Goal: Information Seeking & Learning: Get advice/opinions

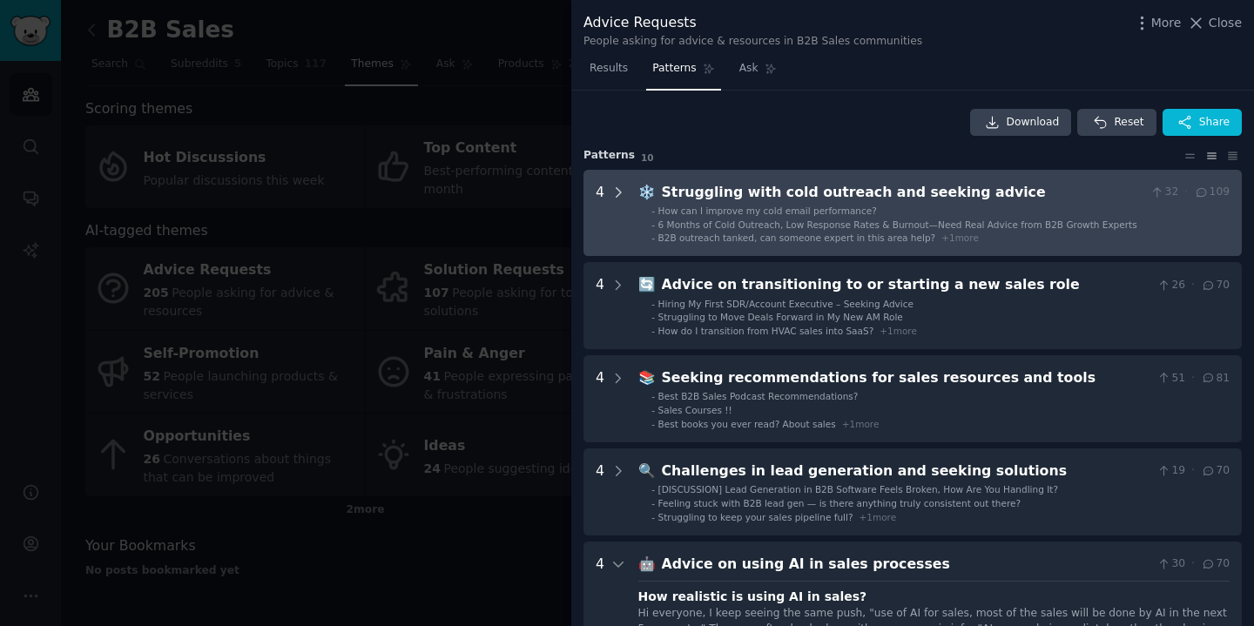
click at [623, 192] on icon at bounding box center [618, 193] width 16 height 16
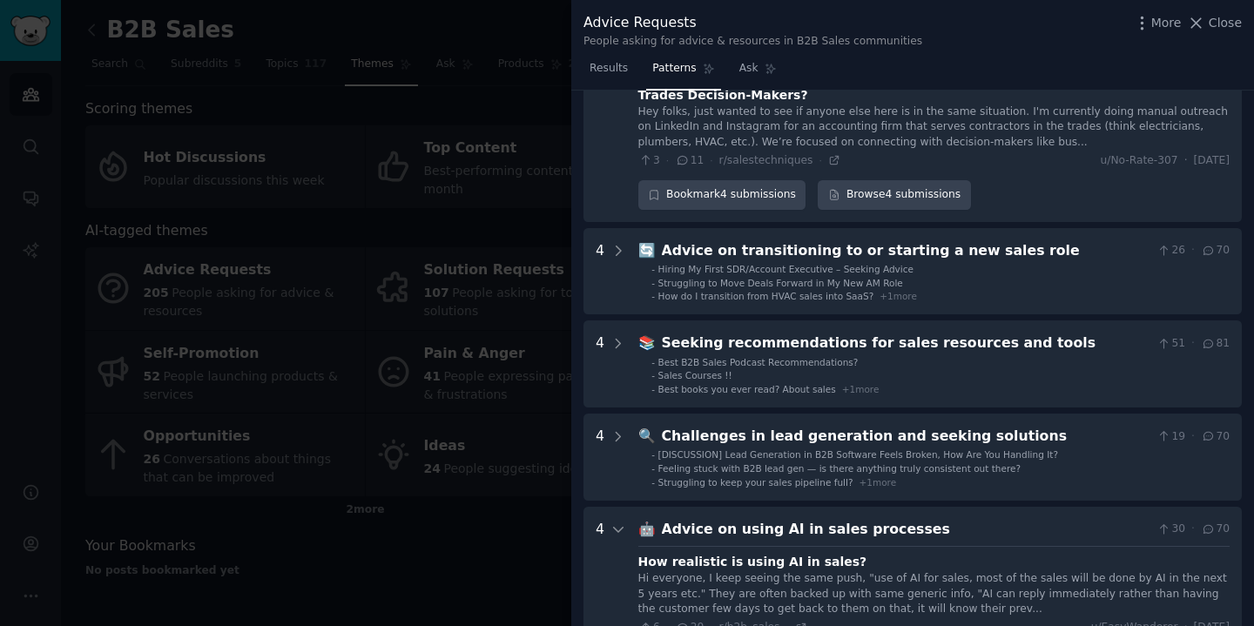
scroll to position [419, 0]
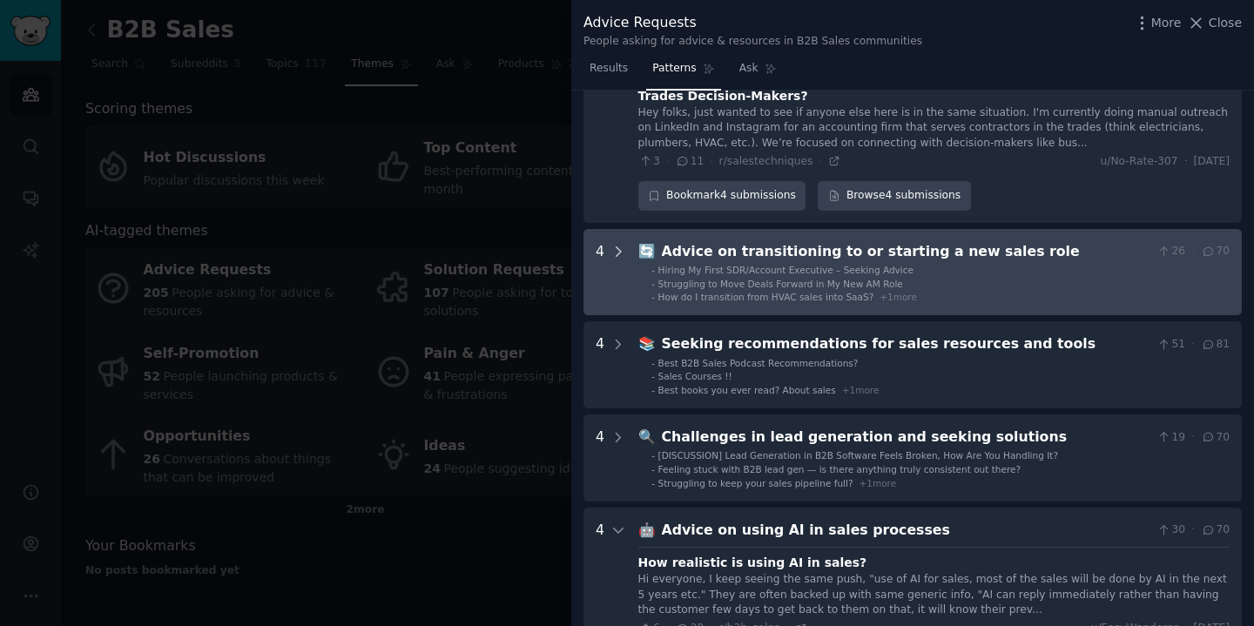
click at [621, 253] on icon at bounding box center [618, 252] width 16 height 16
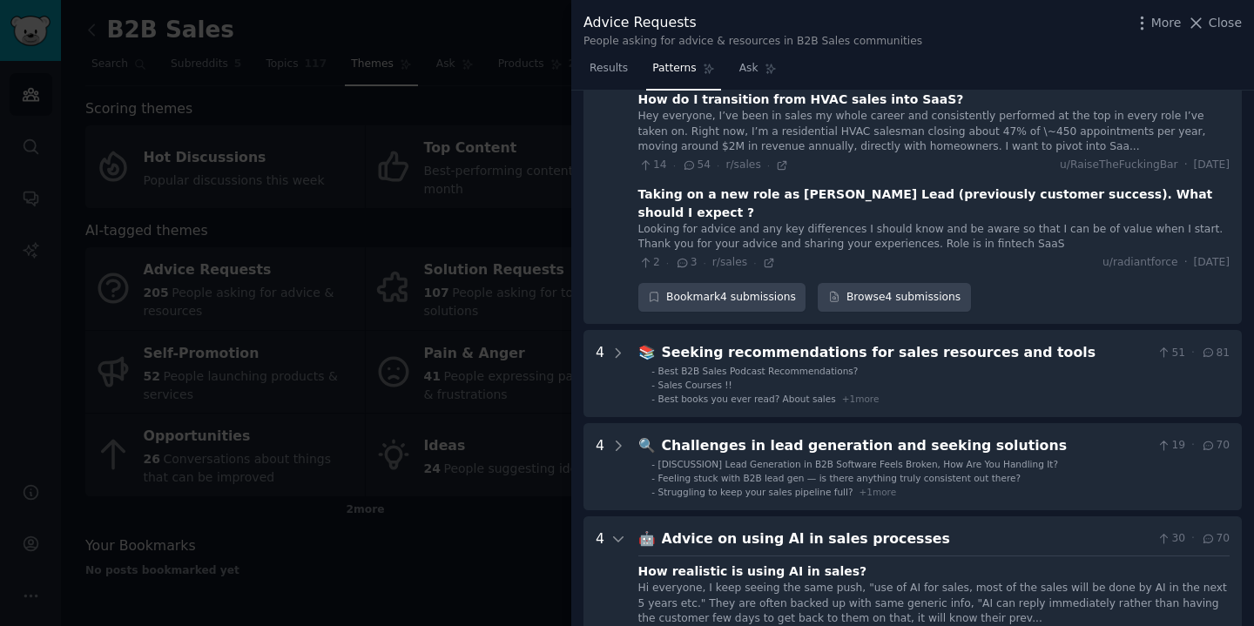
scroll to position [877, 0]
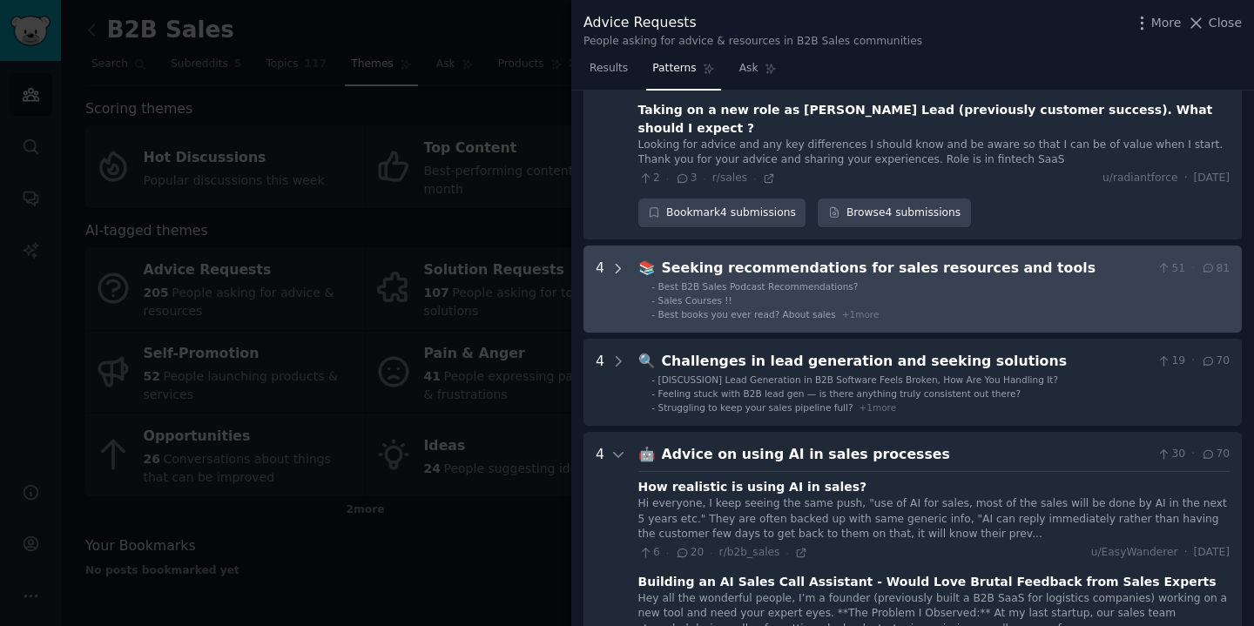
click at [618, 264] on icon at bounding box center [618, 268] width 4 height 9
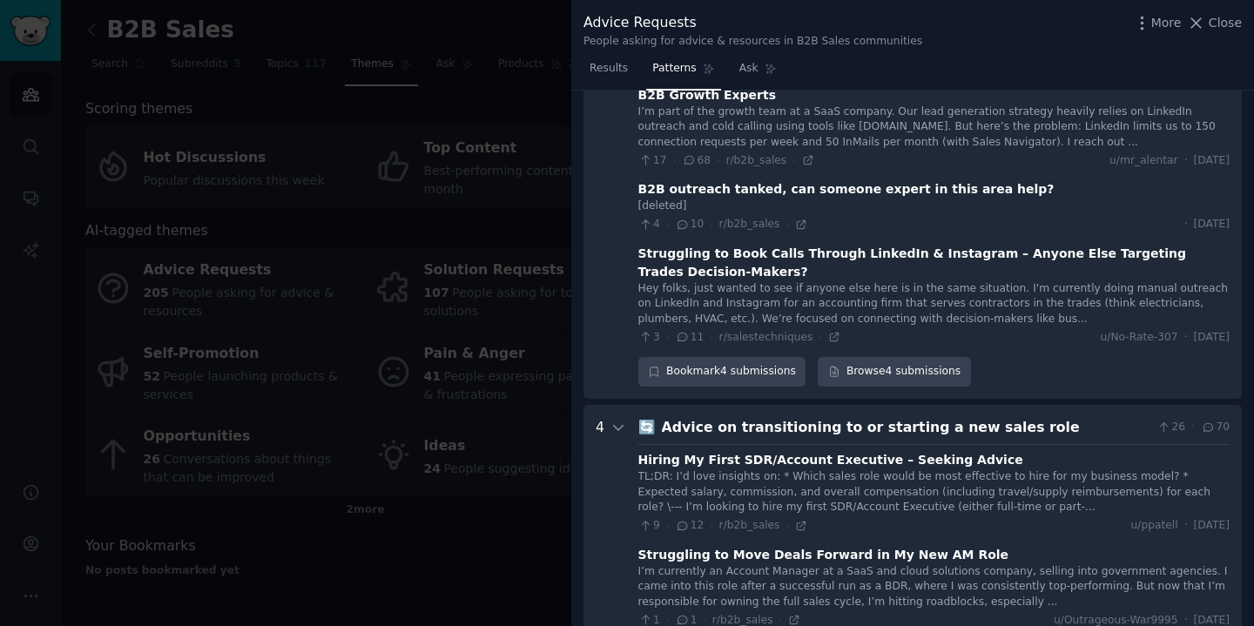
scroll to position [0, 0]
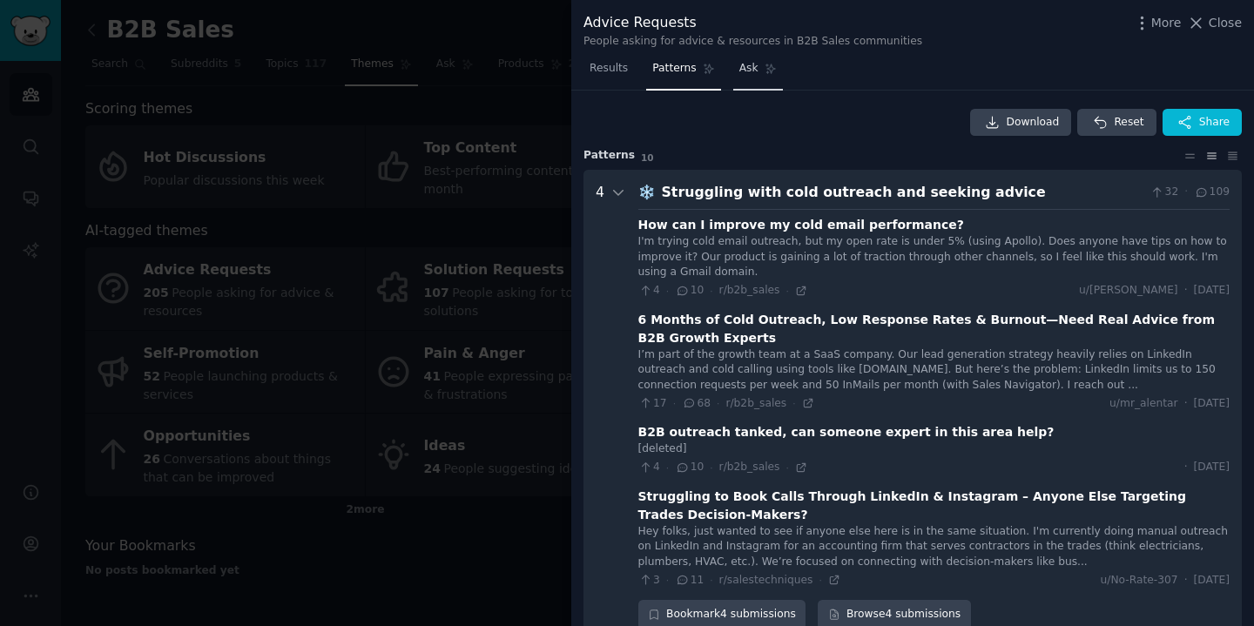
click at [751, 81] on link "Ask" at bounding box center [758, 73] width 50 height 36
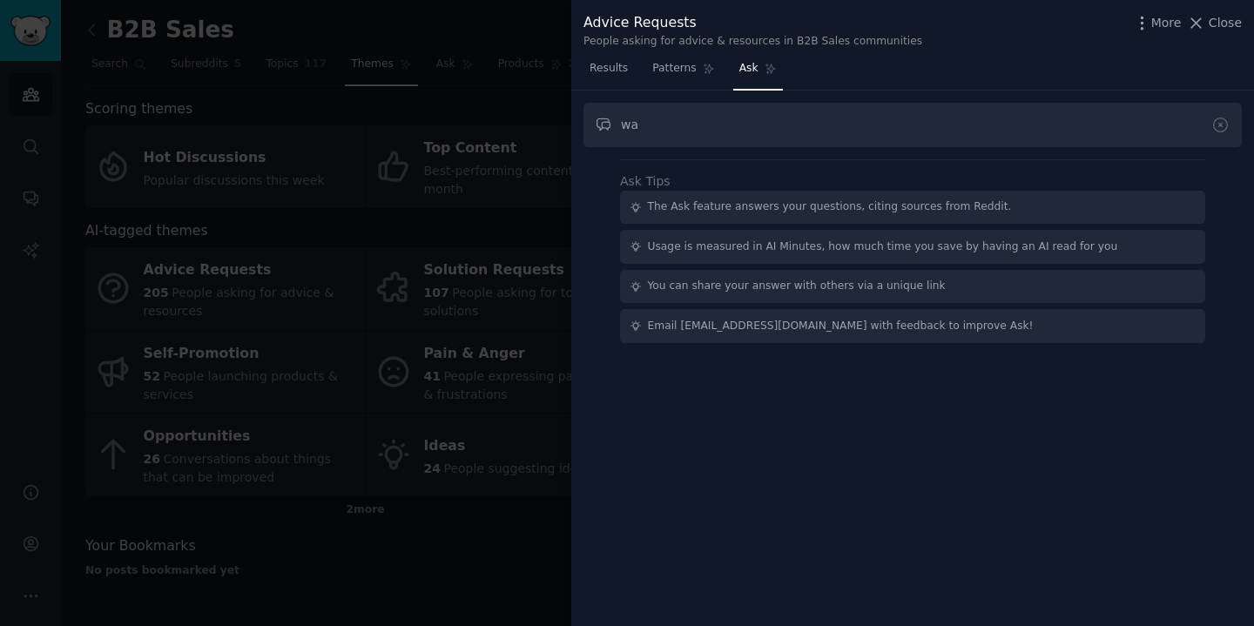
type input "w"
click at [676, 127] on input "what tool will you recommend me as a software developer to build to" at bounding box center [912, 125] width 658 height 44
type input "what tools will you recommend me as a software developer to build to that can h…"
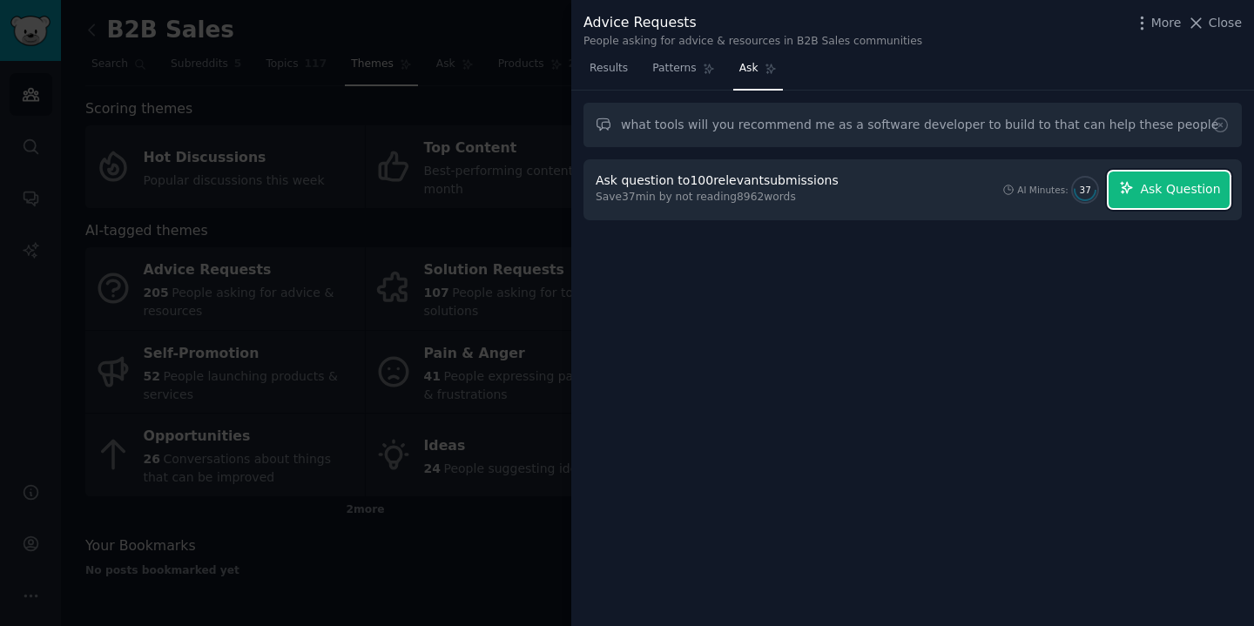
click at [1153, 192] on span "Ask Question" at bounding box center [1180, 189] width 80 height 18
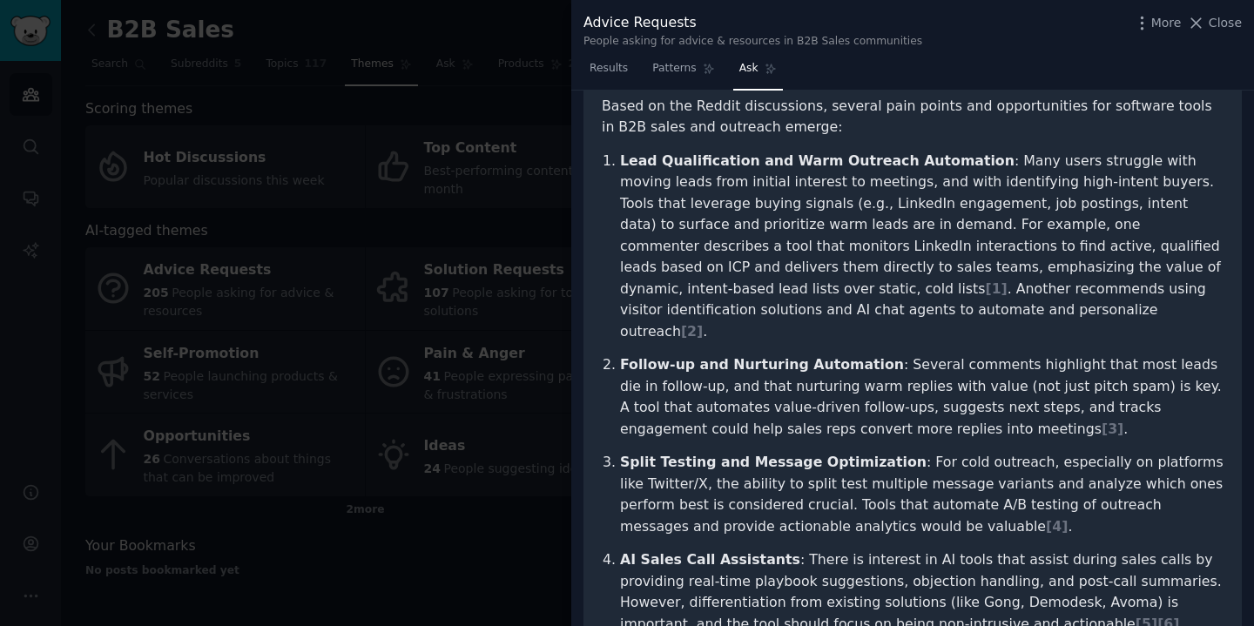
scroll to position [140, 0]
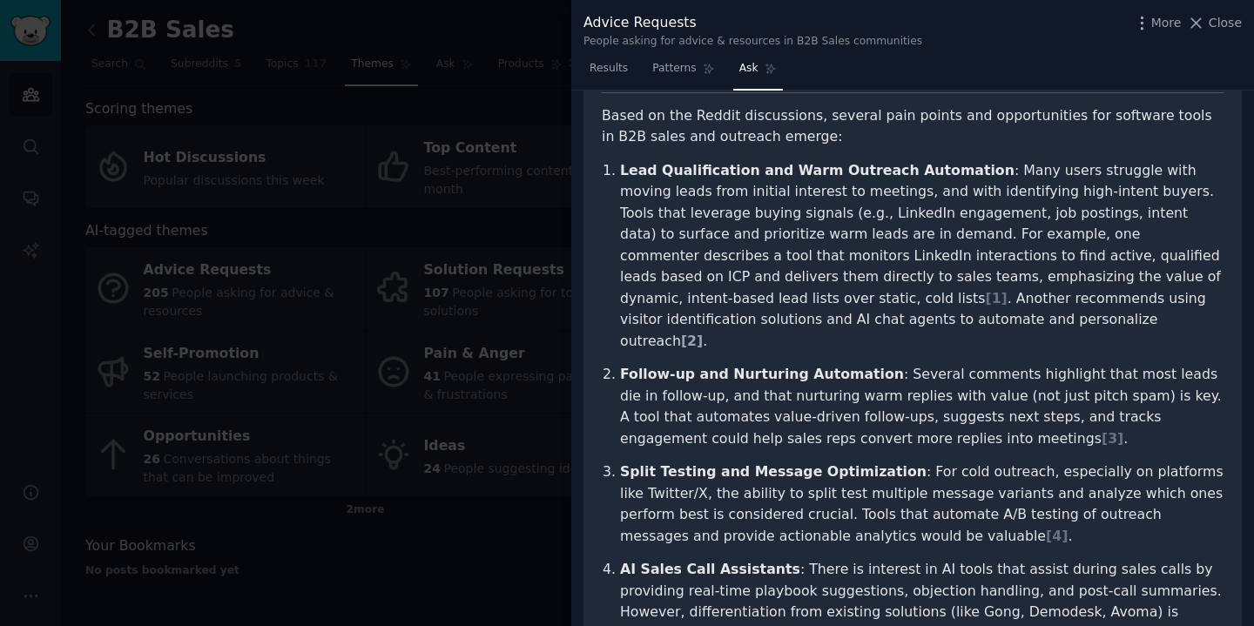
click at [703, 333] on span "[ 2 ]" at bounding box center [692, 341] width 22 height 17
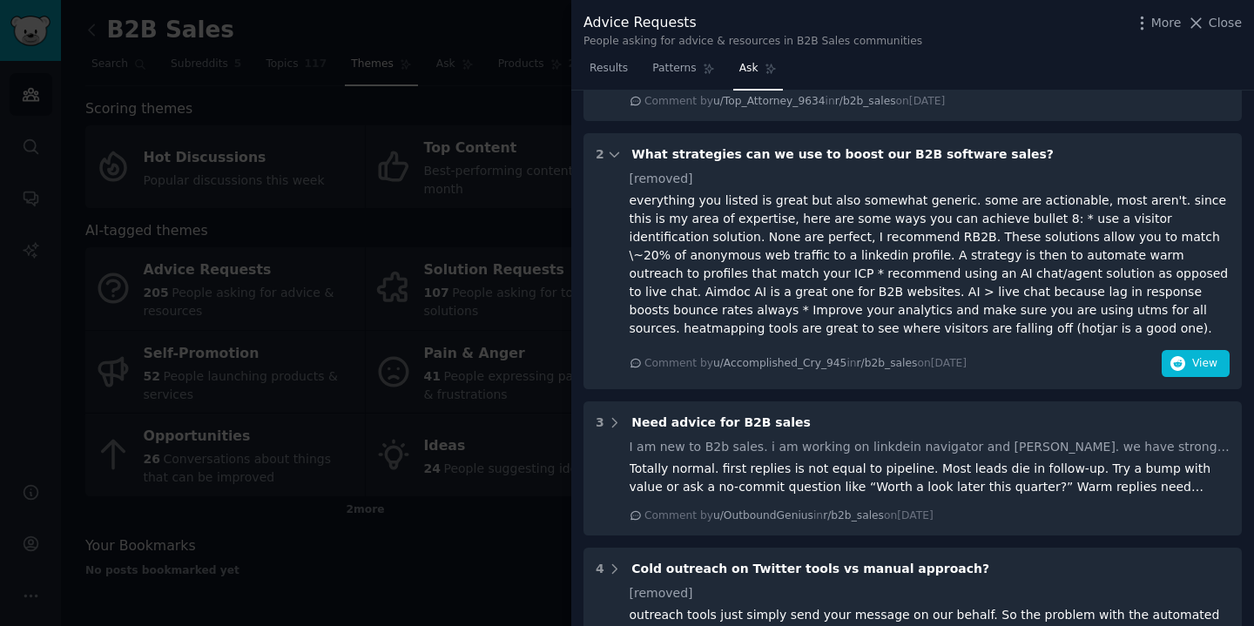
scroll to position [1327, 0]
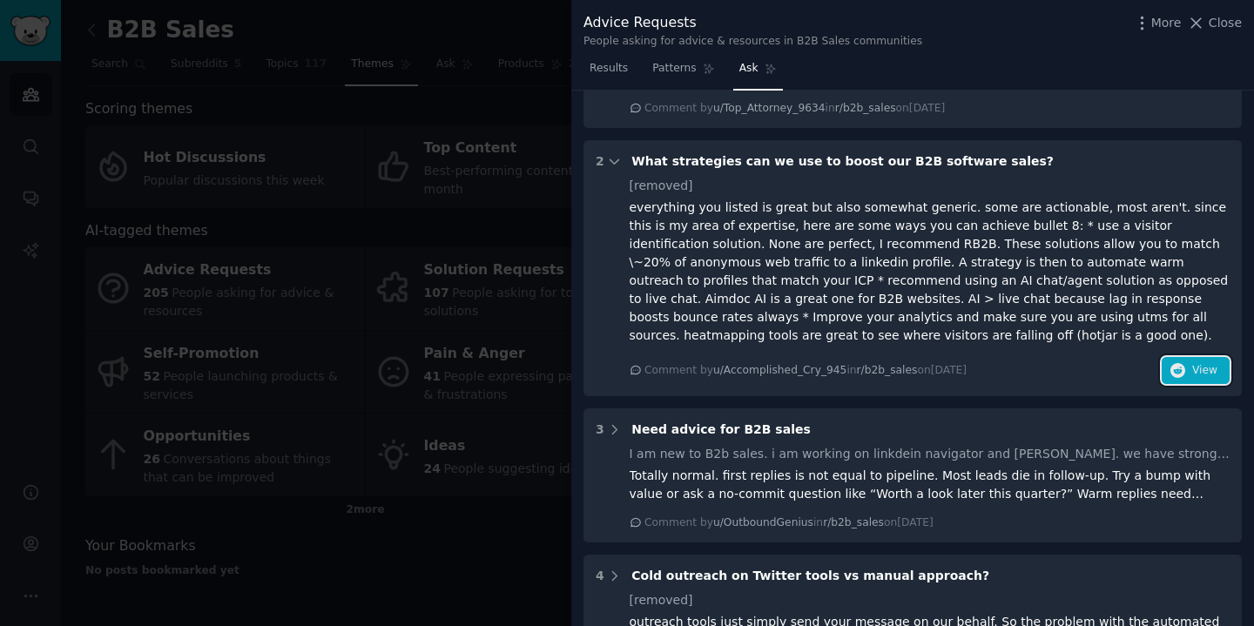
click at [1180, 363] on icon "button" at bounding box center [1178, 371] width 16 height 16
click at [607, 71] on span "Results" at bounding box center [608, 69] width 38 height 16
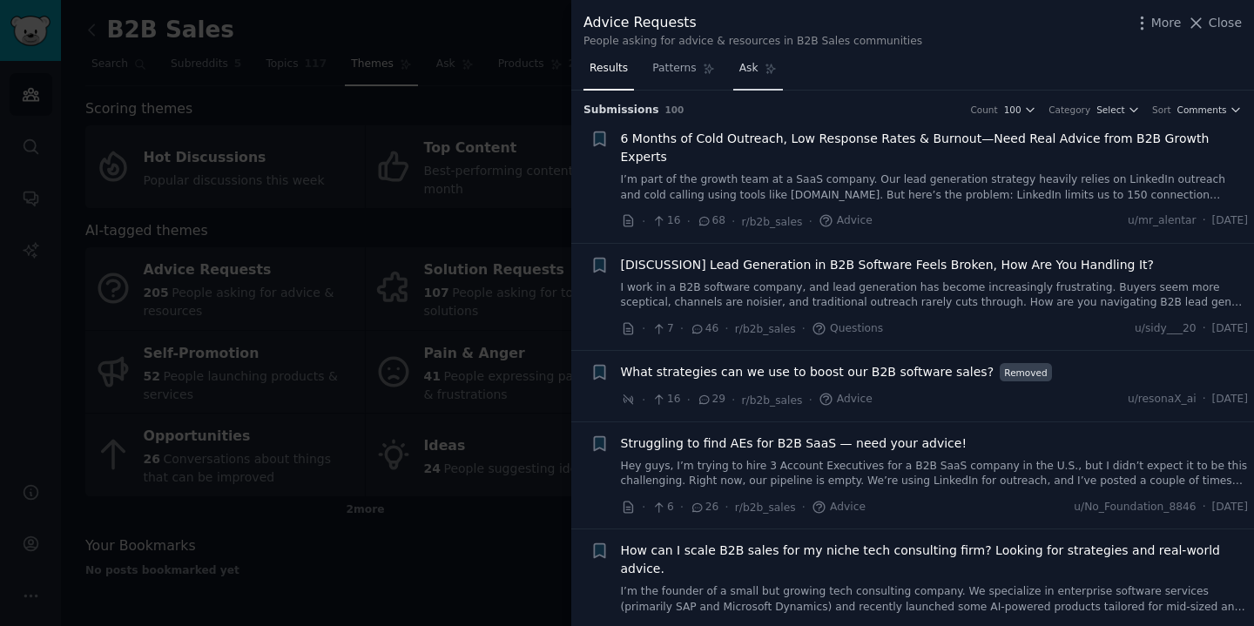
click at [739, 65] on span "Ask" at bounding box center [748, 69] width 19 height 16
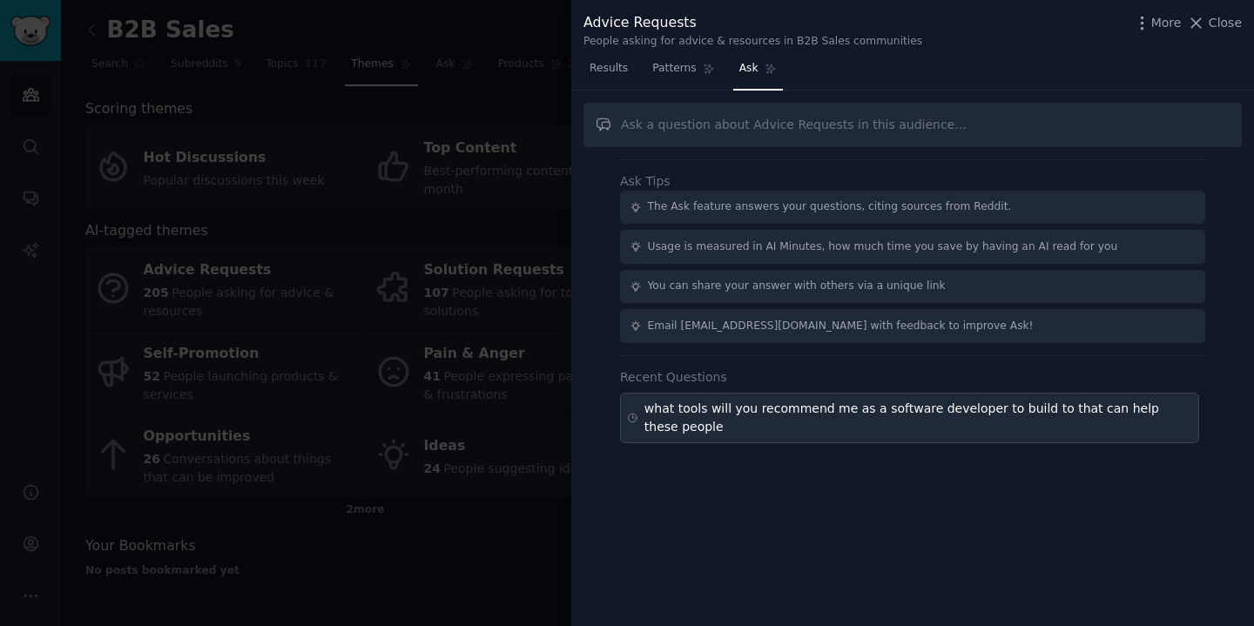
click at [711, 410] on div "what tools will you recommend me as a software developer to build to that can h…" at bounding box center [918, 418] width 548 height 37
type input "what tools will you recommend me as a software developer to build to that can h…"
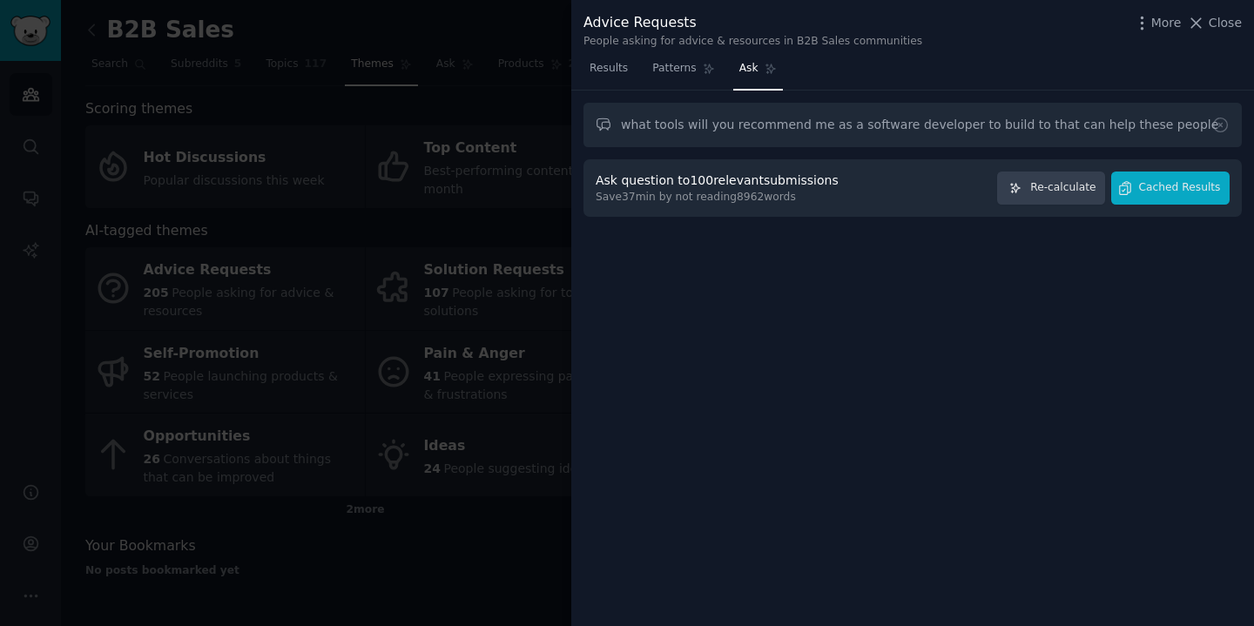
click at [360, 367] on div at bounding box center [627, 313] width 1254 height 626
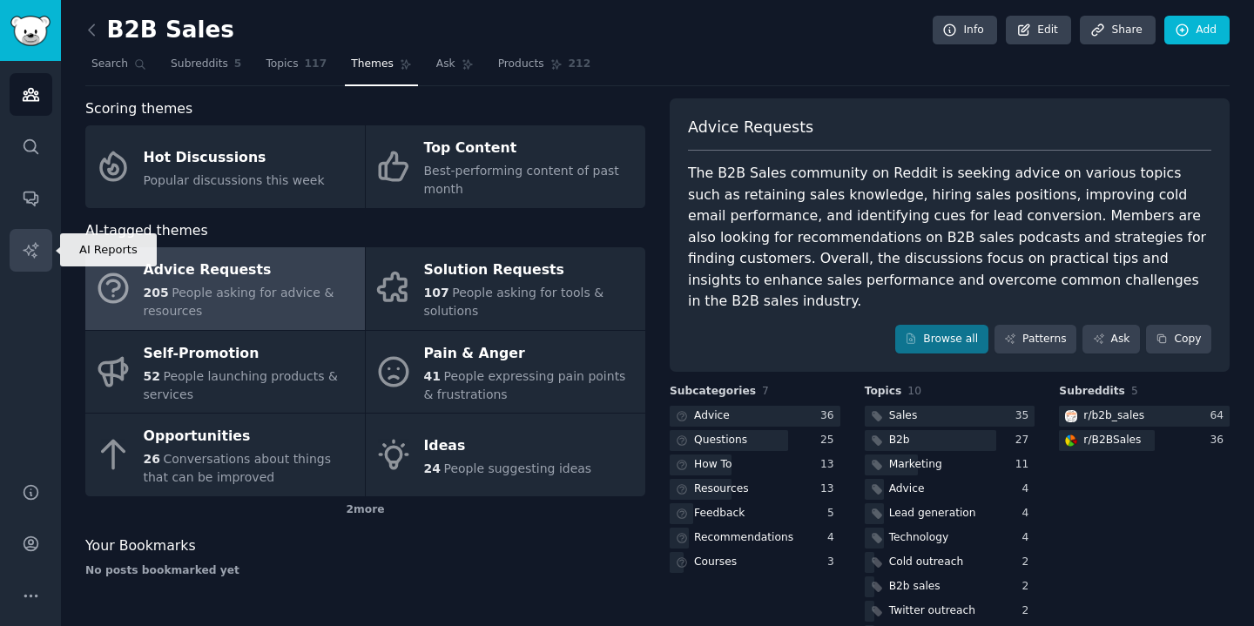
click at [30, 257] on icon "Sidebar" at bounding box center [31, 250] width 18 height 18
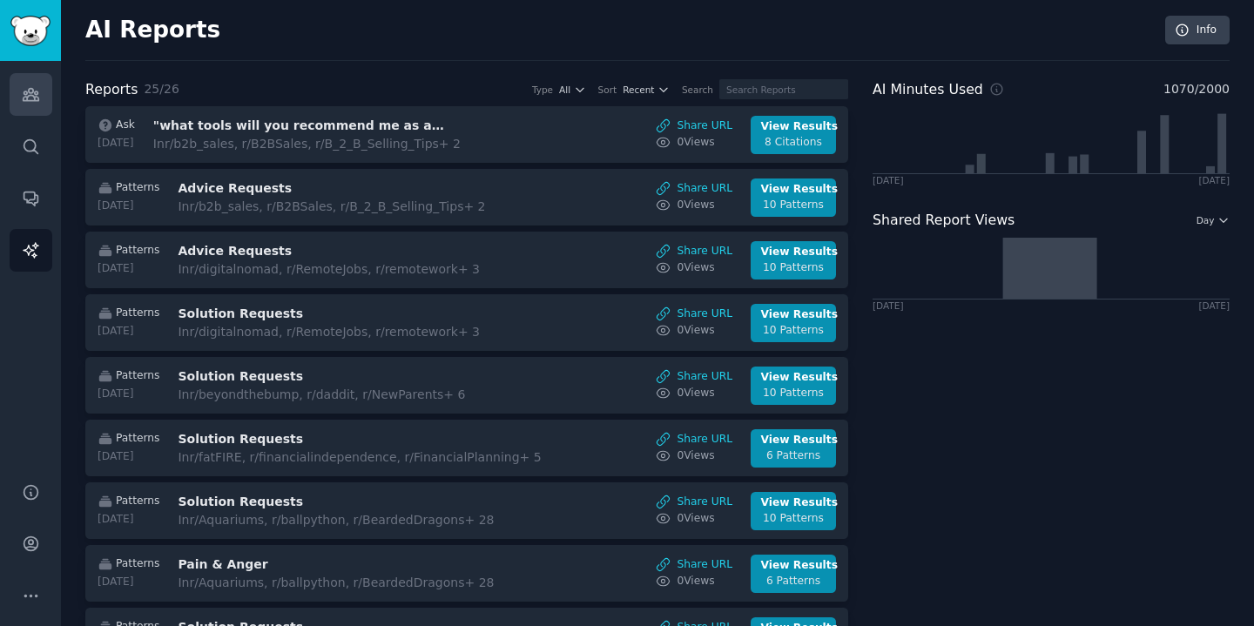
click at [32, 93] on icon "Sidebar" at bounding box center [31, 94] width 18 height 18
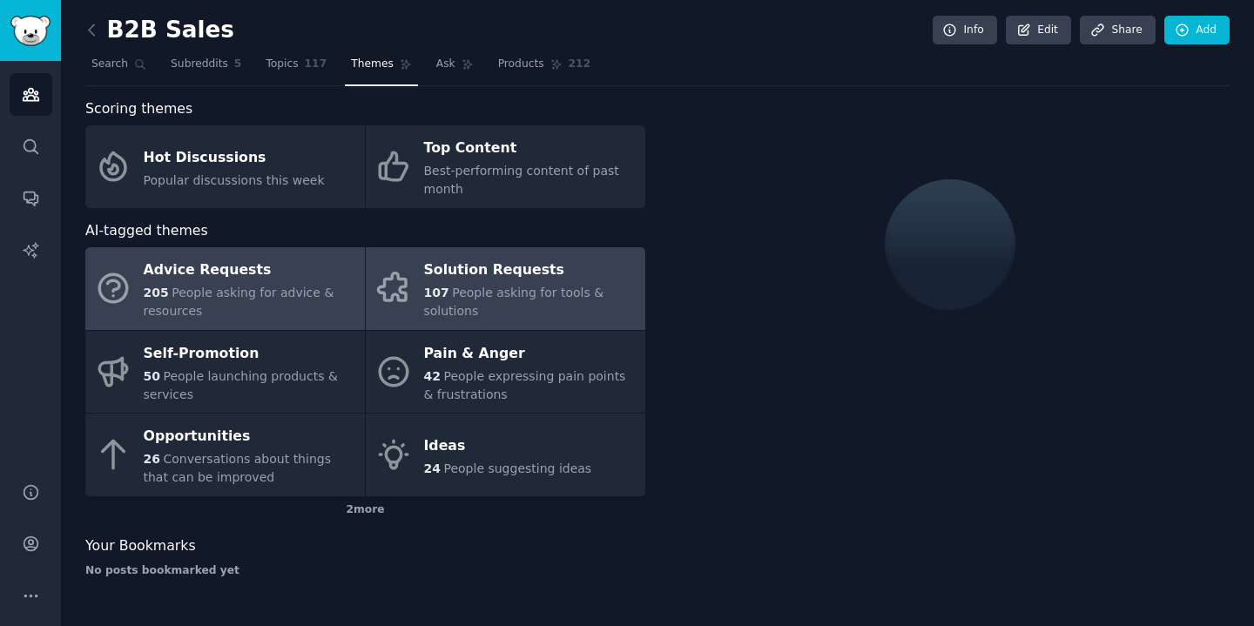
click at [515, 268] on div "Solution Requests" at bounding box center [530, 271] width 212 height 28
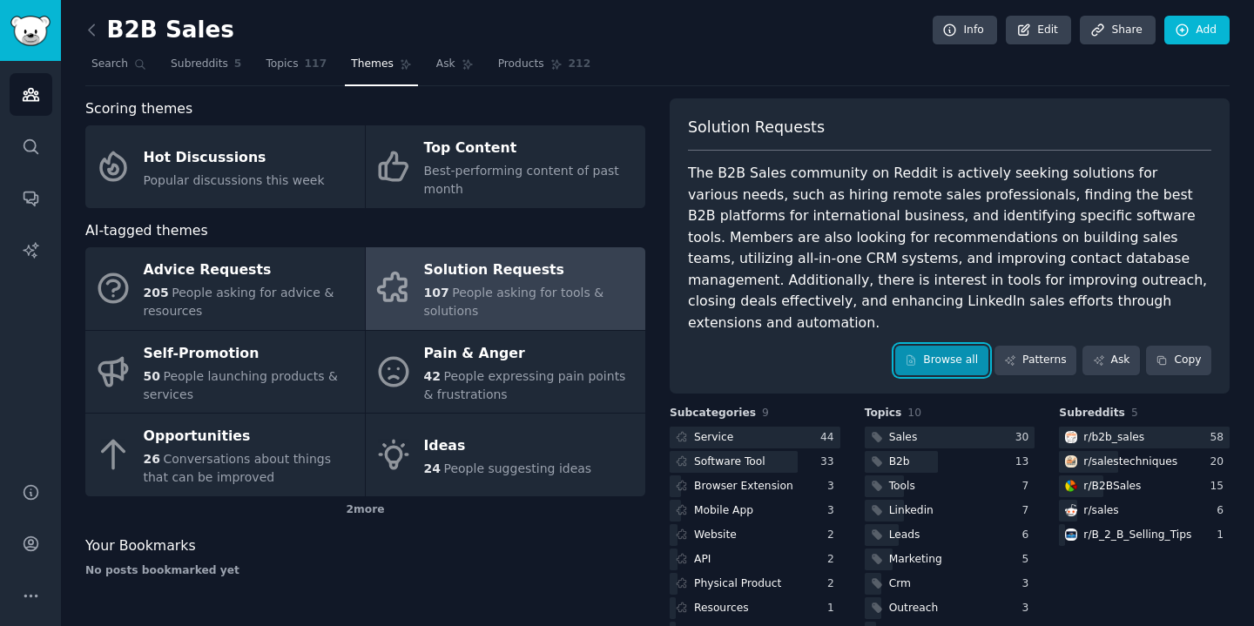
click at [963, 346] on link "Browse all" at bounding box center [941, 361] width 93 height 30
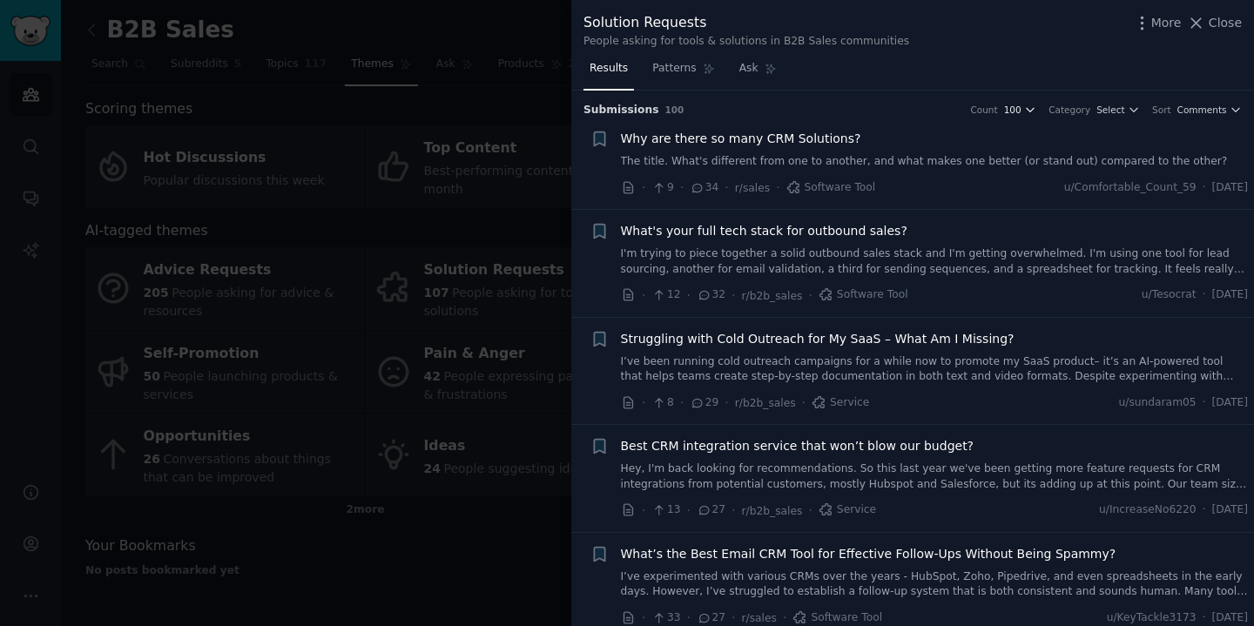
click at [1013, 112] on span "100" at bounding box center [1012, 110] width 17 height 12
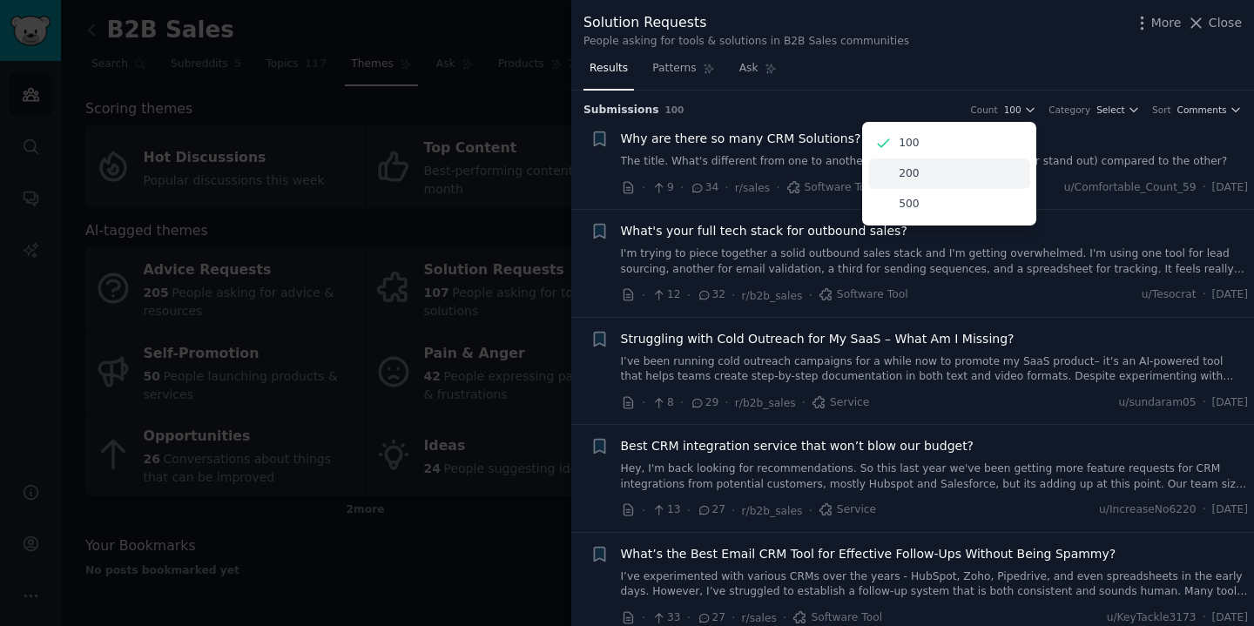
click at [996, 185] on div "200" at bounding box center [949, 173] width 162 height 30
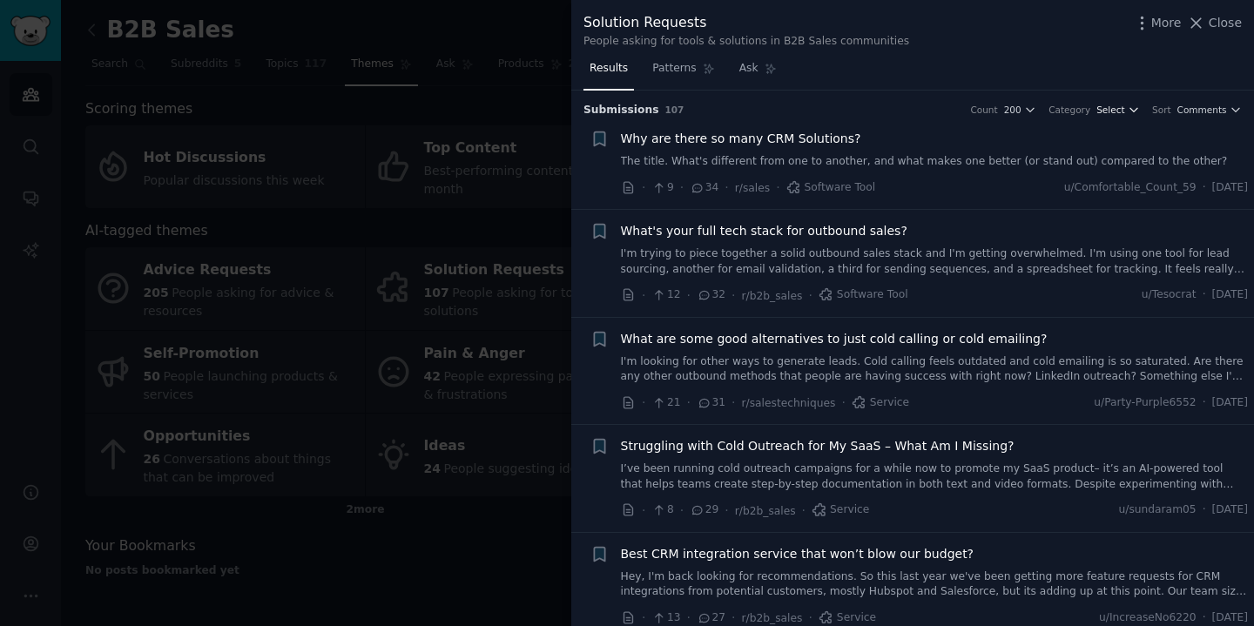
click at [1110, 113] on span "Select" at bounding box center [1110, 110] width 28 height 12
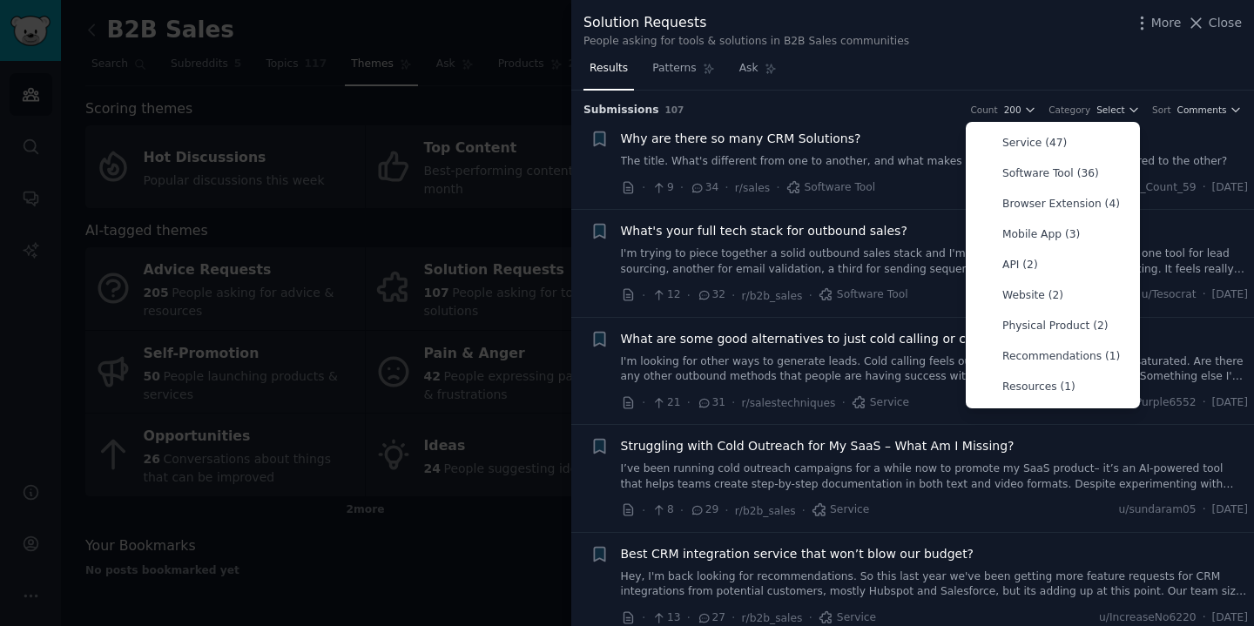
click at [871, 93] on div "Submission s 107 Count 200 Category Select Service (47) Software Tool (36) Brow…" at bounding box center [912, 105] width 658 height 28
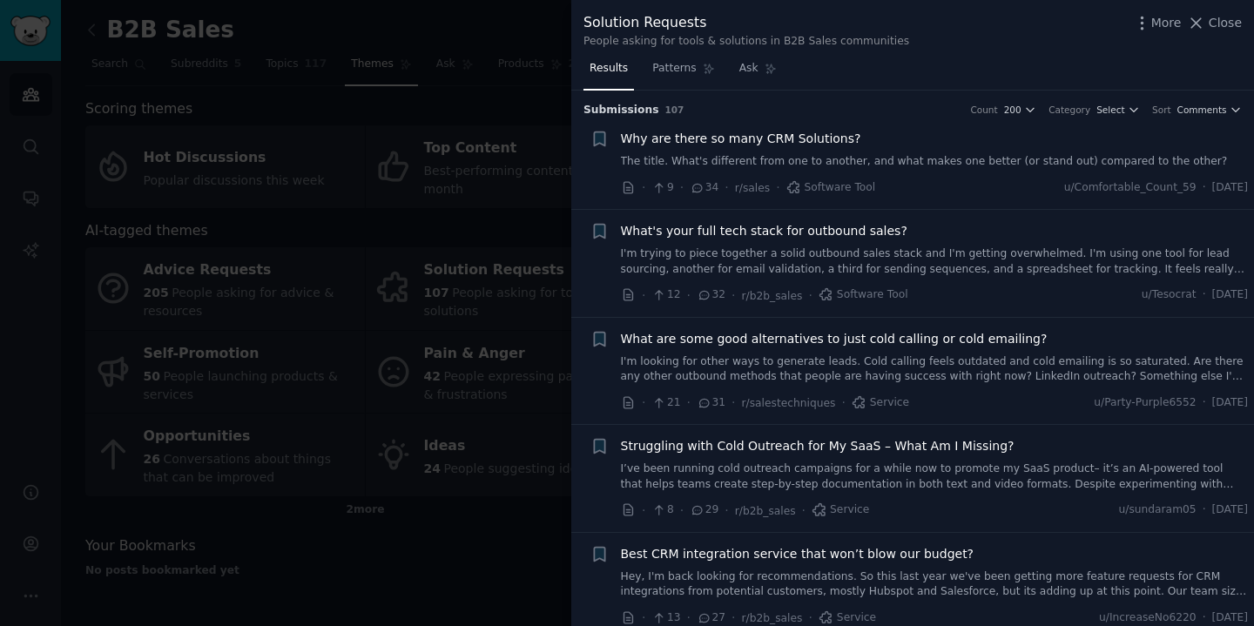
click at [1022, 118] on li "+ Why are there so many CRM Solutions? The title. What's different from one to …" at bounding box center [912, 163] width 683 height 91
click at [1014, 113] on span "200" at bounding box center [1012, 110] width 17 height 12
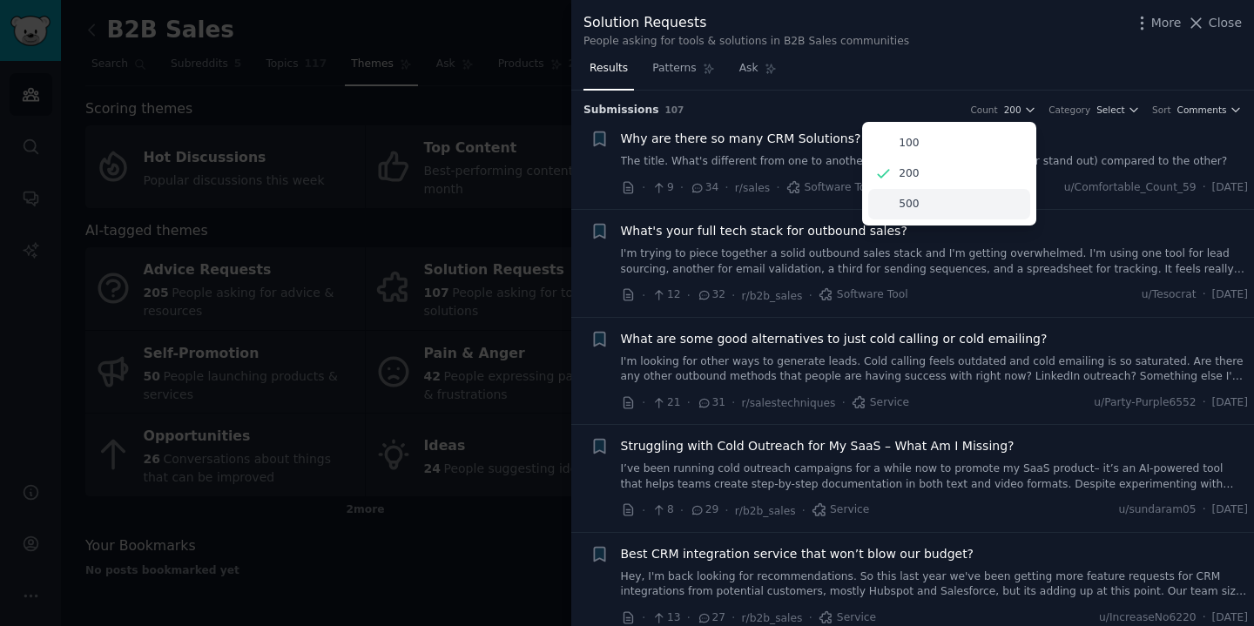
click at [994, 214] on div "500" at bounding box center [949, 204] width 162 height 30
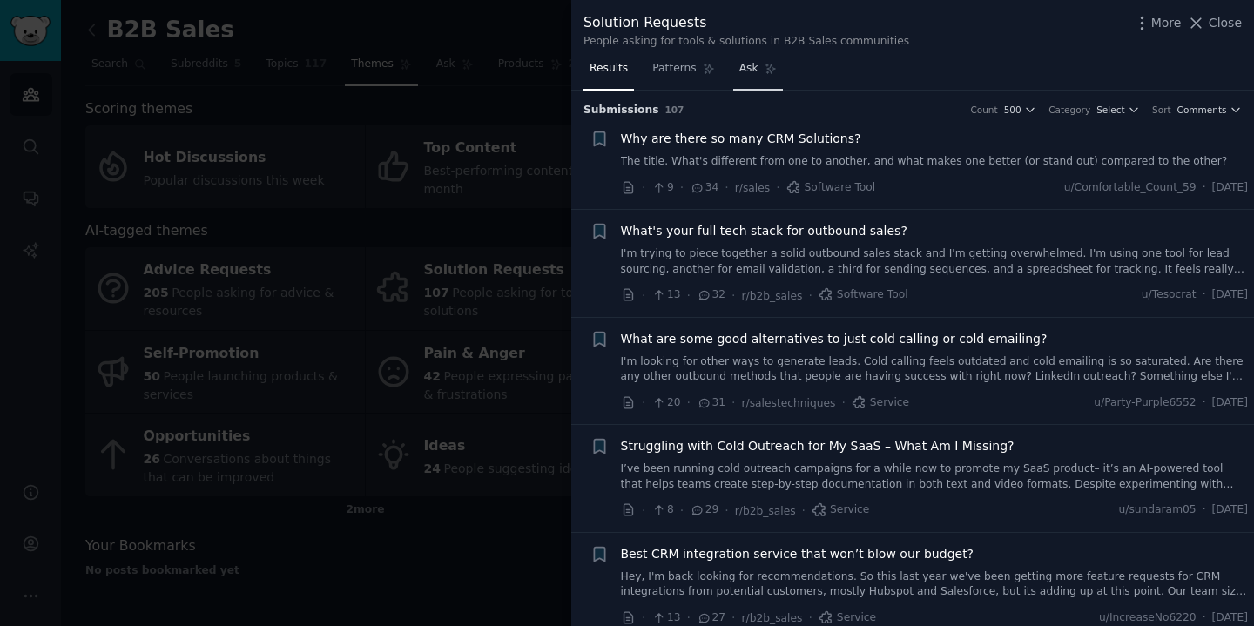
click at [738, 78] on link "Ask" at bounding box center [758, 73] width 50 height 36
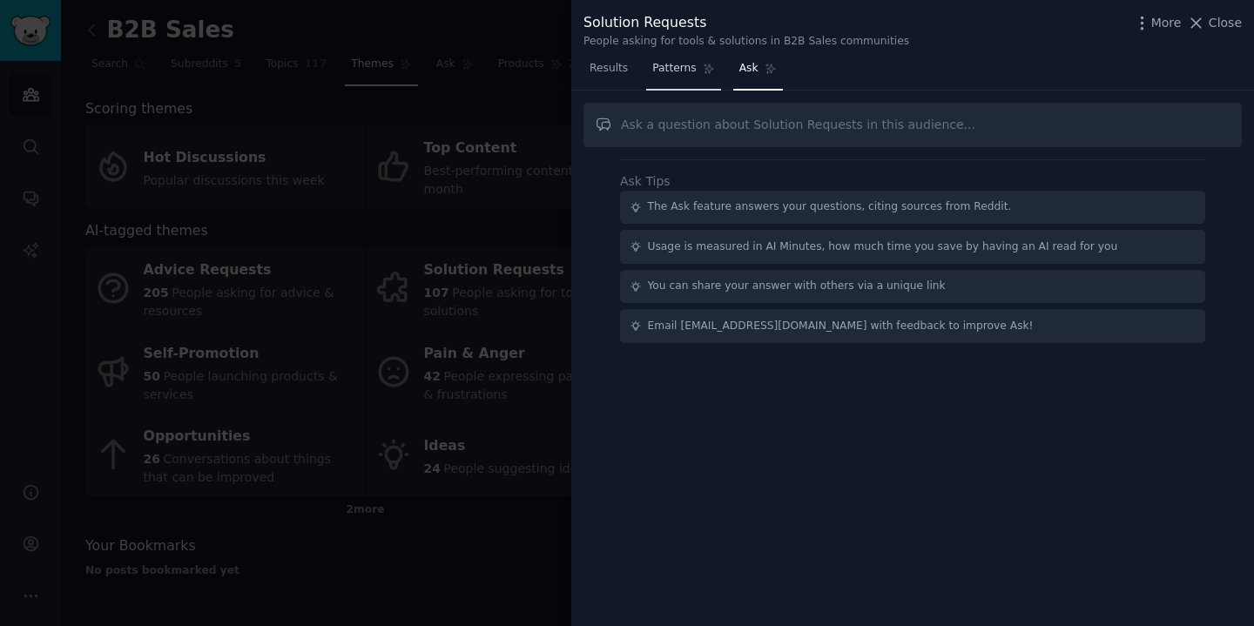
click at [659, 84] on link "Patterns" at bounding box center [683, 73] width 74 height 36
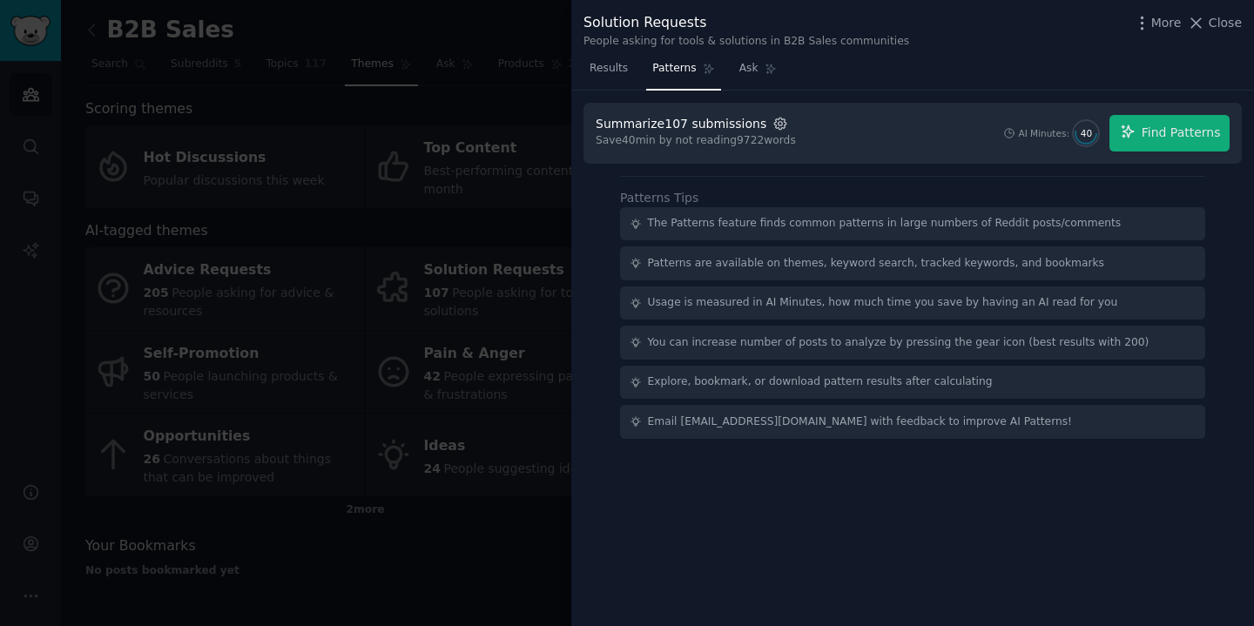
click at [772, 125] on icon "button" at bounding box center [780, 124] width 16 height 16
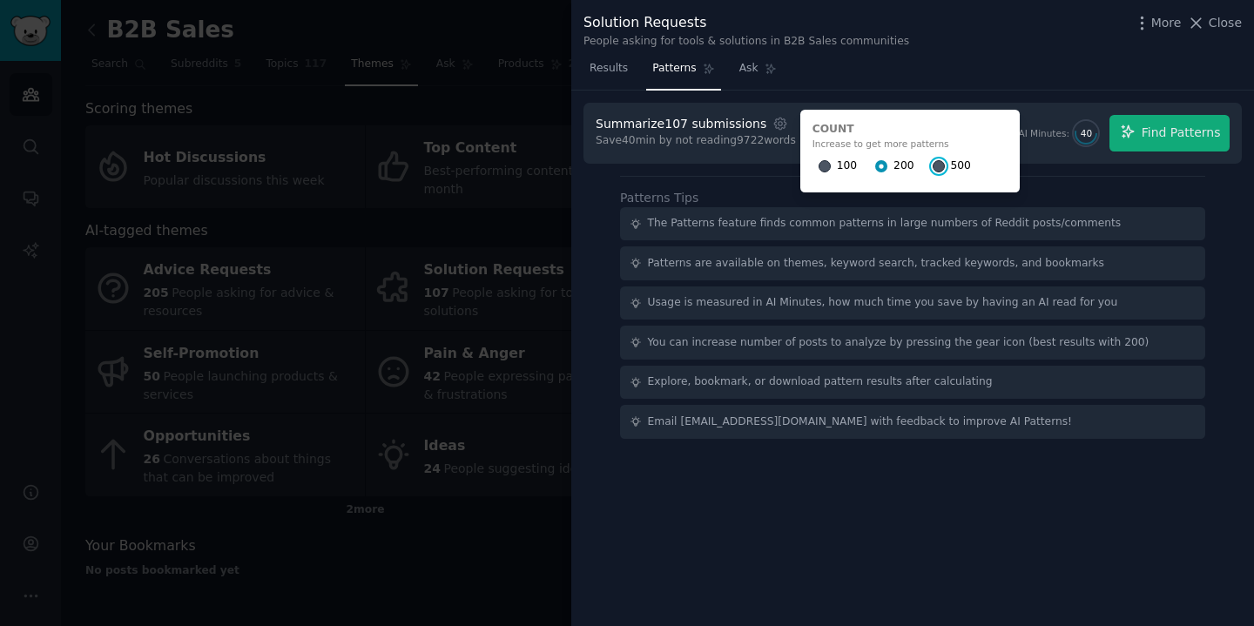
click at [932, 164] on input "500" at bounding box center [938, 166] width 12 height 12
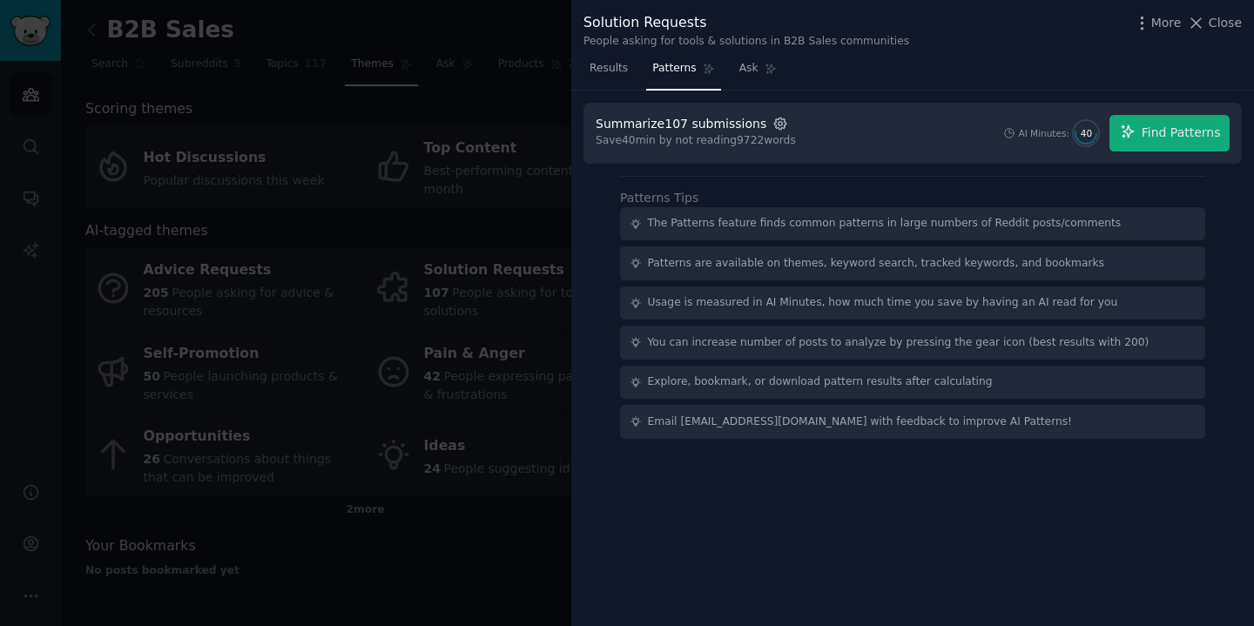
click at [772, 116] on icon "button" at bounding box center [780, 124] width 16 height 16
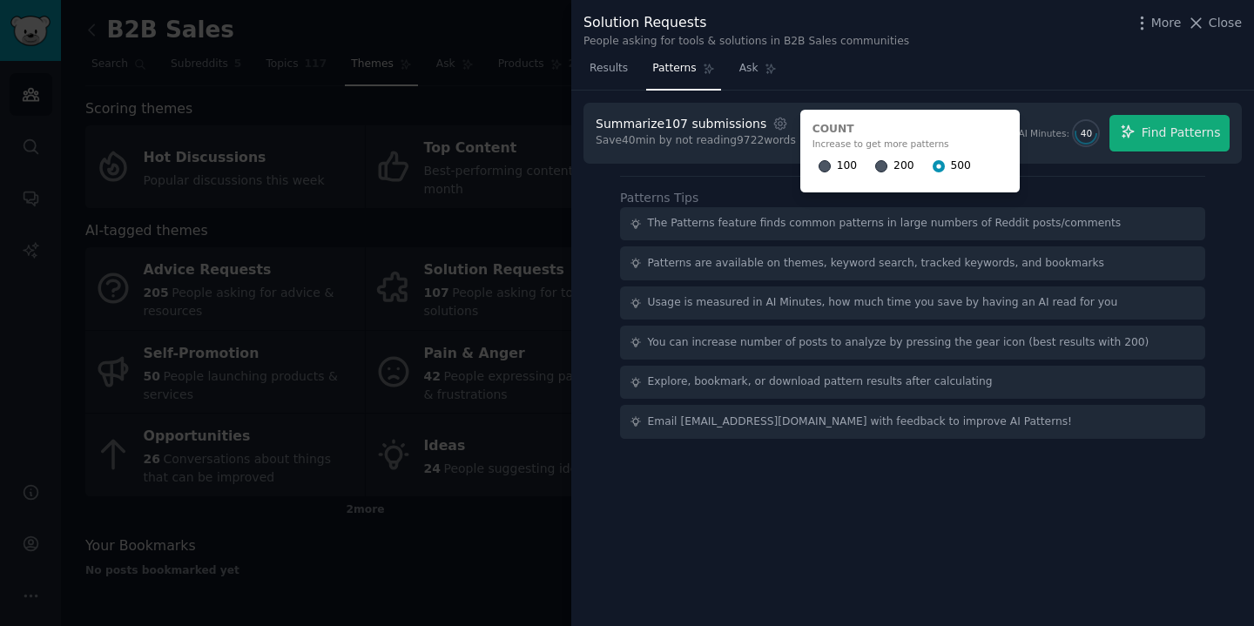
click at [878, 161] on div "200" at bounding box center [894, 166] width 38 height 28
click at [875, 164] on input "200" at bounding box center [881, 166] width 12 height 12
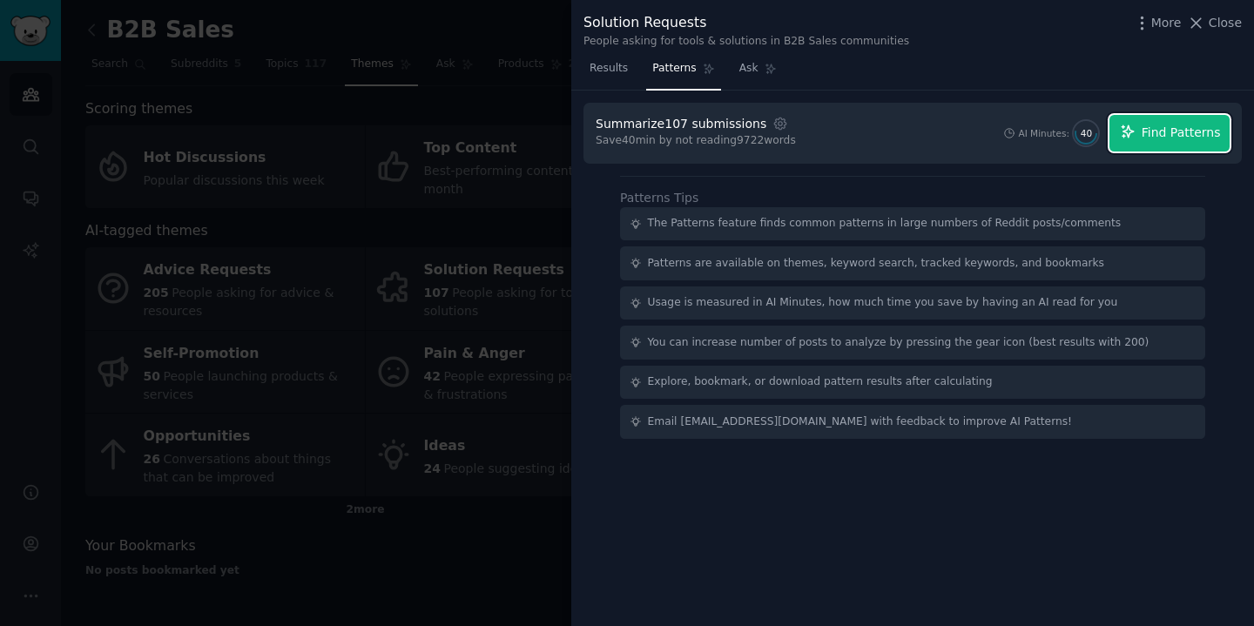
click at [1141, 145] on button "Find Patterns" at bounding box center [1169, 133] width 120 height 37
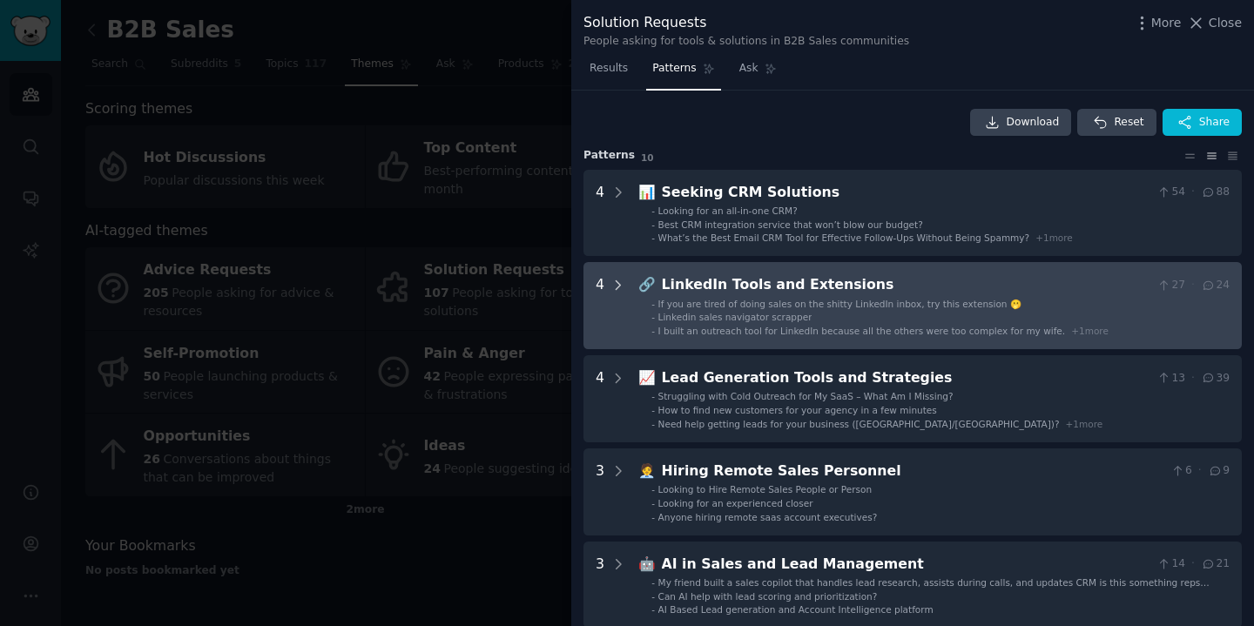
scroll to position [50, 0]
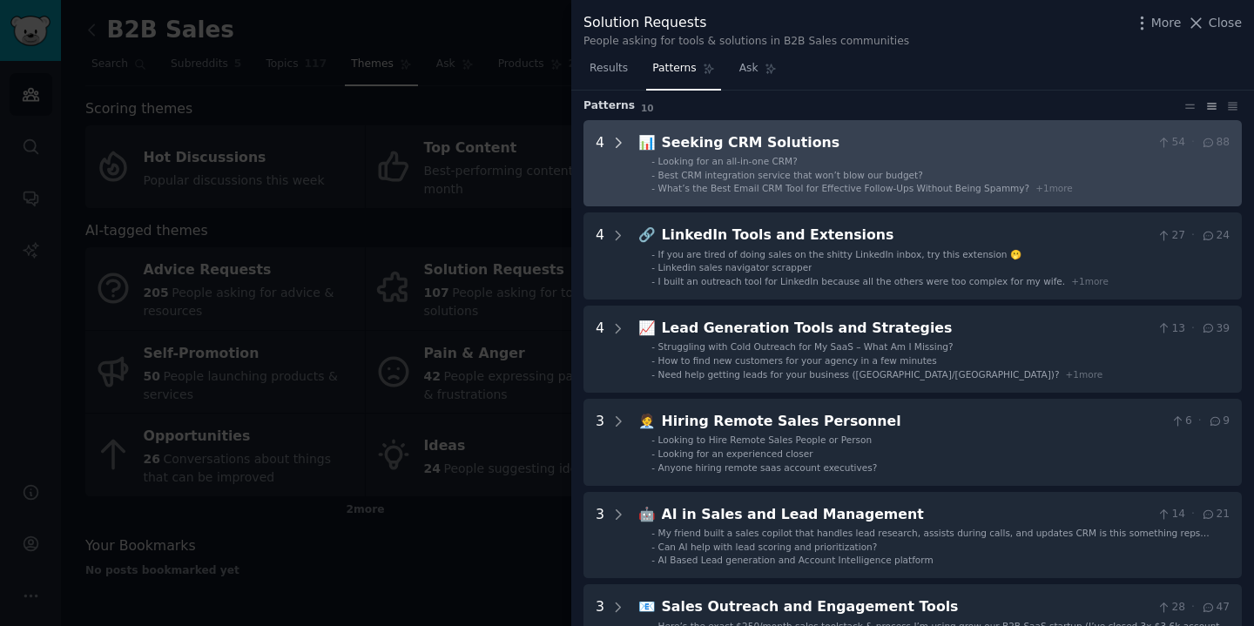
click at [620, 145] on icon at bounding box center [618, 143] width 16 height 16
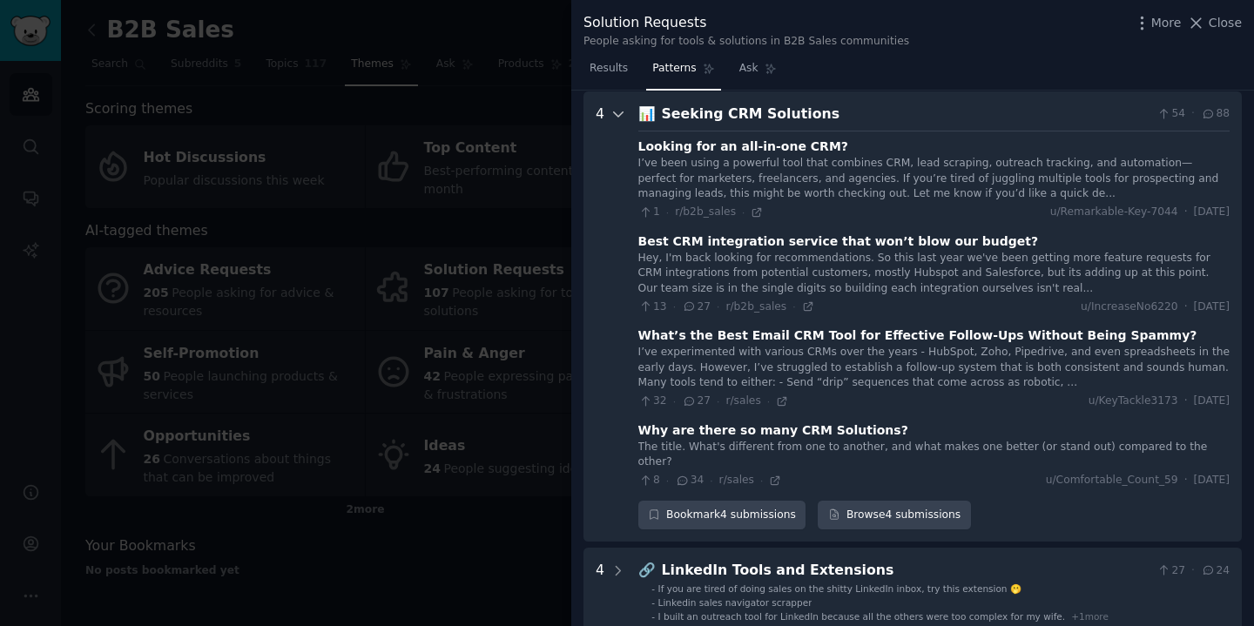
scroll to position [79, 0]
click at [614, 111] on icon at bounding box center [618, 113] width 9 height 4
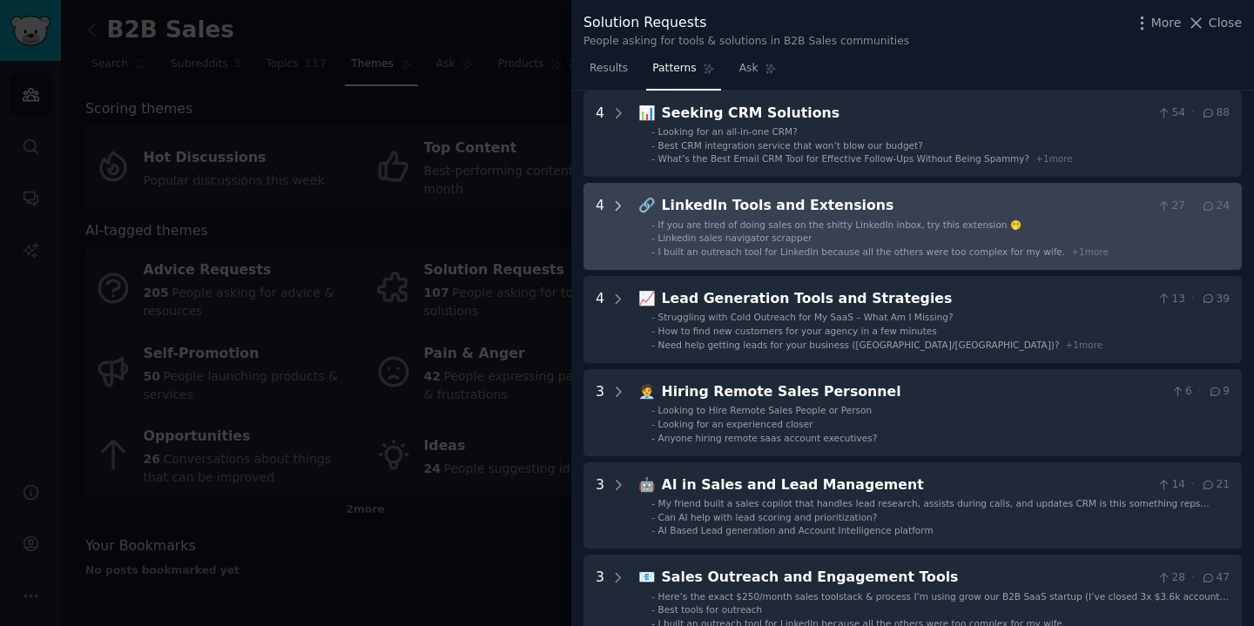
click at [614, 210] on icon at bounding box center [618, 207] width 16 height 16
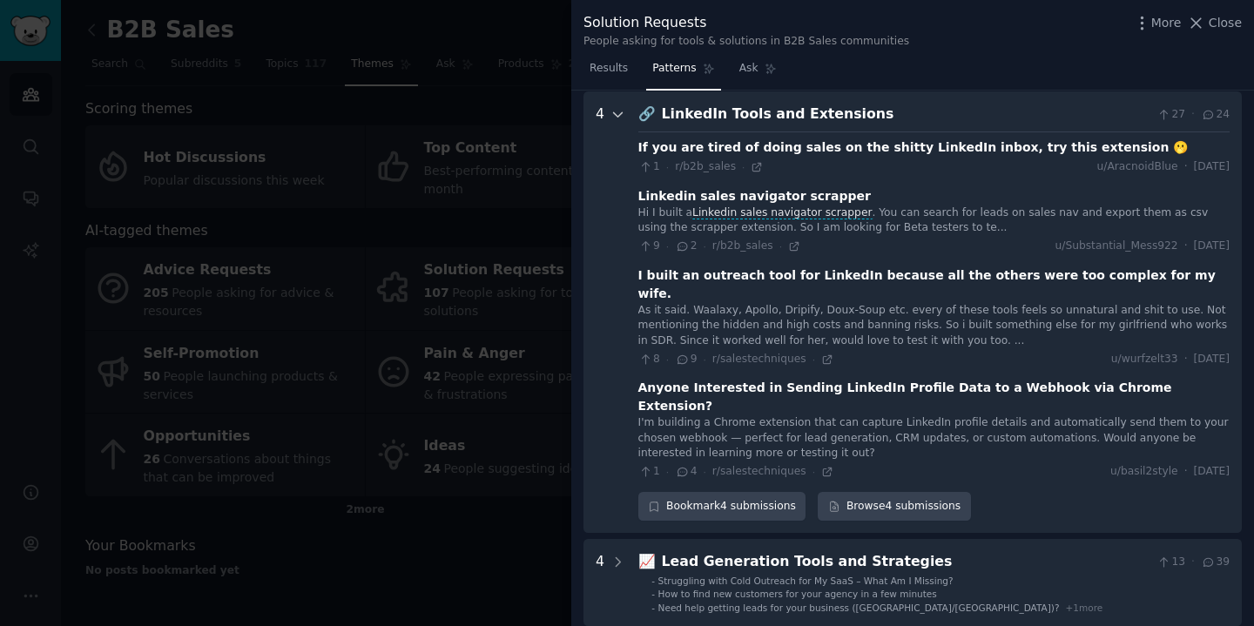
scroll to position [172, 0]
click at [617, 111] on icon at bounding box center [618, 113] width 16 height 16
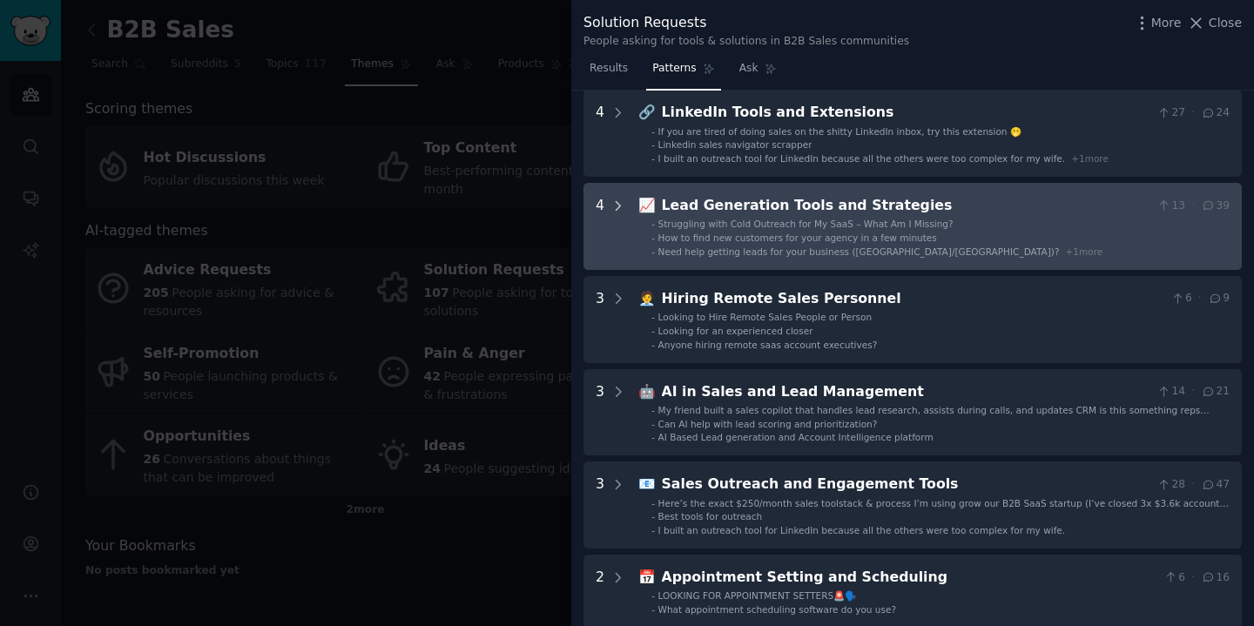
click at [616, 208] on icon at bounding box center [618, 205] width 4 height 9
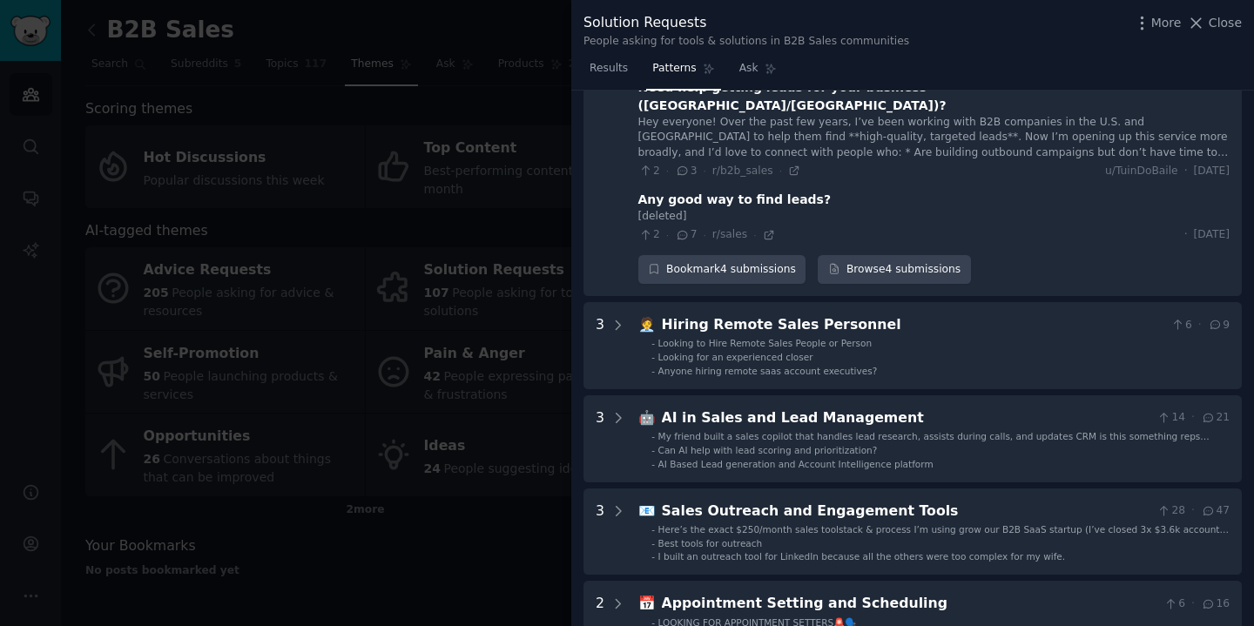
scroll to position [663, 0]
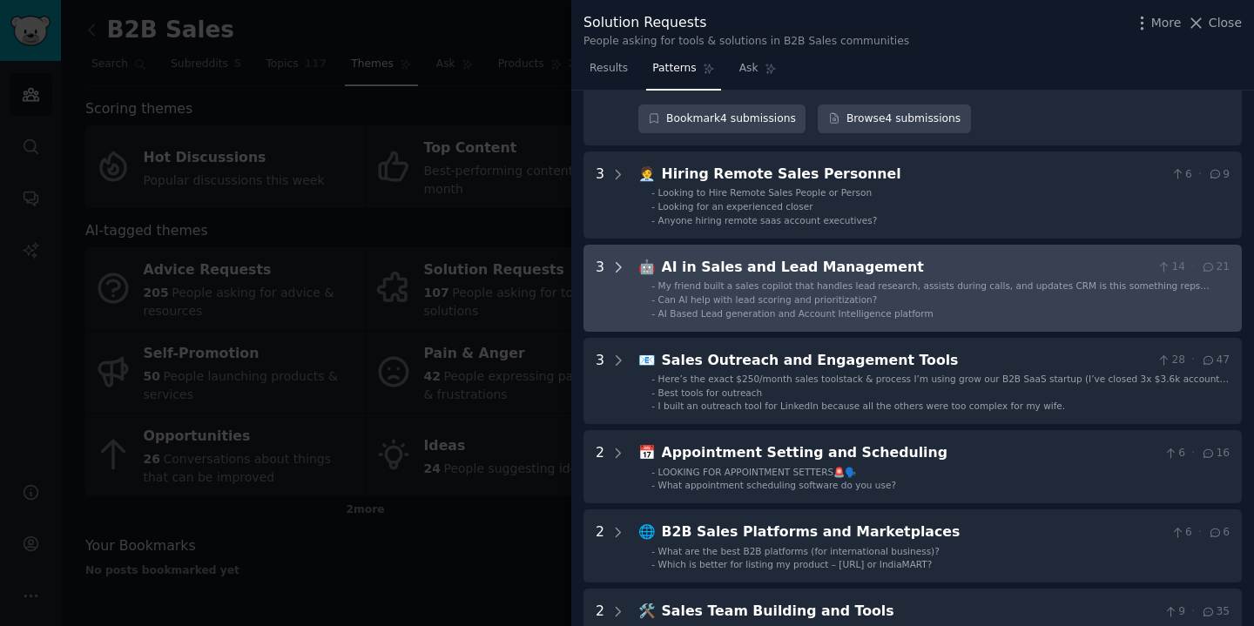
click at [624, 259] on icon at bounding box center [618, 267] width 16 height 16
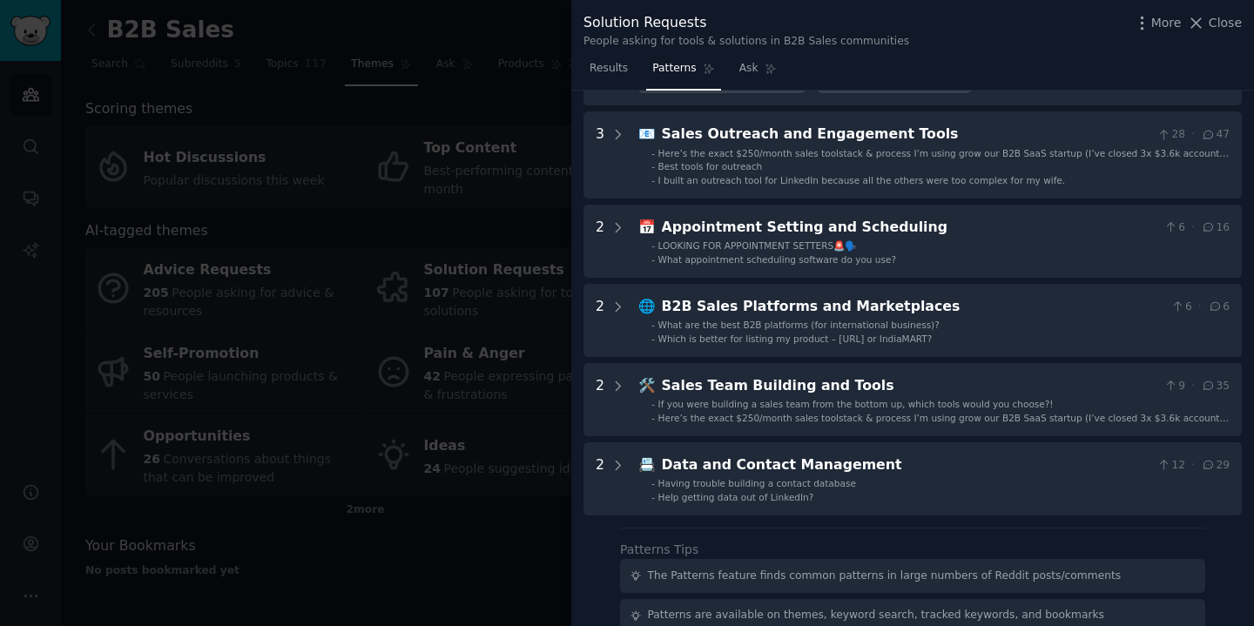
scroll to position [1194, 0]
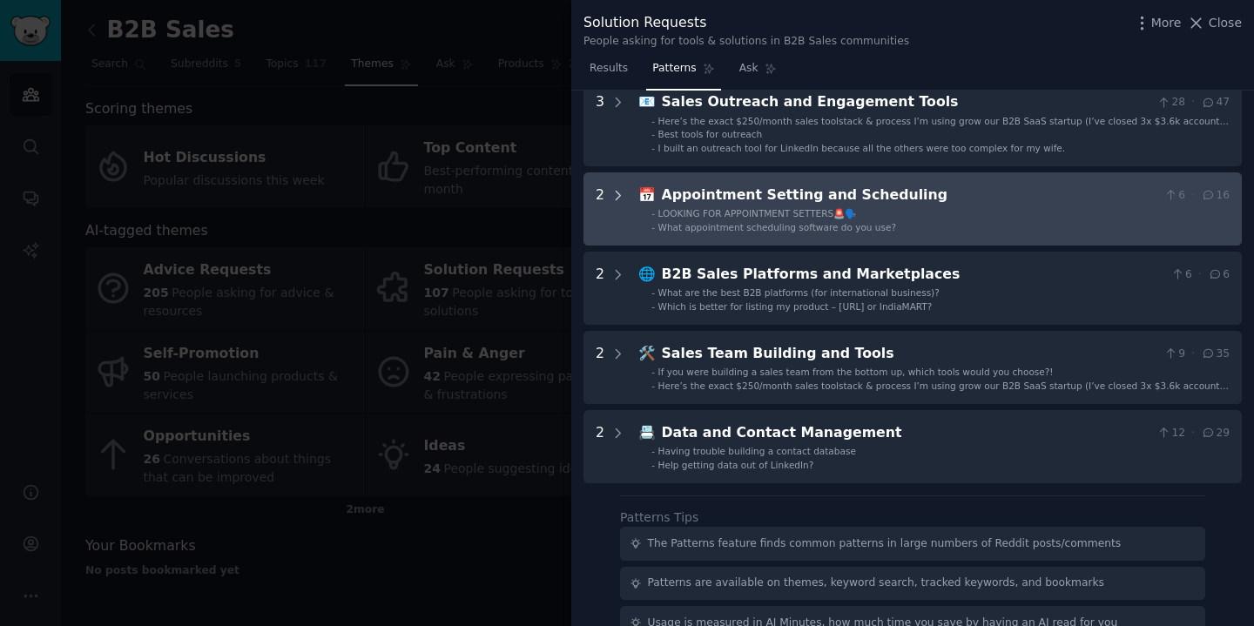
click at [617, 188] on icon at bounding box center [618, 196] width 16 height 16
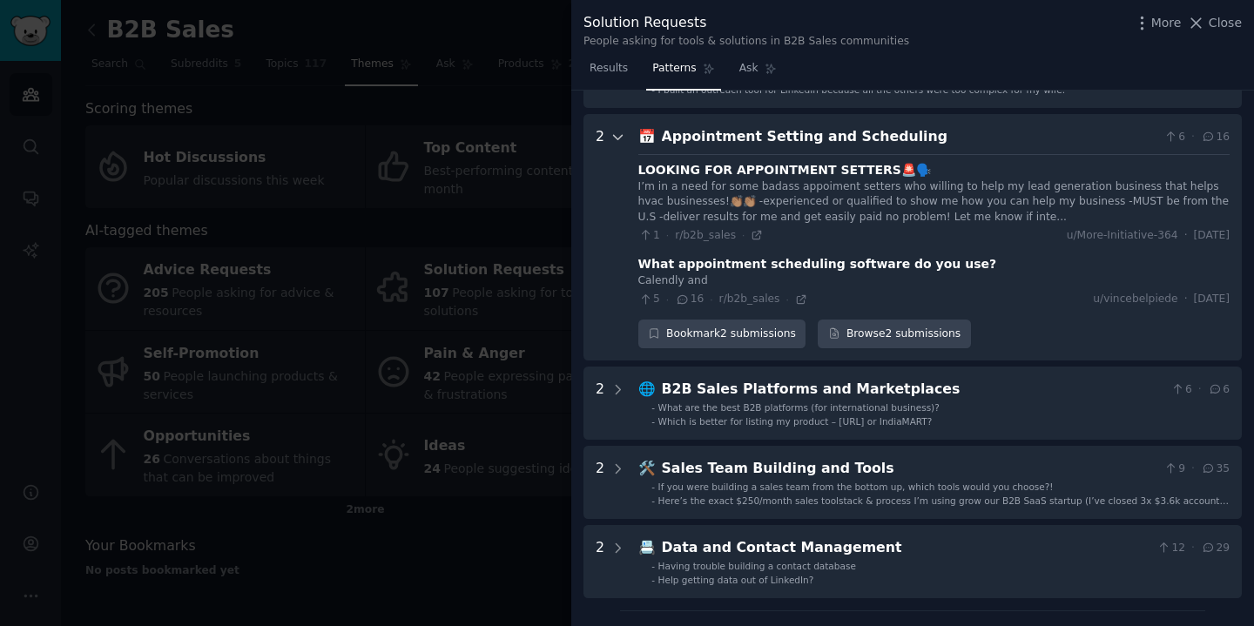
scroll to position [1257, 0]
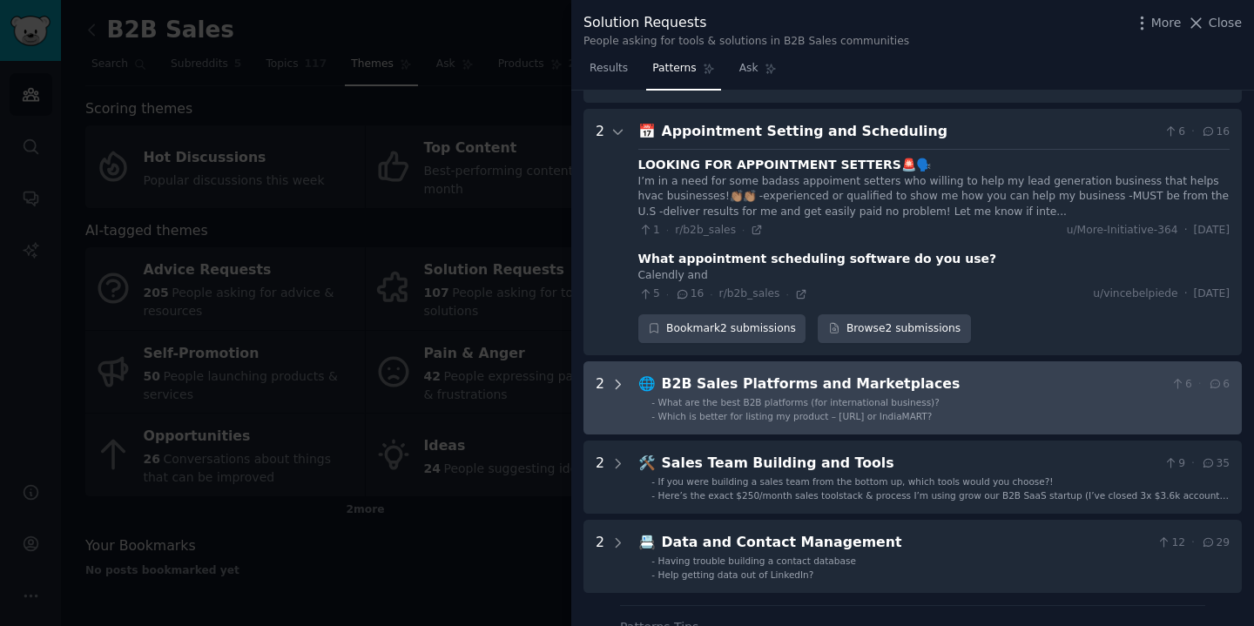
click at [622, 377] on icon at bounding box center [618, 385] width 16 height 16
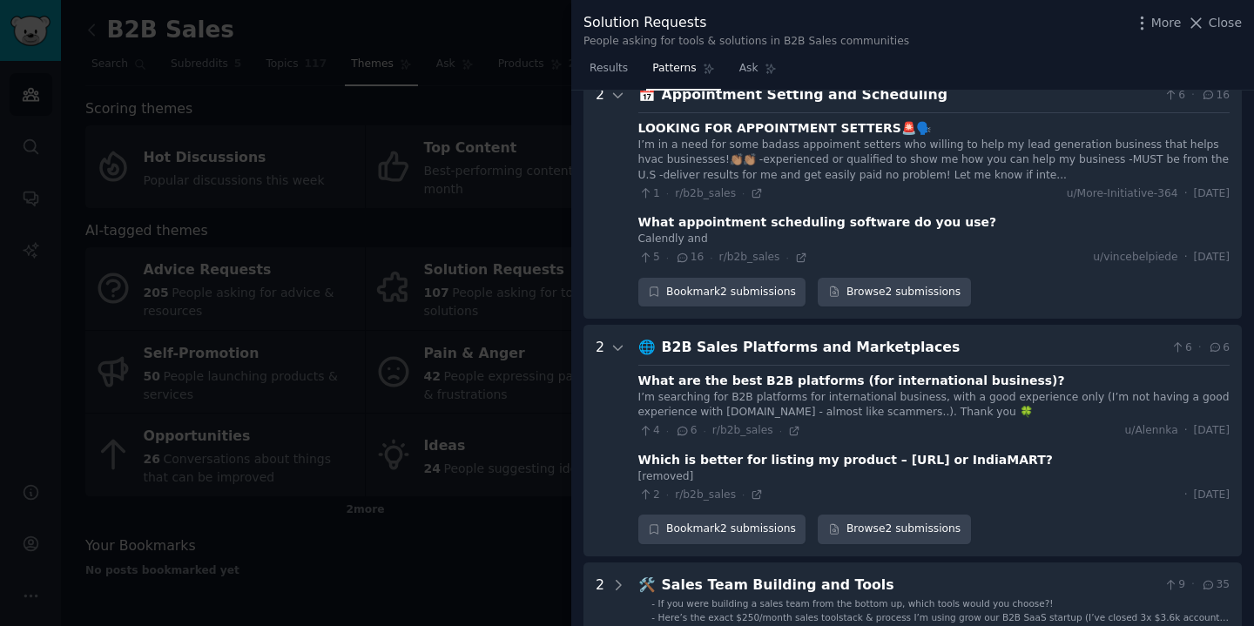
scroll to position [1279, 0]
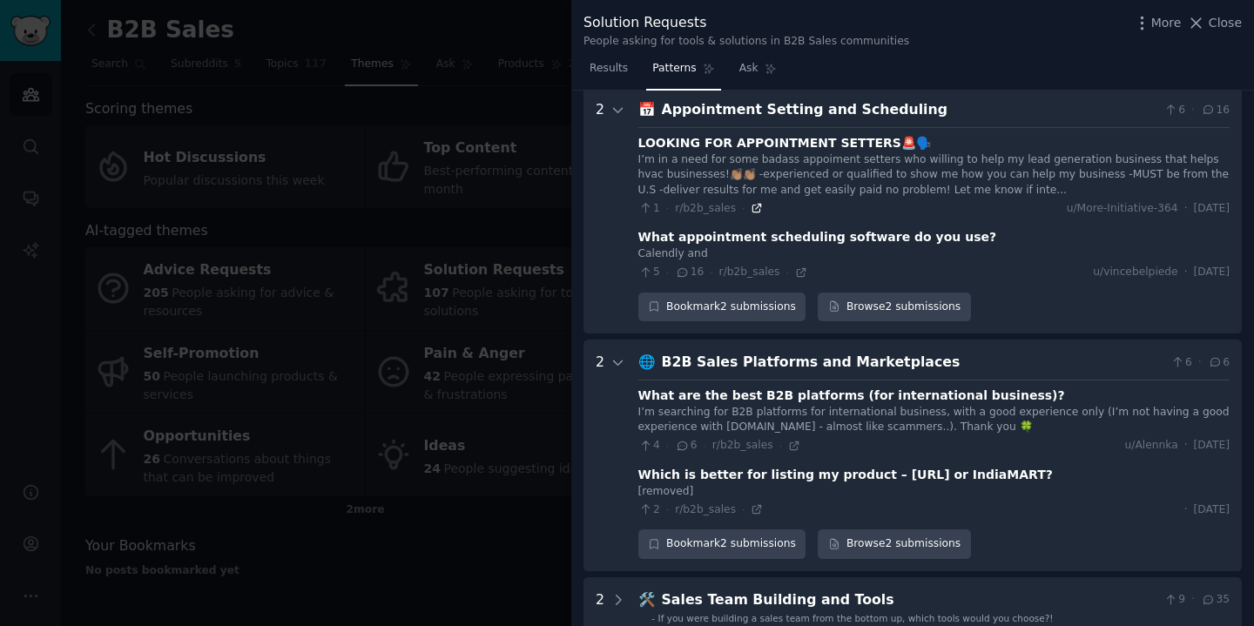
click at [753, 205] on icon at bounding box center [757, 209] width 8 height 8
click at [799, 266] on icon at bounding box center [801, 272] width 12 height 12
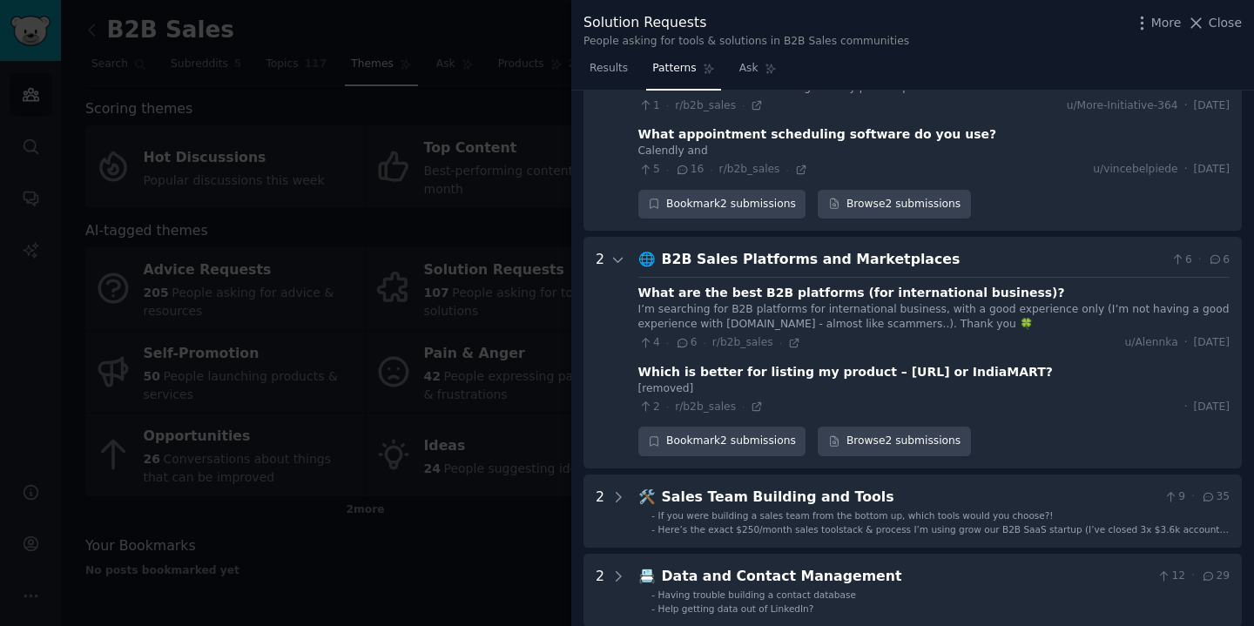
scroll to position [1383, 0]
click at [791, 338] on icon at bounding box center [794, 342] width 8 height 8
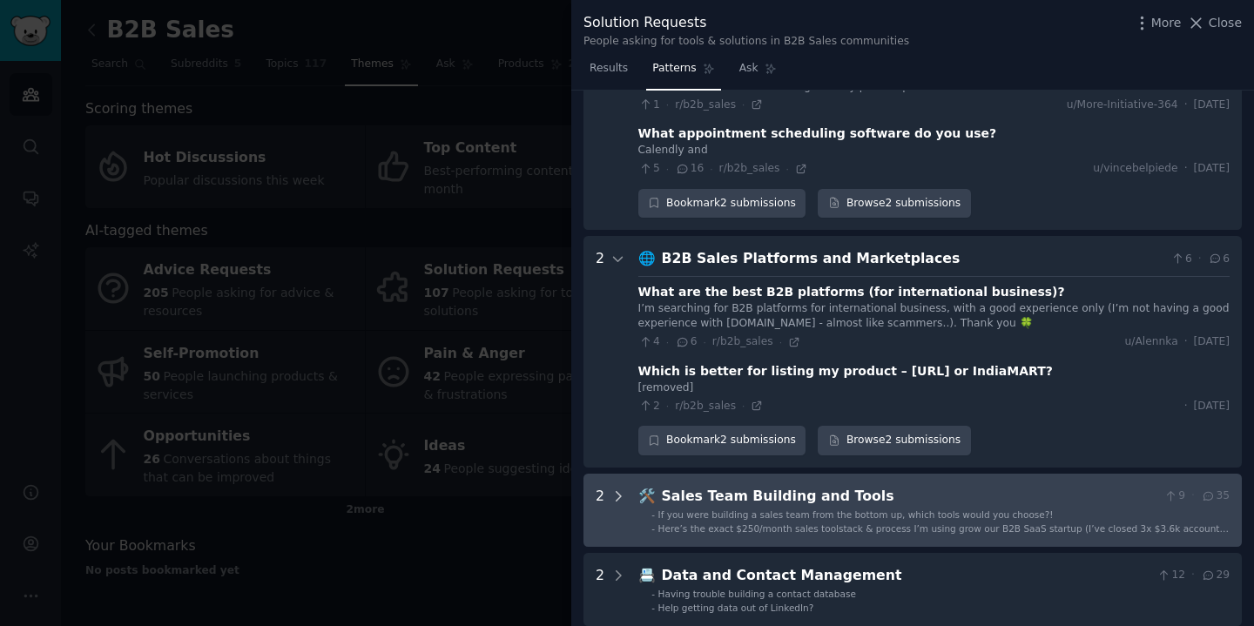
click at [618, 488] on icon at bounding box center [618, 496] width 16 height 16
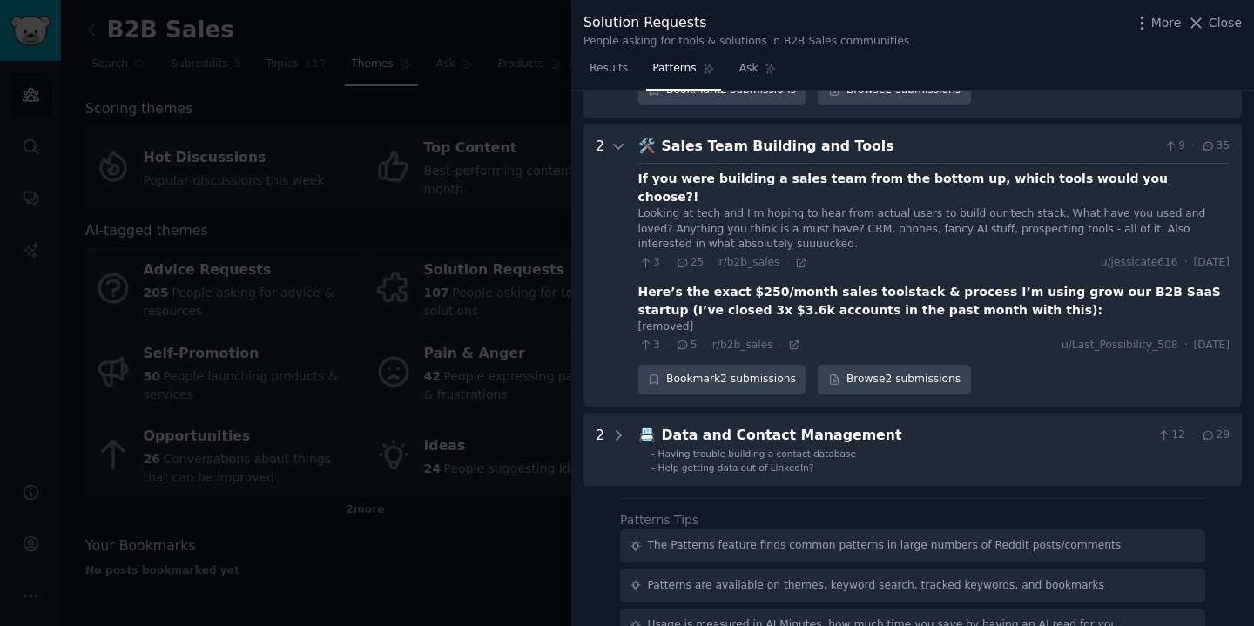
scroll to position [1732, 0]
click at [791, 342] on icon at bounding box center [794, 346] width 8 height 8
click at [799, 258] on icon at bounding box center [801, 264] width 12 height 12
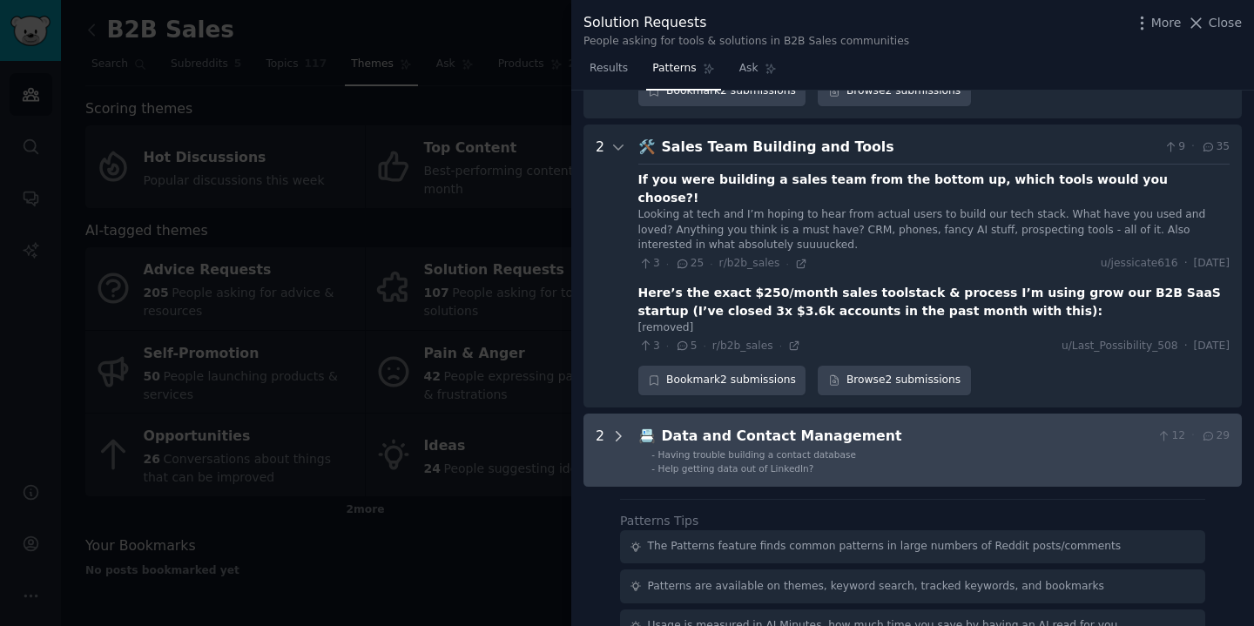
click at [620, 432] on icon at bounding box center [618, 436] width 4 height 9
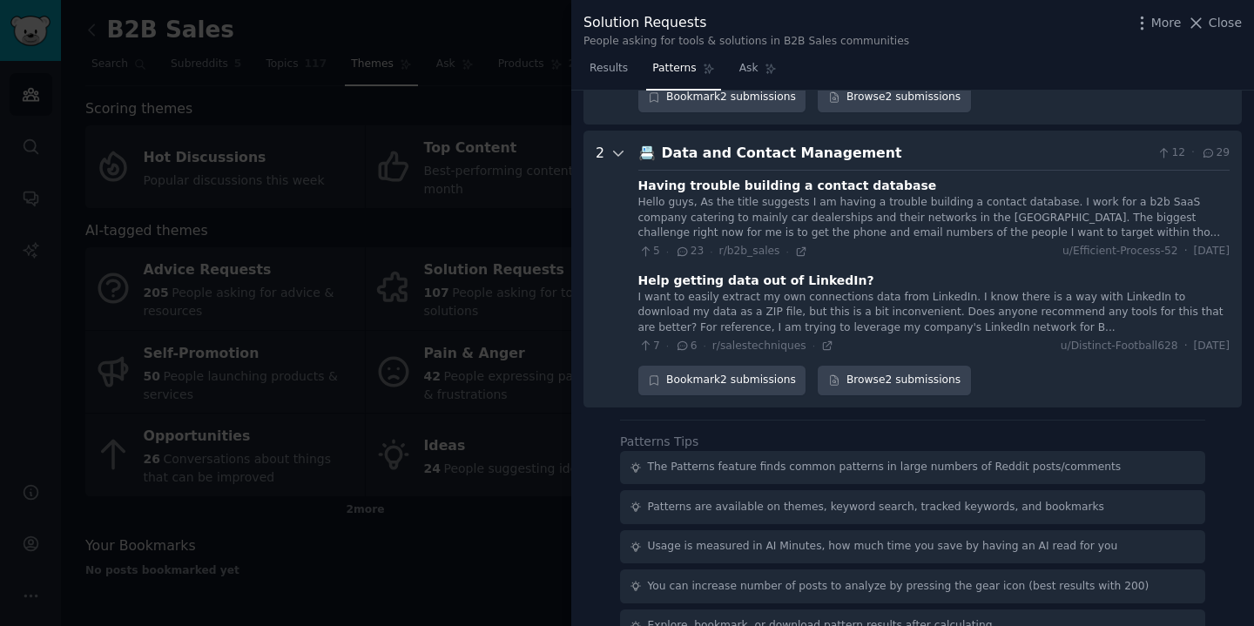
scroll to position [2018, 0]
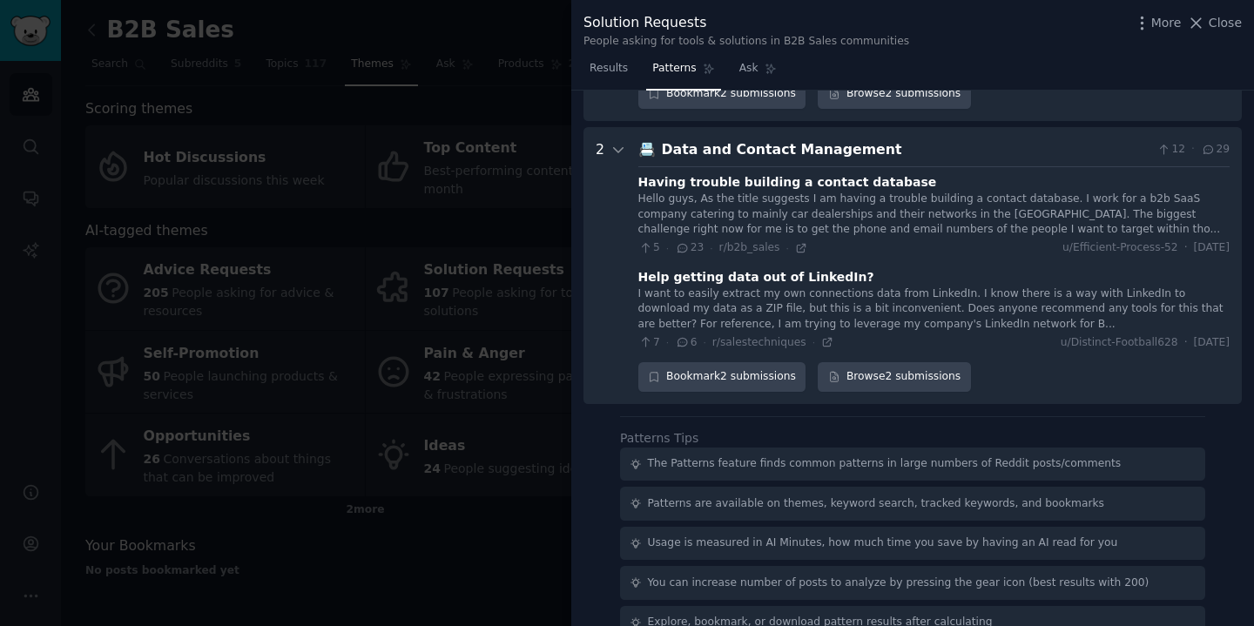
click at [435, 348] on div at bounding box center [627, 313] width 1254 height 626
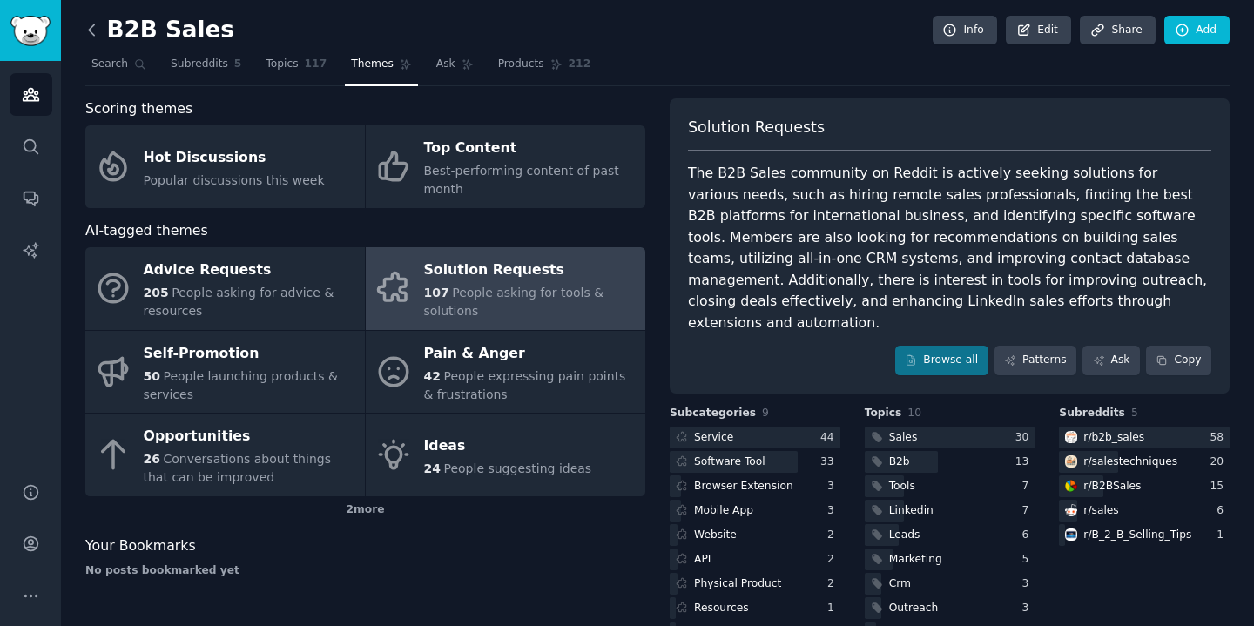
click at [100, 32] on icon at bounding box center [92, 30] width 18 height 18
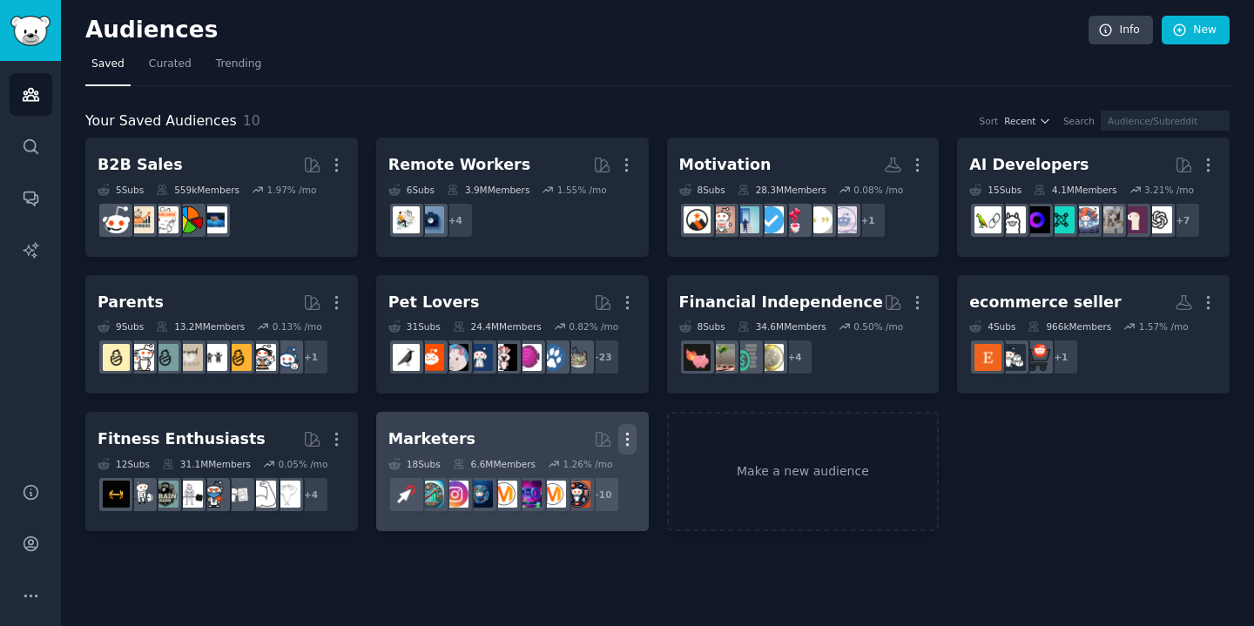
click at [629, 439] on icon "button" at bounding box center [627, 439] width 18 height 18
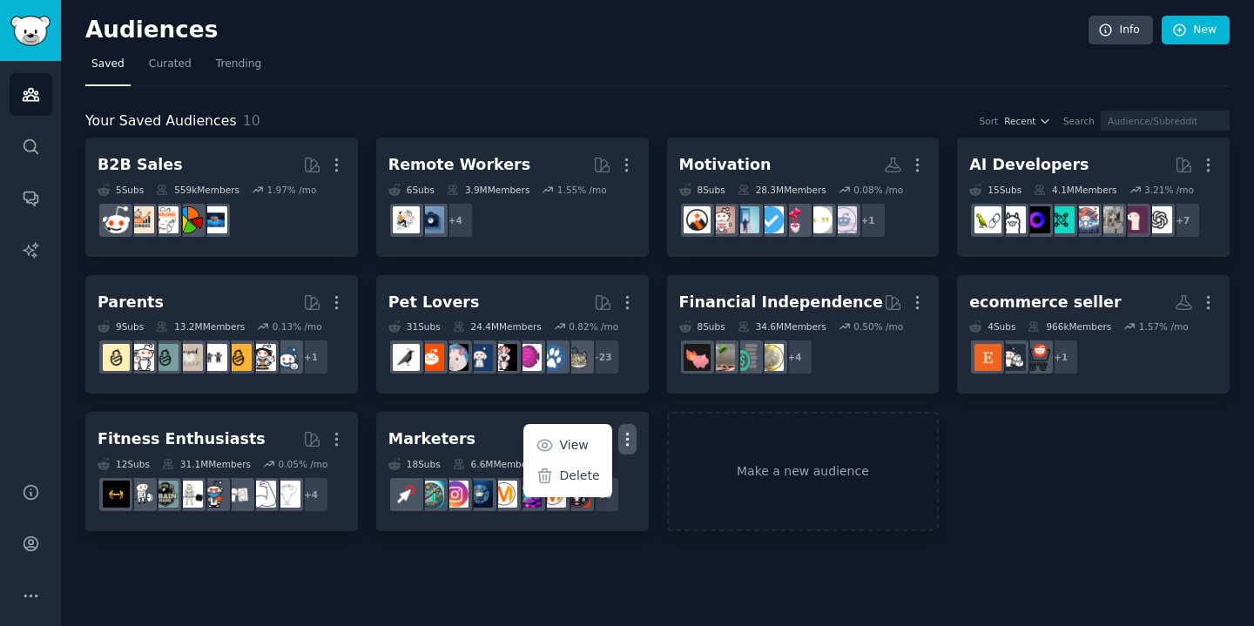
click at [659, 470] on div "B2B Sales More 5 Sub s 559k Members 1.97 % /mo Remote Workers More 6 Sub s 3.9M…" at bounding box center [657, 335] width 1144 height 394
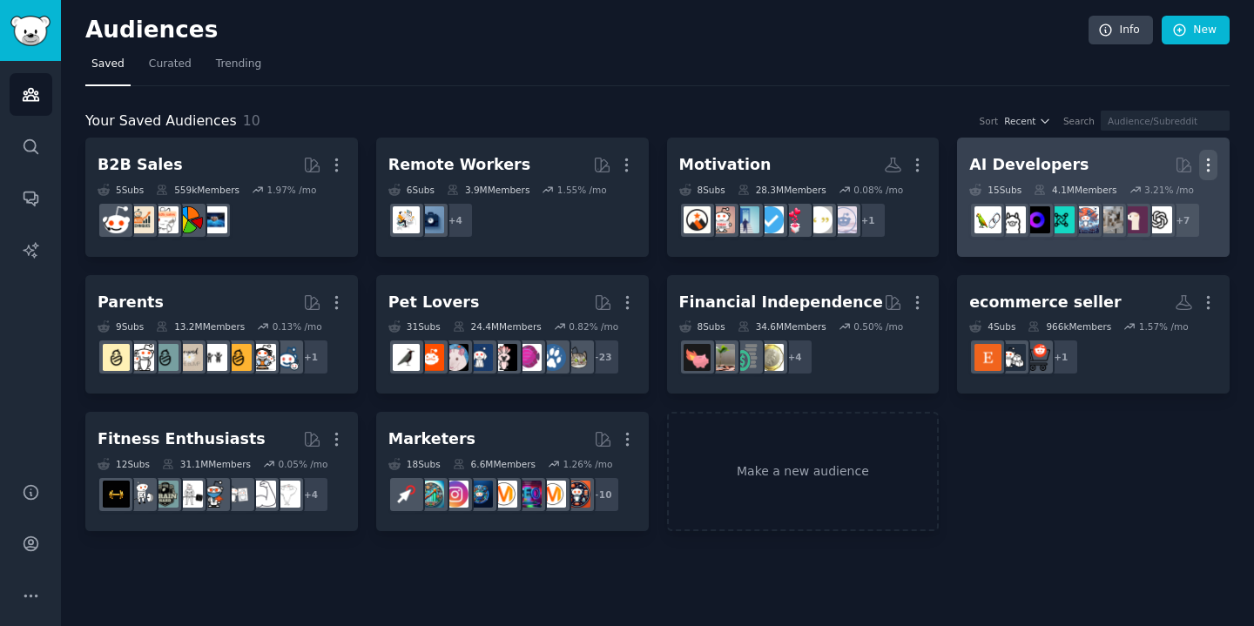
click at [1207, 167] on icon "button" at bounding box center [1208, 165] width 18 height 18
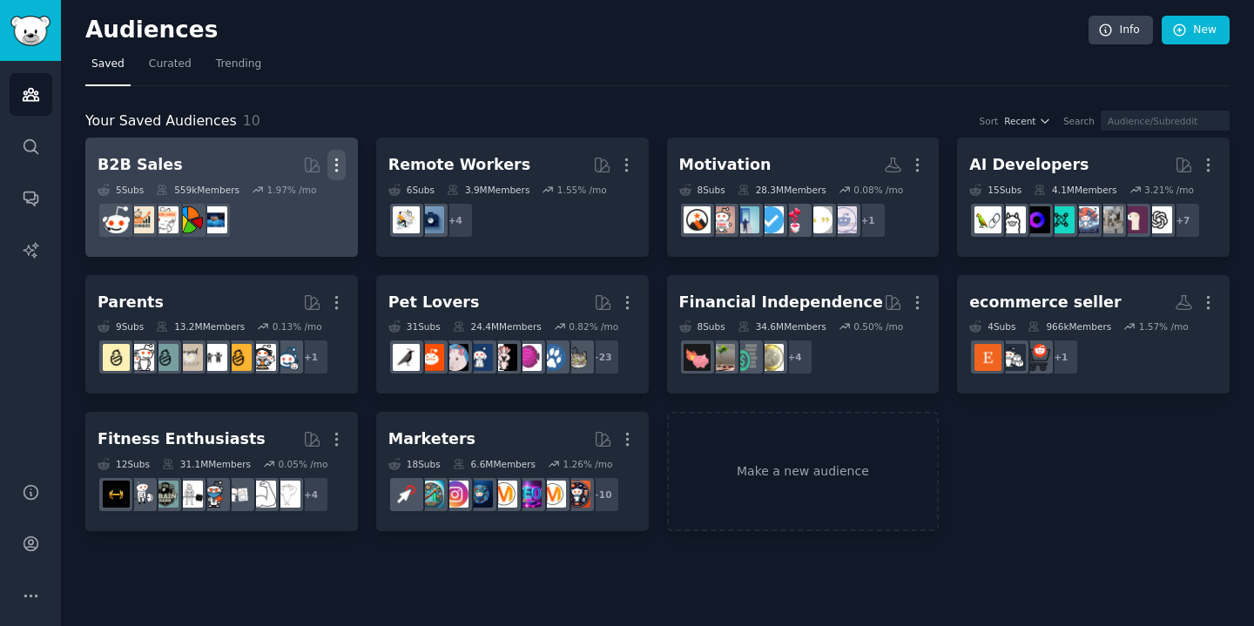
click at [340, 165] on icon "button" at bounding box center [336, 165] width 18 height 18
click at [302, 194] on p "Delete" at bounding box center [289, 201] width 40 height 18
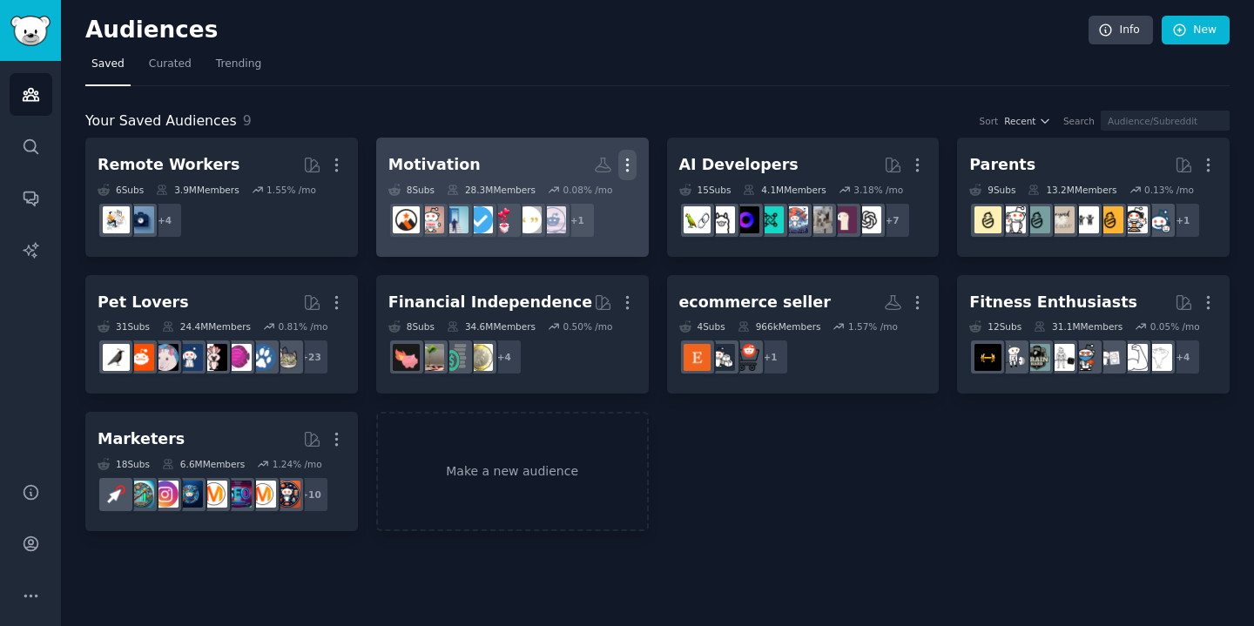
click at [635, 161] on icon "button" at bounding box center [627, 165] width 18 height 18
click at [571, 210] on p "Delete" at bounding box center [580, 201] width 40 height 18
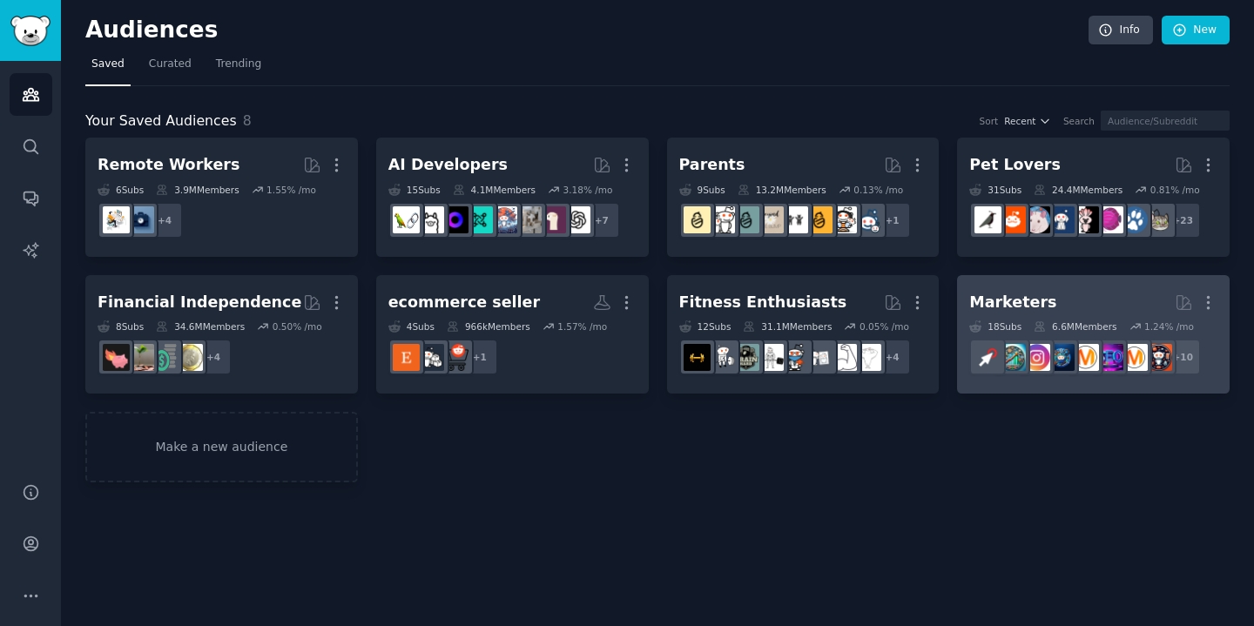
click at [1034, 290] on h2 "Marketers Curated by GummySearch More" at bounding box center [1093, 302] width 248 height 30
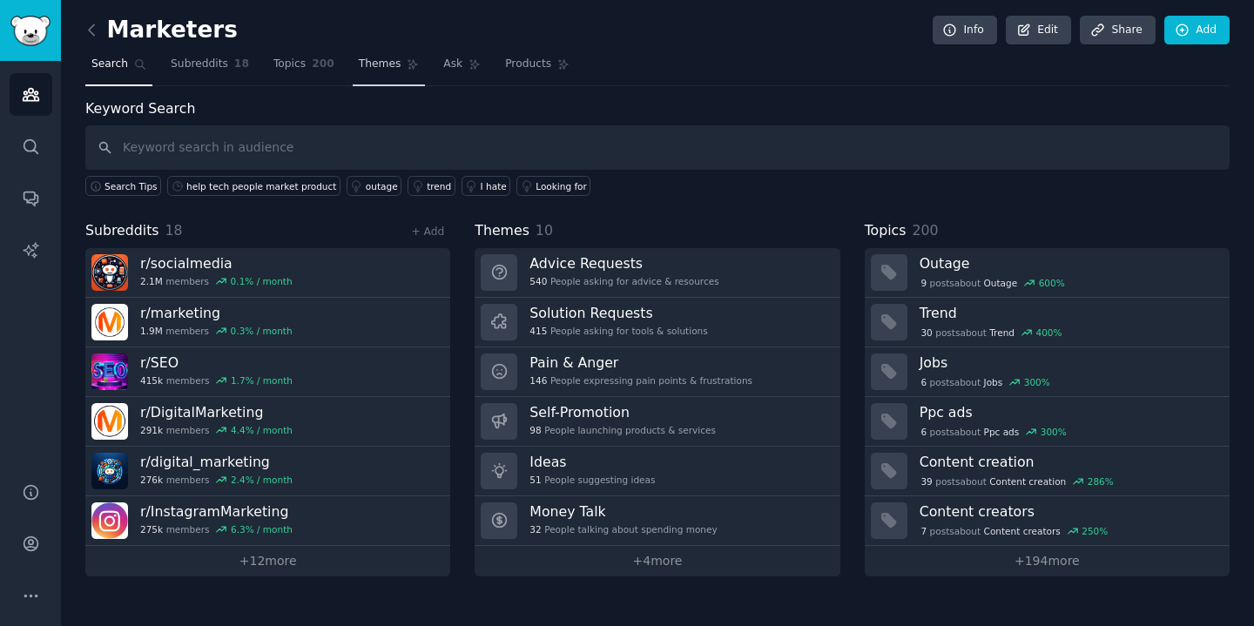
click at [373, 67] on span "Themes" at bounding box center [380, 65] width 43 height 16
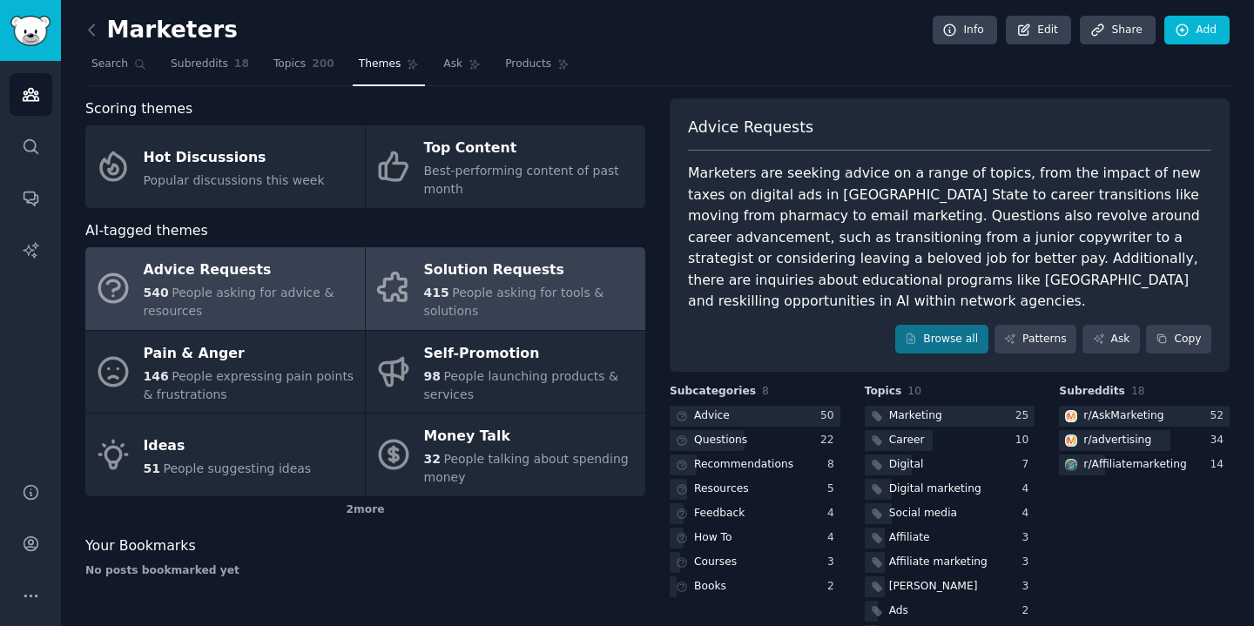
click at [444, 290] on div "415 People asking for tools & solutions" at bounding box center [530, 302] width 212 height 37
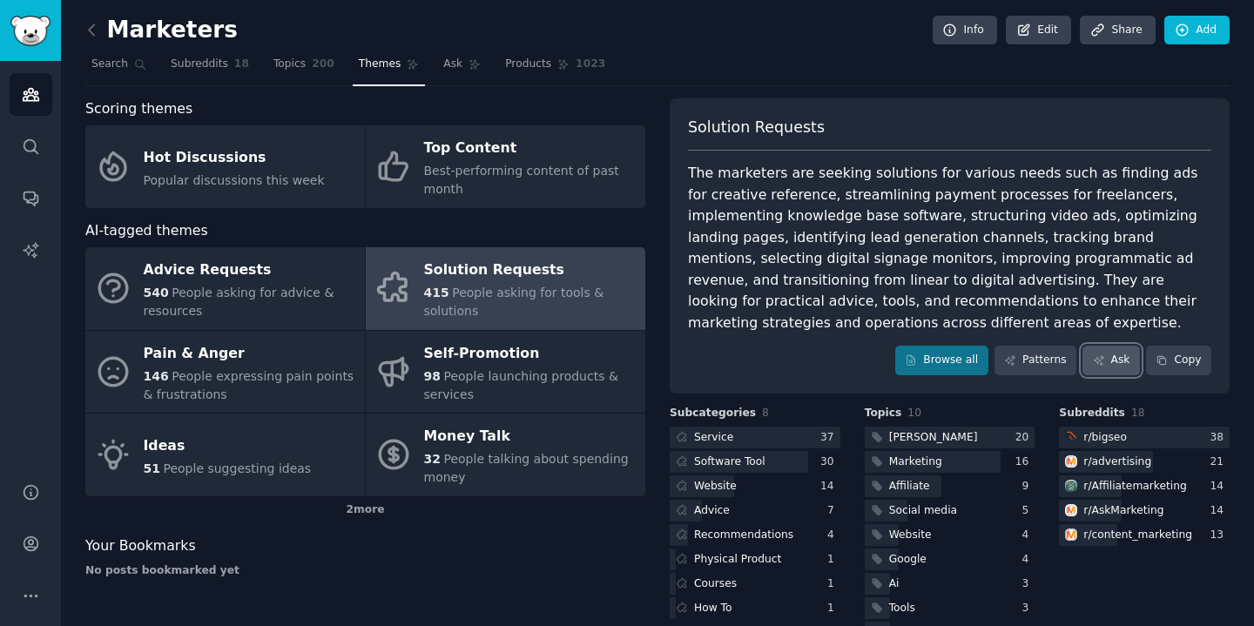
click at [1121, 370] on link "Ask" at bounding box center [1110, 361] width 57 height 30
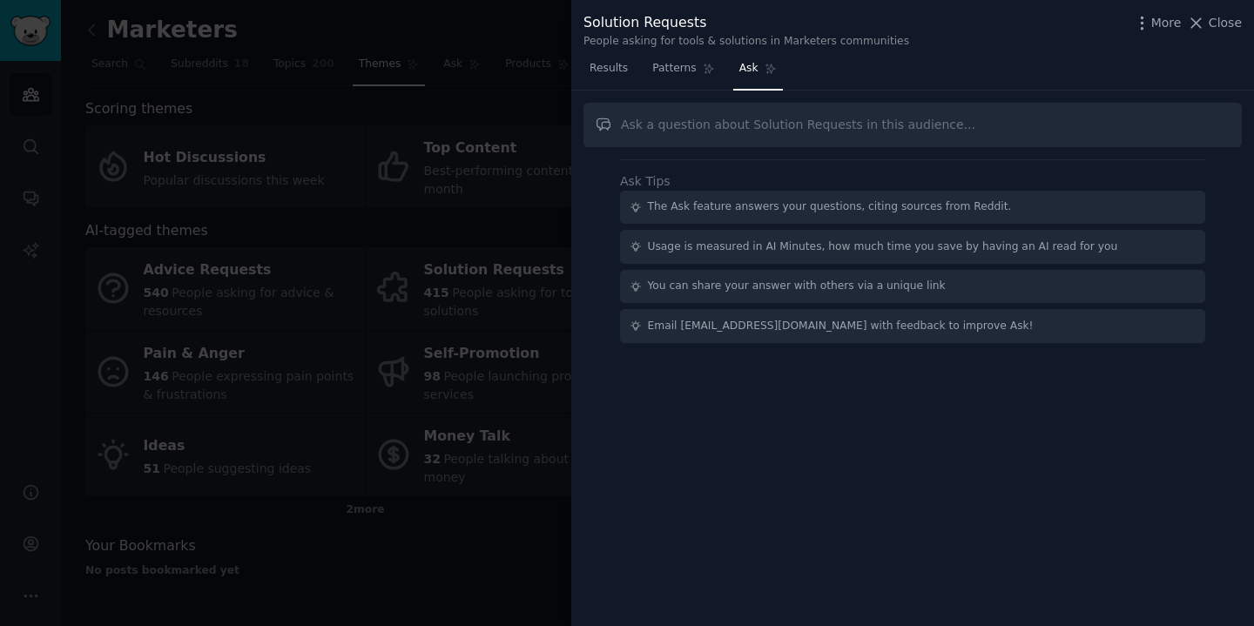
click at [726, 125] on input "text" at bounding box center [912, 125] width 658 height 44
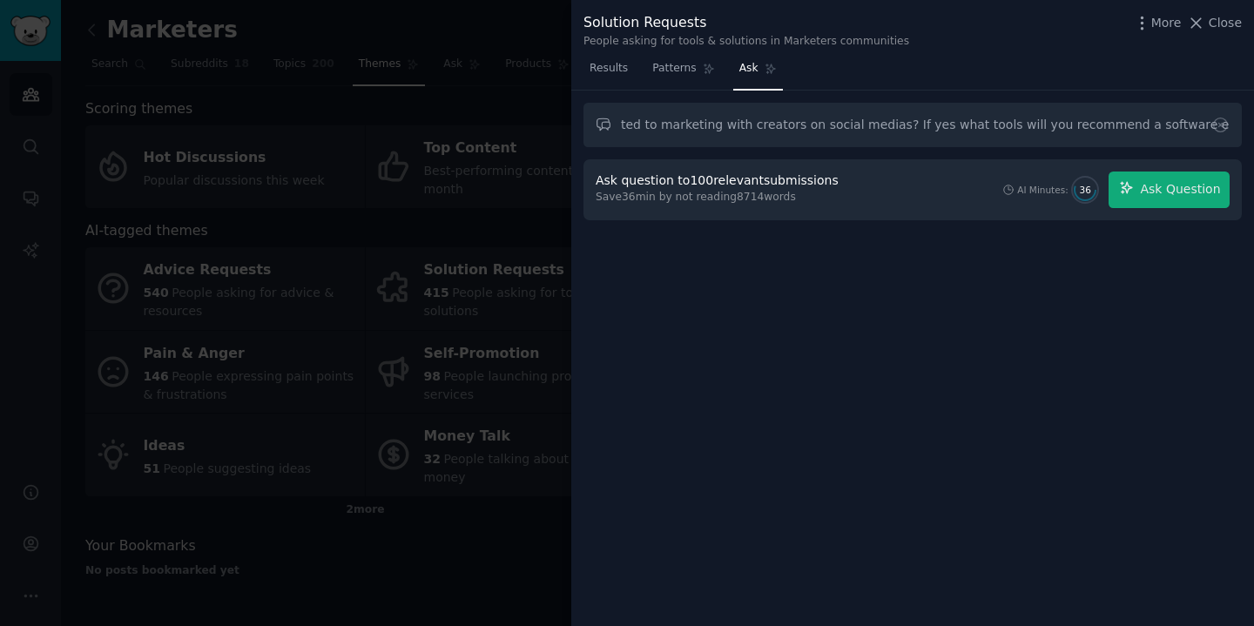
scroll to position [0, 307]
type input "Are there solutions asking about tools that is related to marketing with creato…"
click at [1198, 187] on span "Ask Question" at bounding box center [1180, 189] width 80 height 18
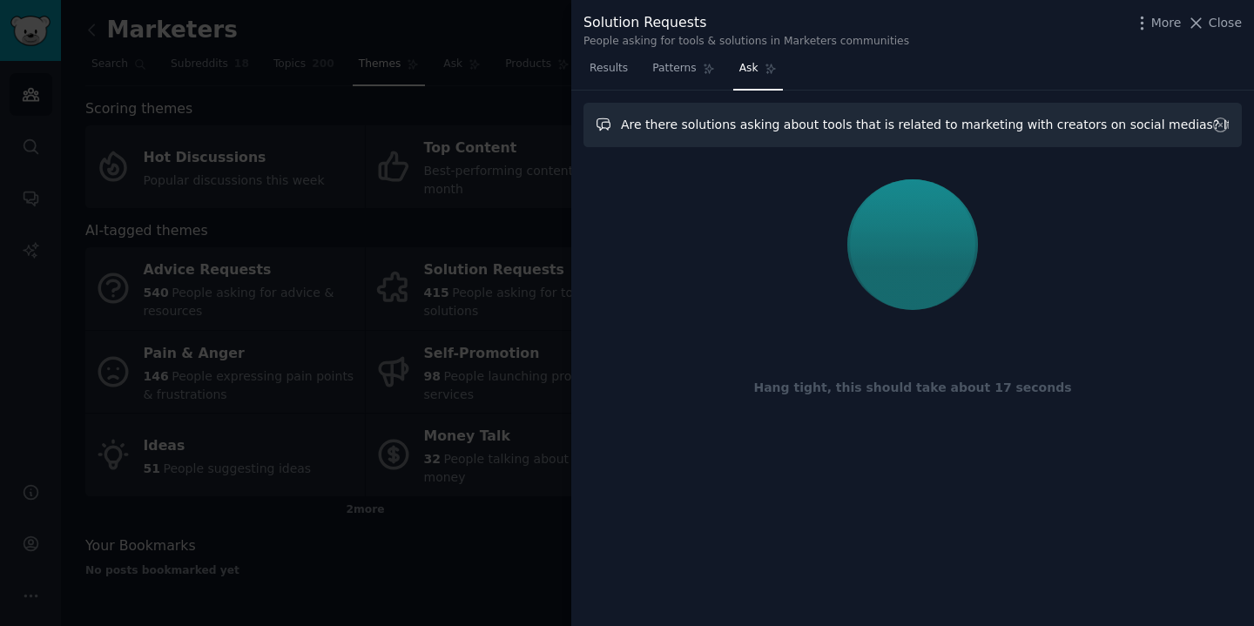
click at [1183, 126] on input "Are there solutions asking about tools that is related to marketing with creato…" at bounding box center [912, 125] width 658 height 44
click at [1129, 131] on input "Are there solutions asking about tools that is related to marketing with creato…" at bounding box center [912, 125] width 658 height 44
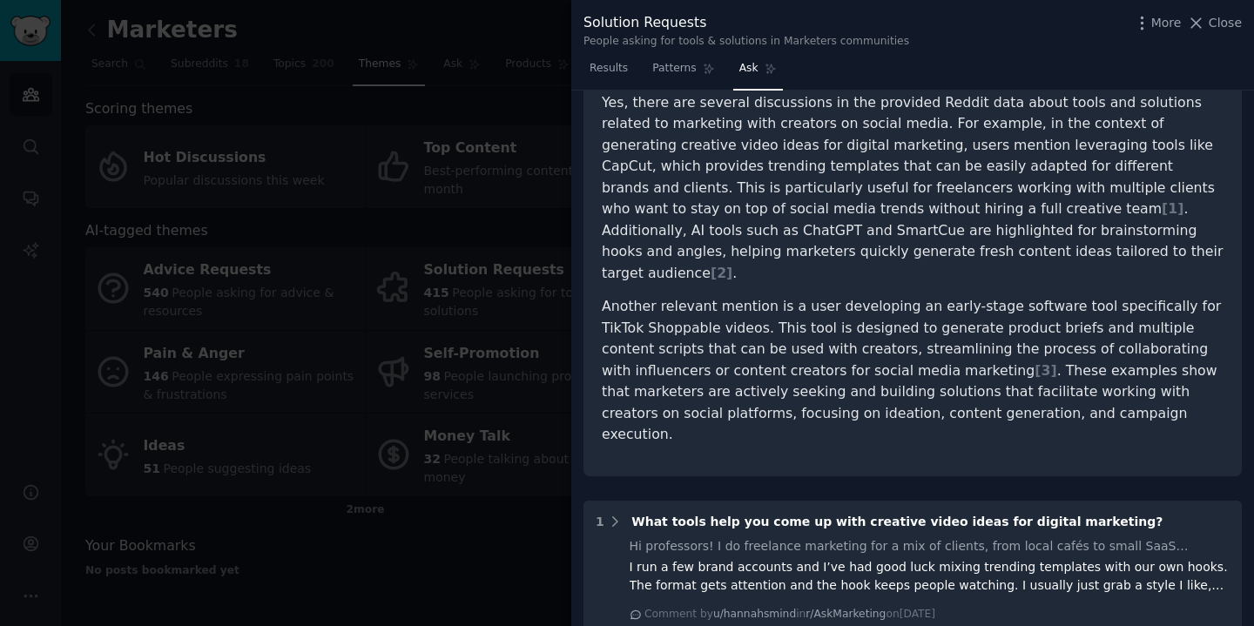
scroll to position [56, 0]
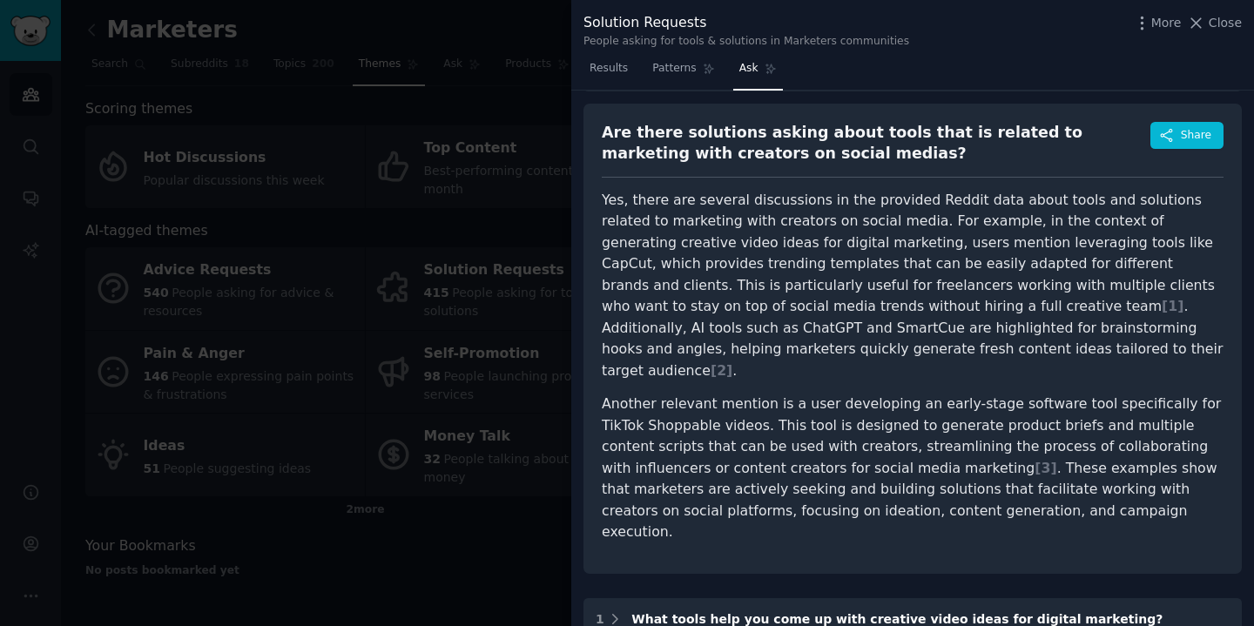
click at [904, 239] on p "Yes, there are several discussions in the provided Reddit data about tools and …" at bounding box center [913, 286] width 622 height 192
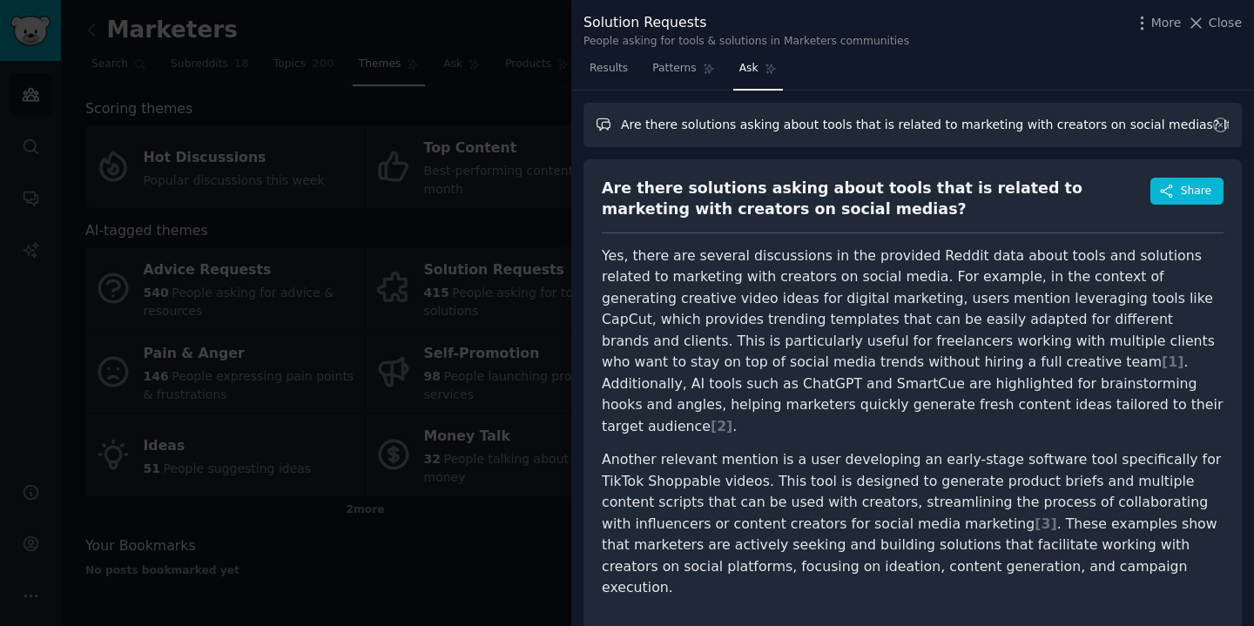
click at [990, 130] on input "Are there solutions asking about tools that is related to marketing with creato…" at bounding box center [912, 125] width 658 height 44
click at [602, 130] on input "Are there solutions asking about tools that is related to marketing with creato…" at bounding box center [912, 125] width 658 height 44
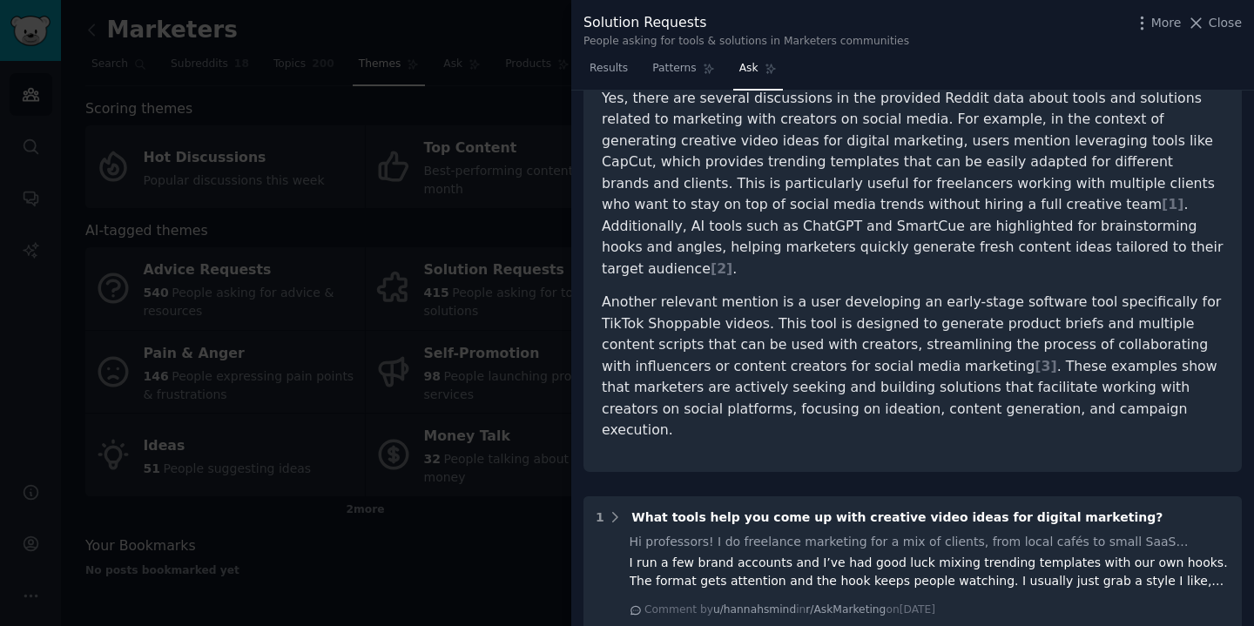
scroll to position [158, 0]
click at [808, 384] on p "Another relevant mention is a user developing an early-stage software tool spec…" at bounding box center [913, 366] width 622 height 150
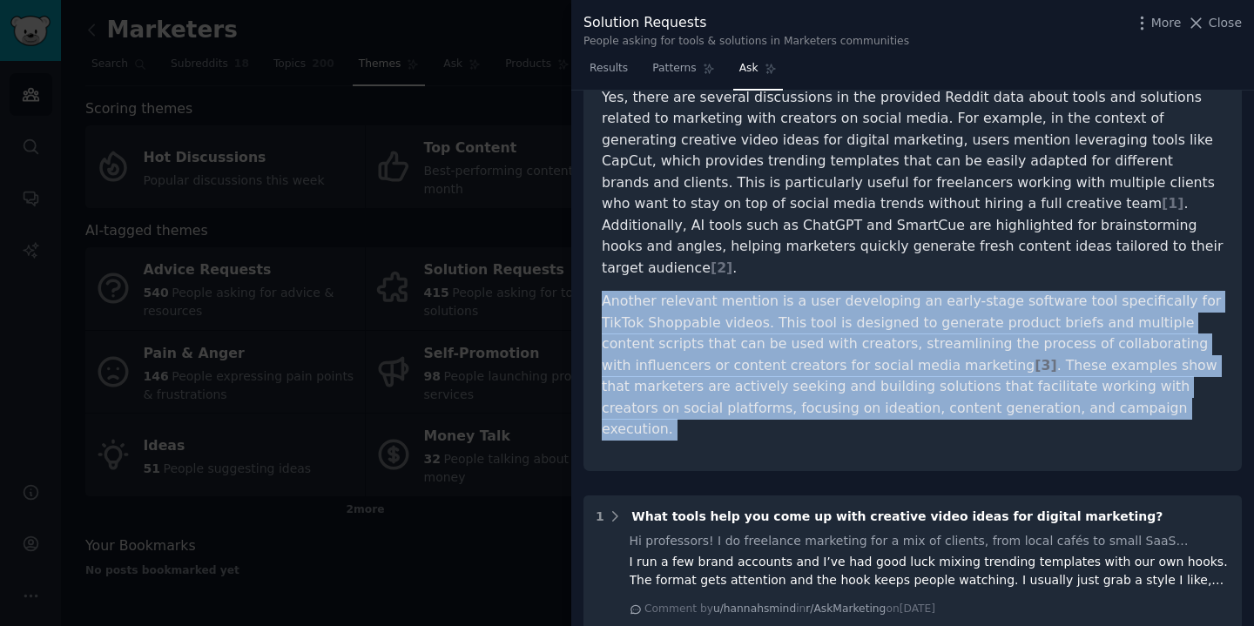
click at [808, 384] on p "Another relevant mention is a user developing an early-stage software tool spec…" at bounding box center [913, 366] width 622 height 150
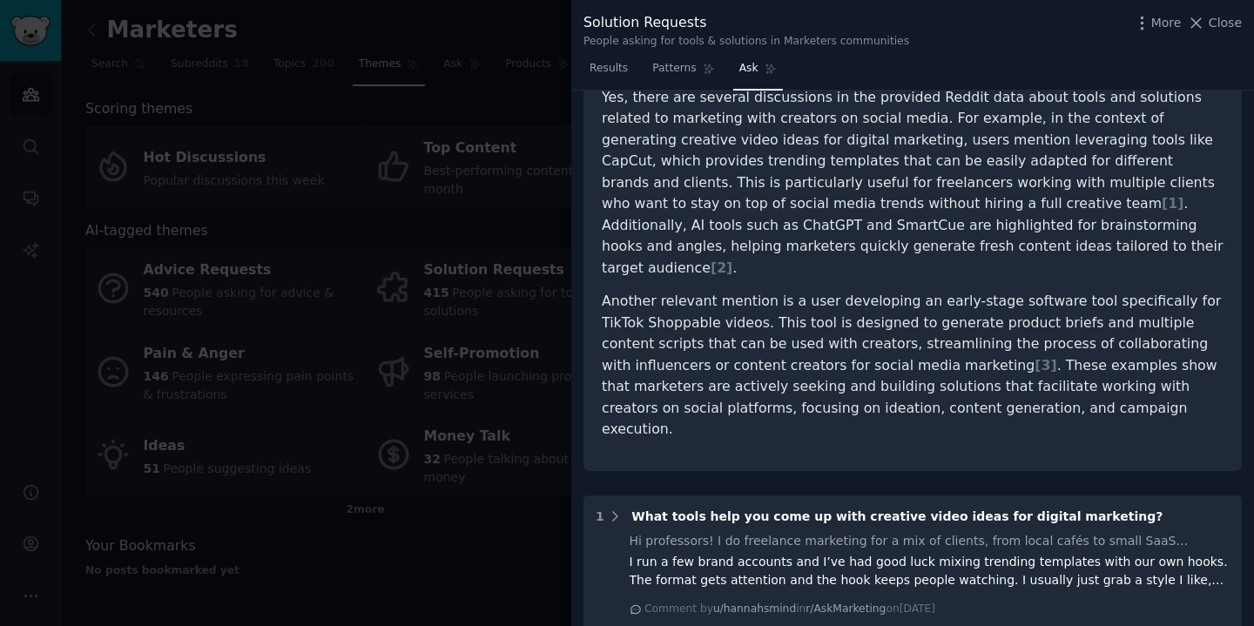
click at [808, 384] on p "Another relevant mention is a user developing an early-stage software tool spec…" at bounding box center [913, 366] width 622 height 150
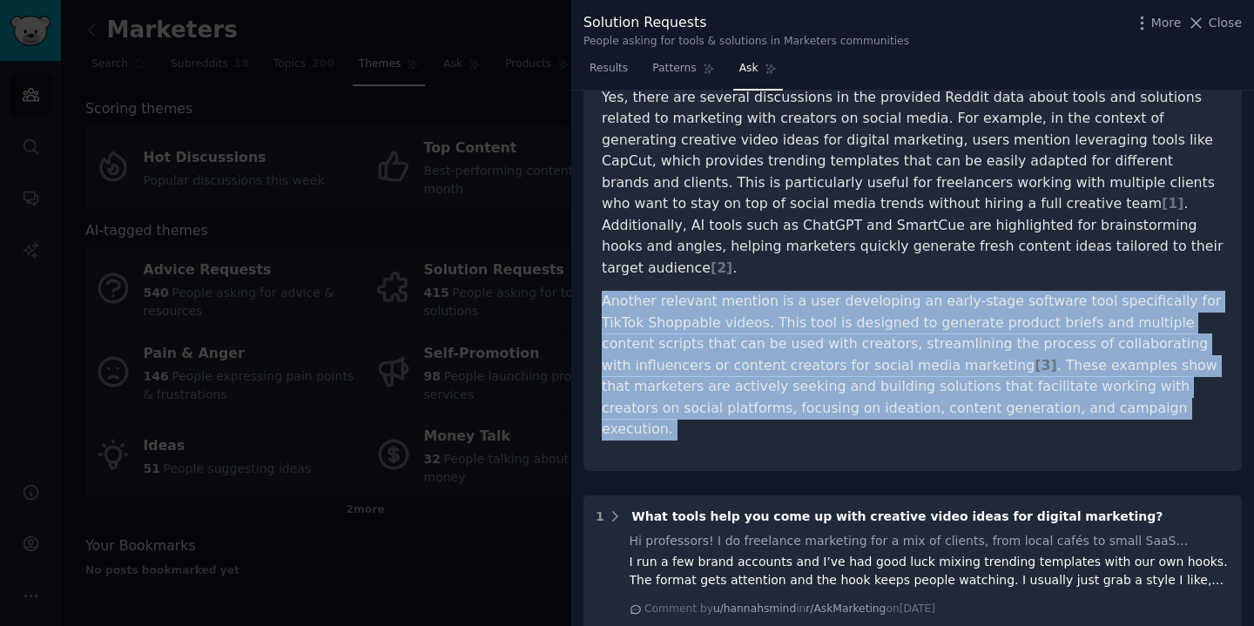
click at [862, 366] on p "Another relevant mention is a user developing an early-stage software tool spec…" at bounding box center [913, 366] width 622 height 150
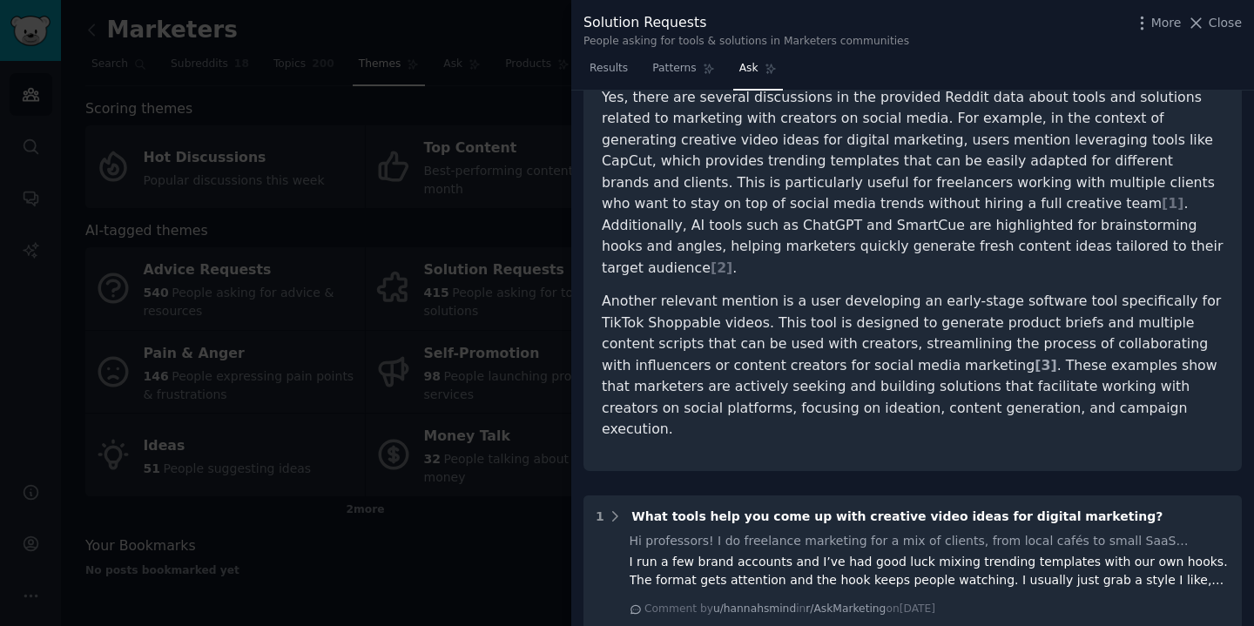
click at [1034, 357] on span "[ 3 ]" at bounding box center [1045, 365] width 22 height 17
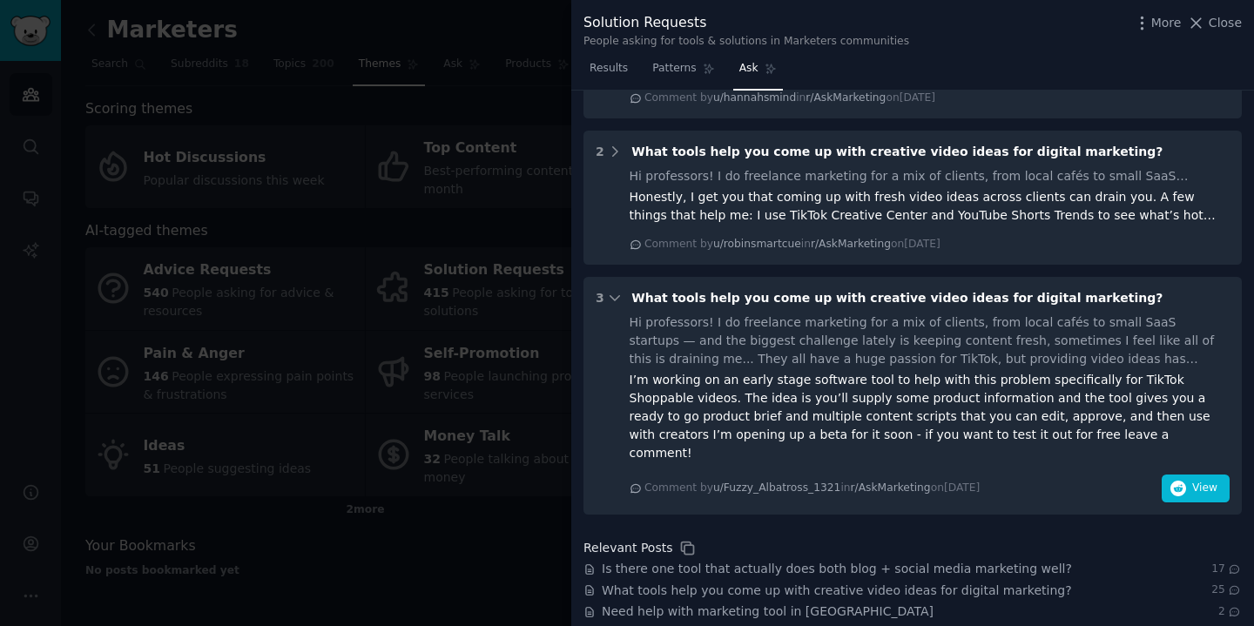
scroll to position [679, 0]
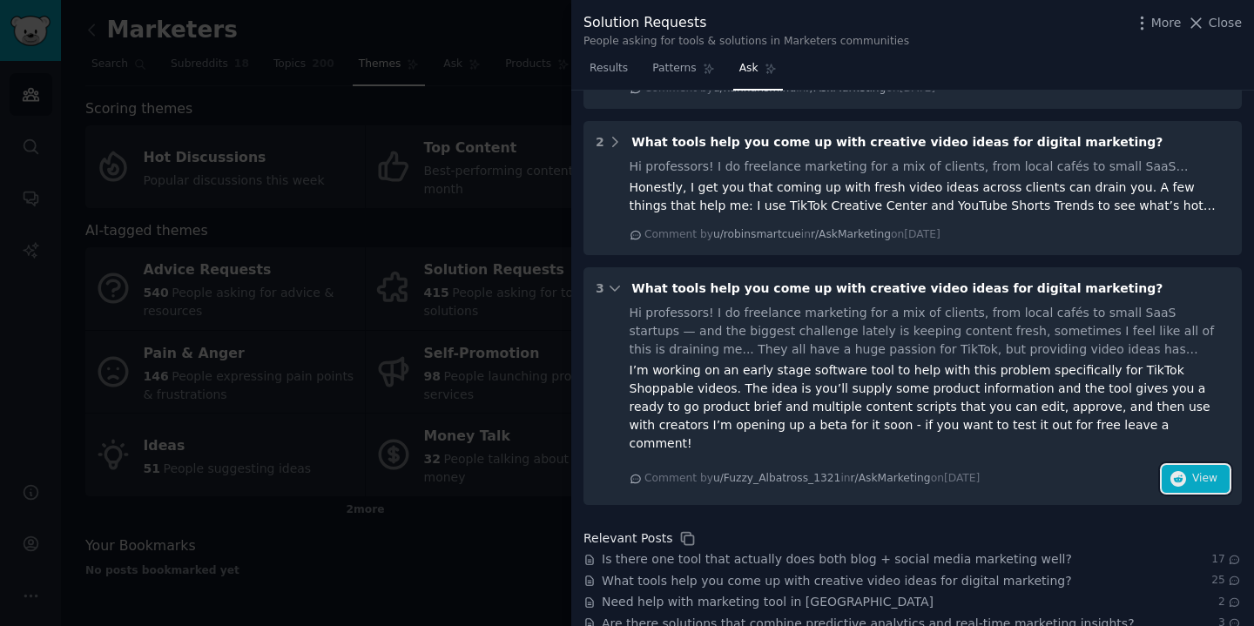
click at [1172, 465] on button "View" at bounding box center [1195, 479] width 68 height 28
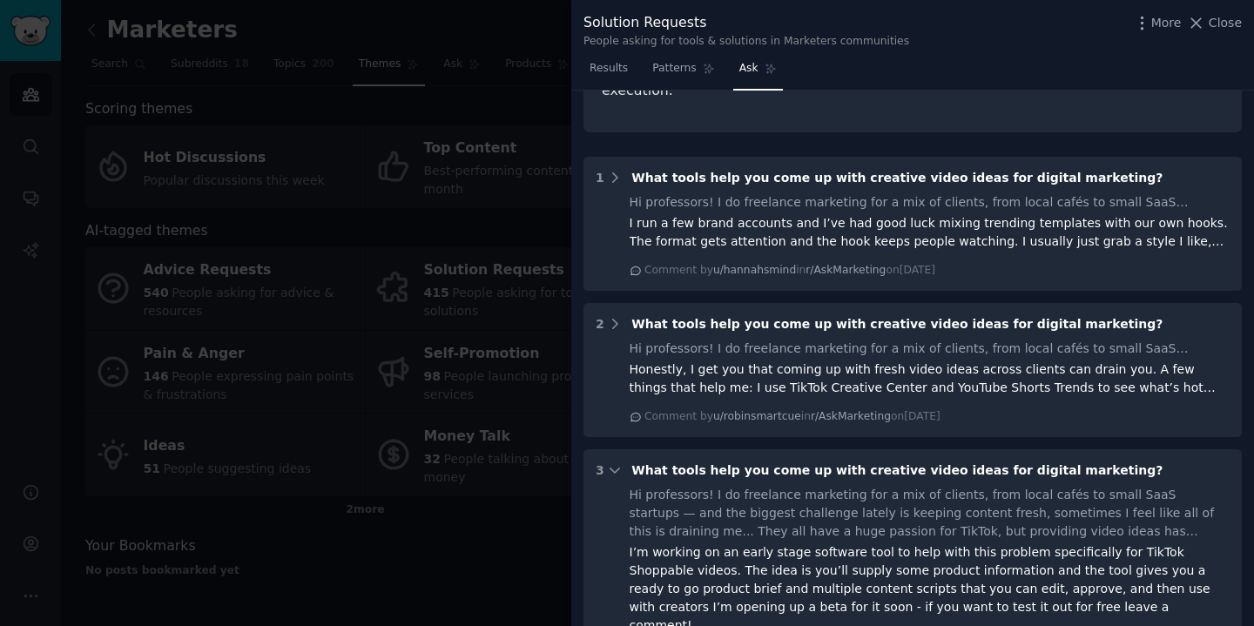
scroll to position [461, 0]
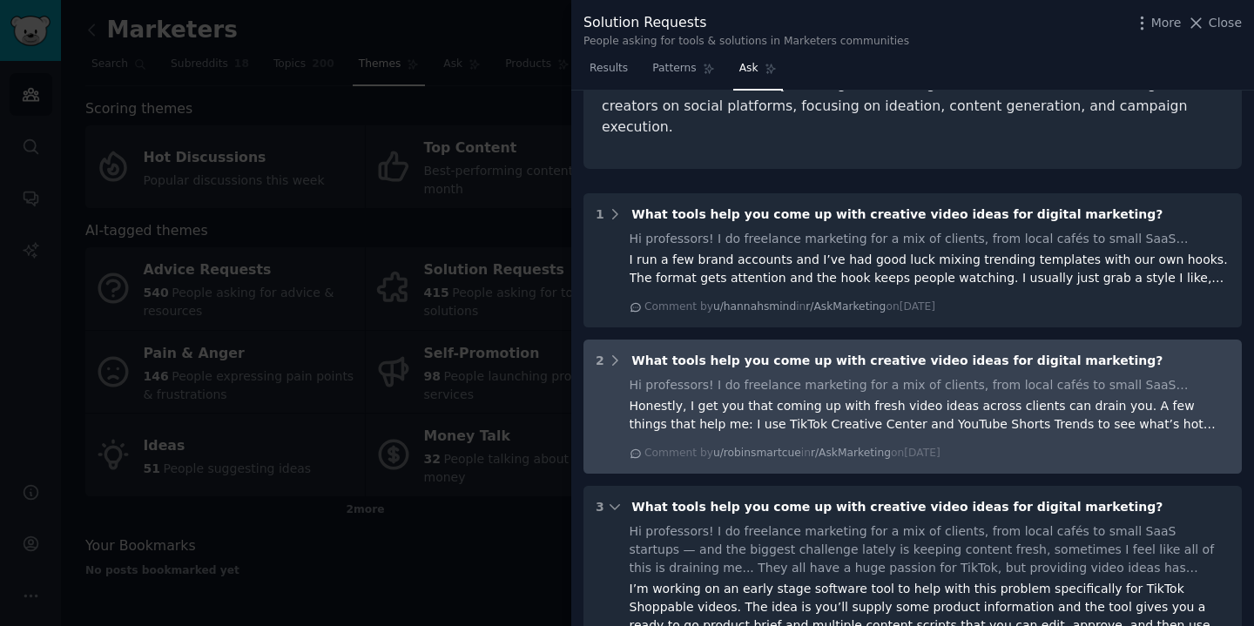
click at [751, 352] on div "What tools help you come up with creative video ideas for digital marketing?" at bounding box center [896, 361] width 531 height 18
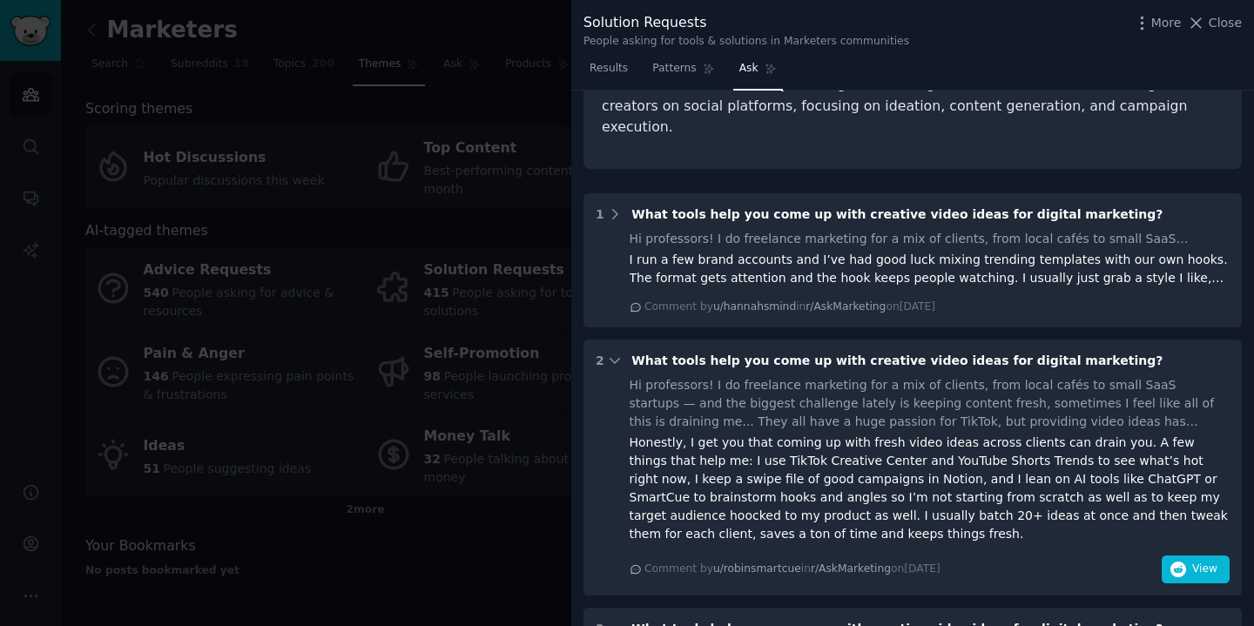
click at [714, 434] on div "Honestly, I get you that coming up with fresh video ideas across clients can dr…" at bounding box center [929, 489] width 601 height 110
click at [450, 320] on div at bounding box center [627, 313] width 1254 height 626
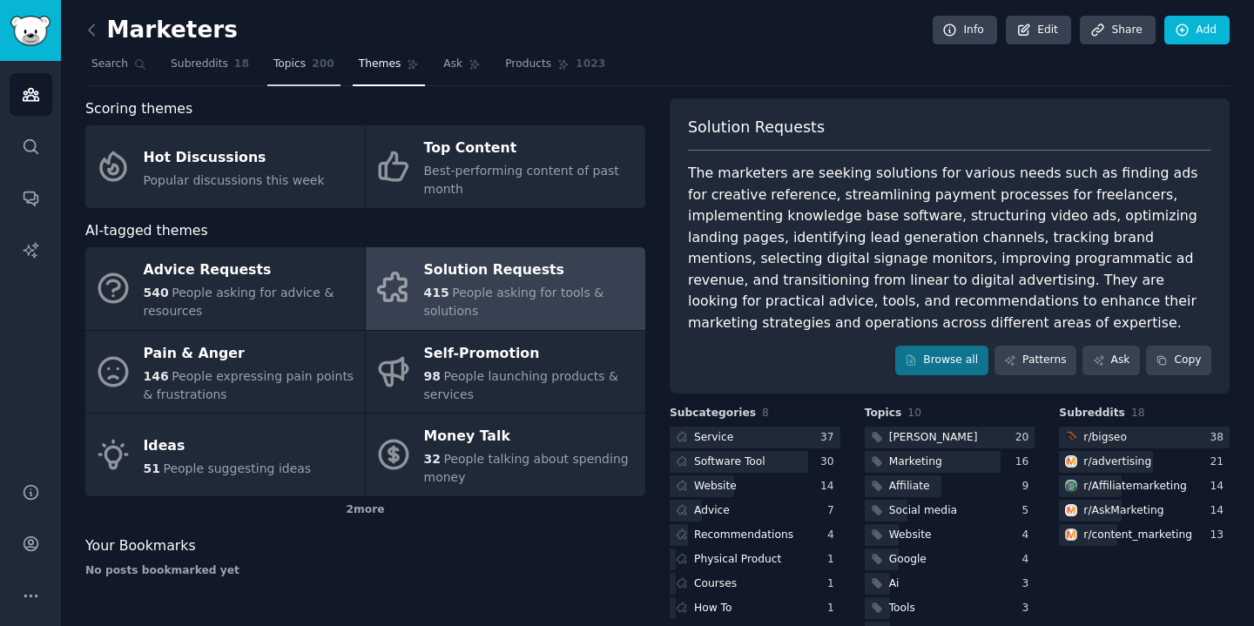
click at [312, 67] on span "200" at bounding box center [323, 65] width 23 height 16
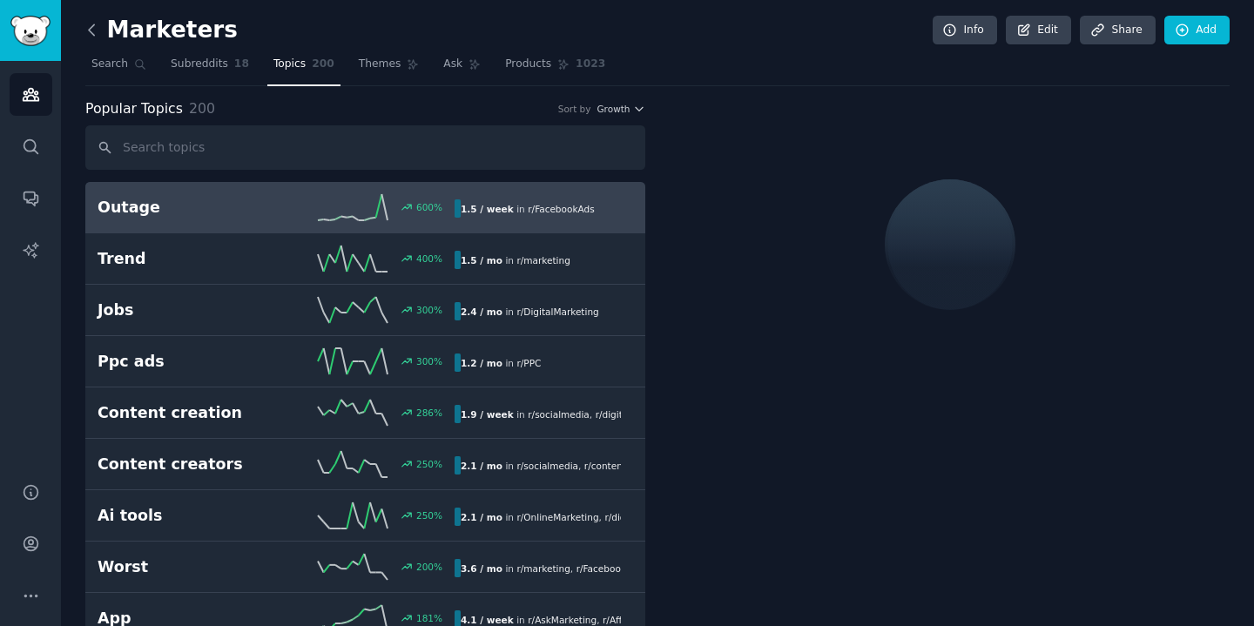
click at [89, 29] on icon at bounding box center [91, 29] width 5 height 10
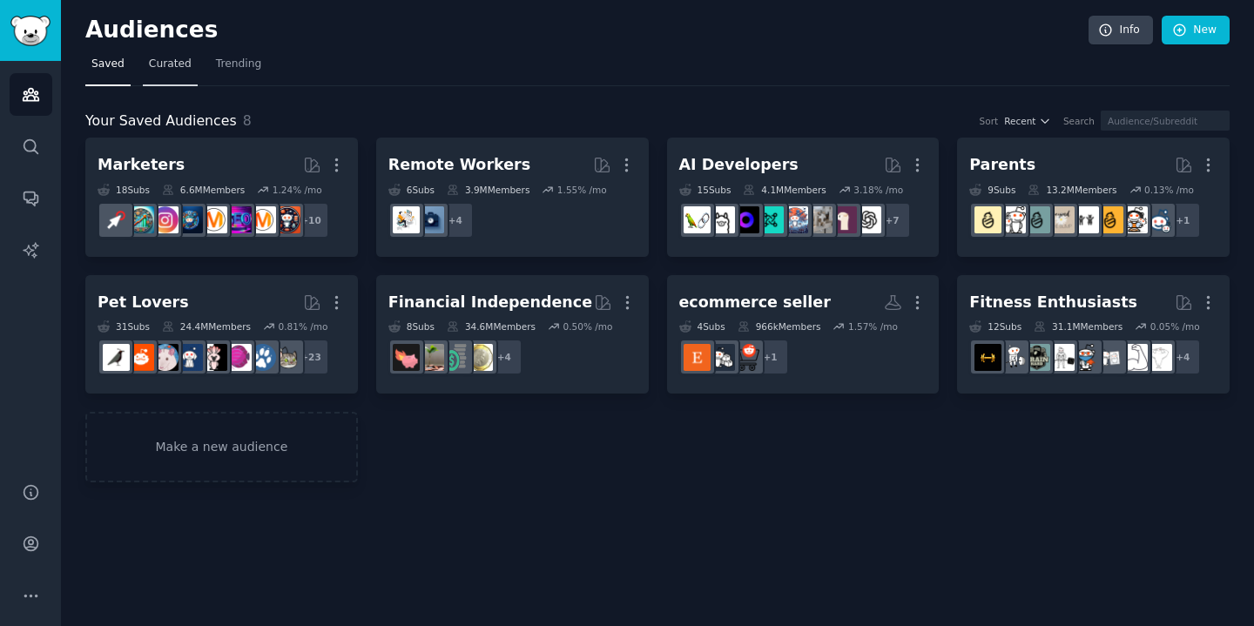
click at [172, 64] on span "Curated" at bounding box center [170, 65] width 43 height 16
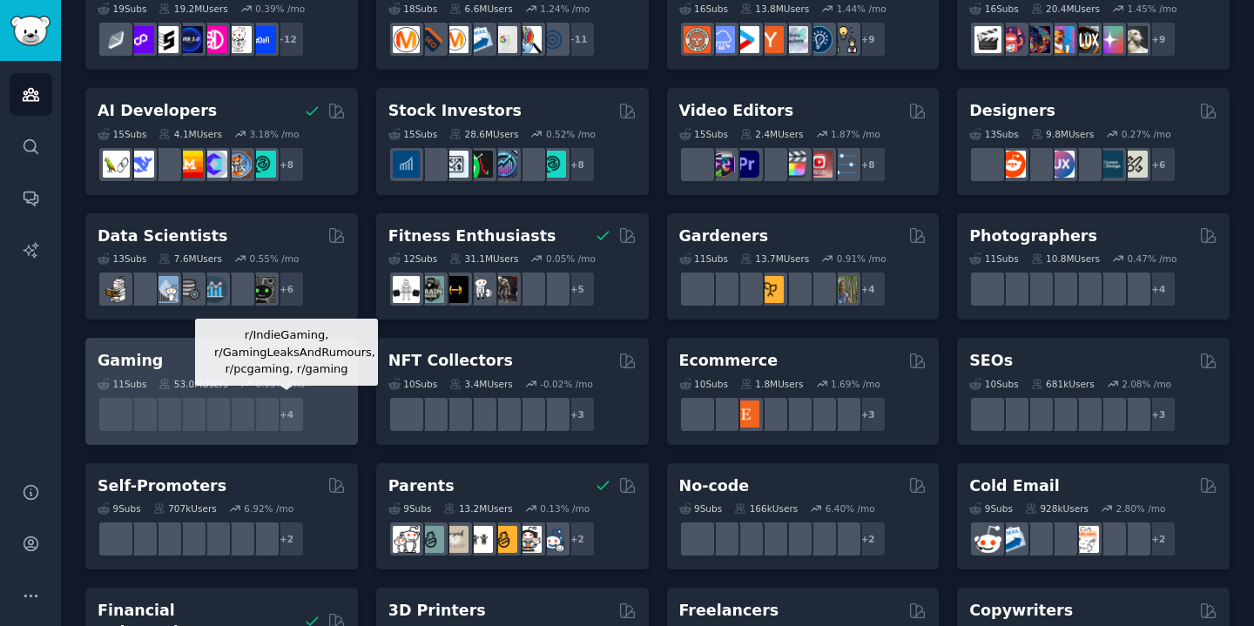
scroll to position [352, 0]
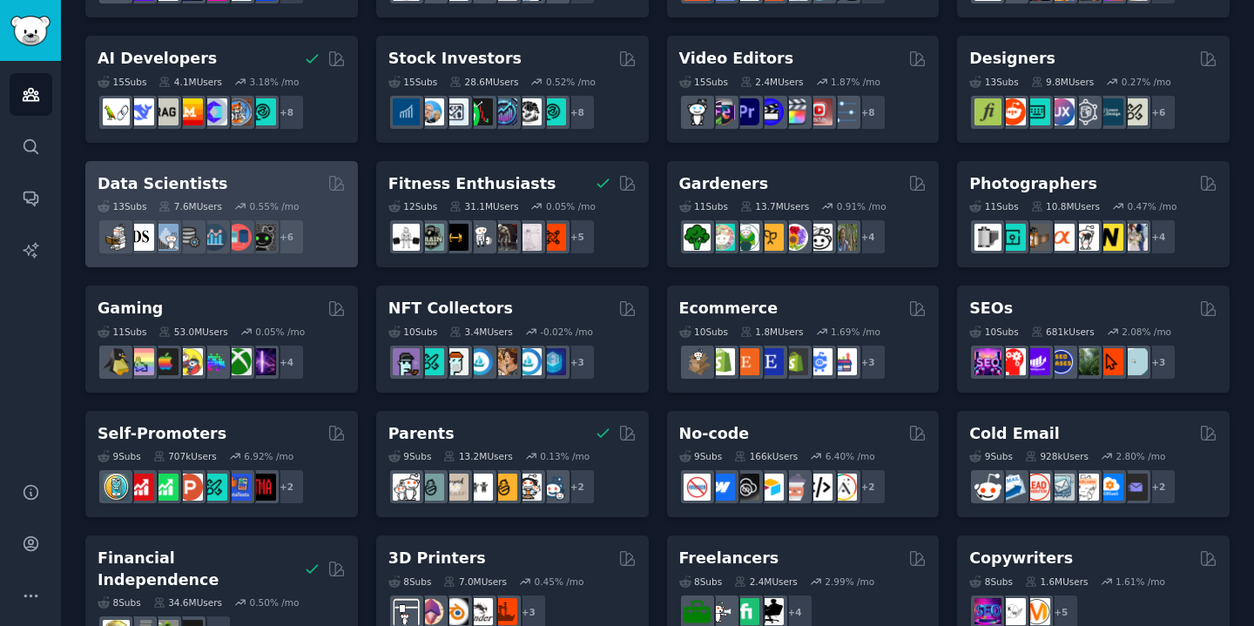
click at [291, 178] on div "Data Scientists" at bounding box center [222, 184] width 248 height 22
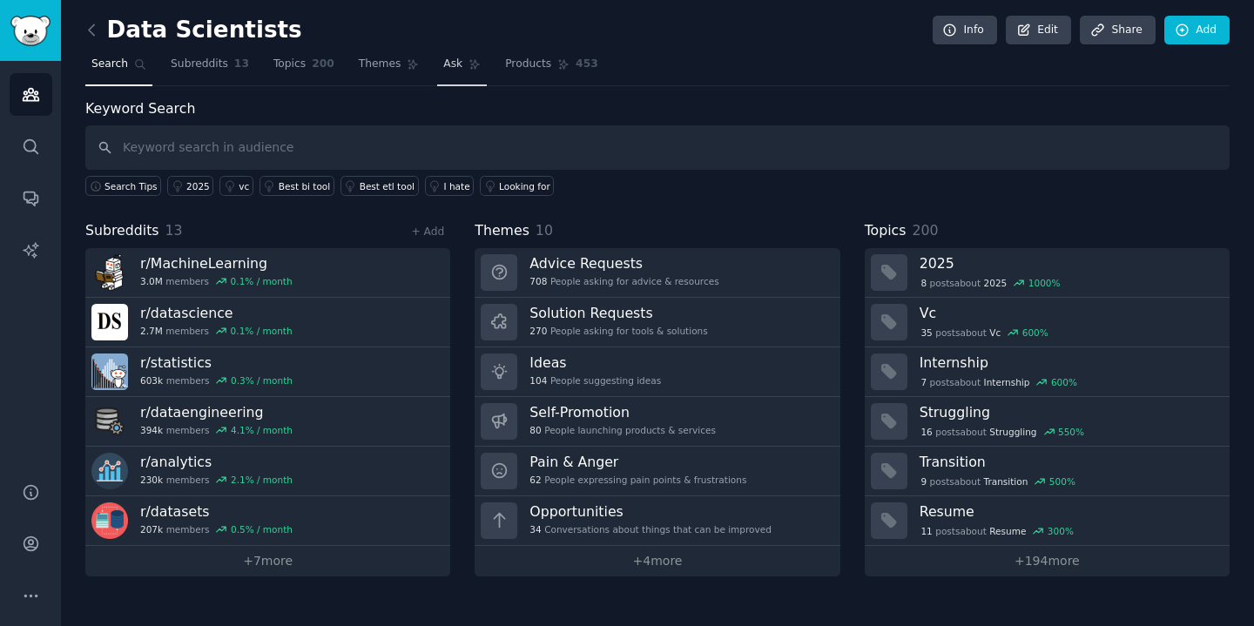
click at [470, 64] on icon at bounding box center [475, 65] width 10 height 10
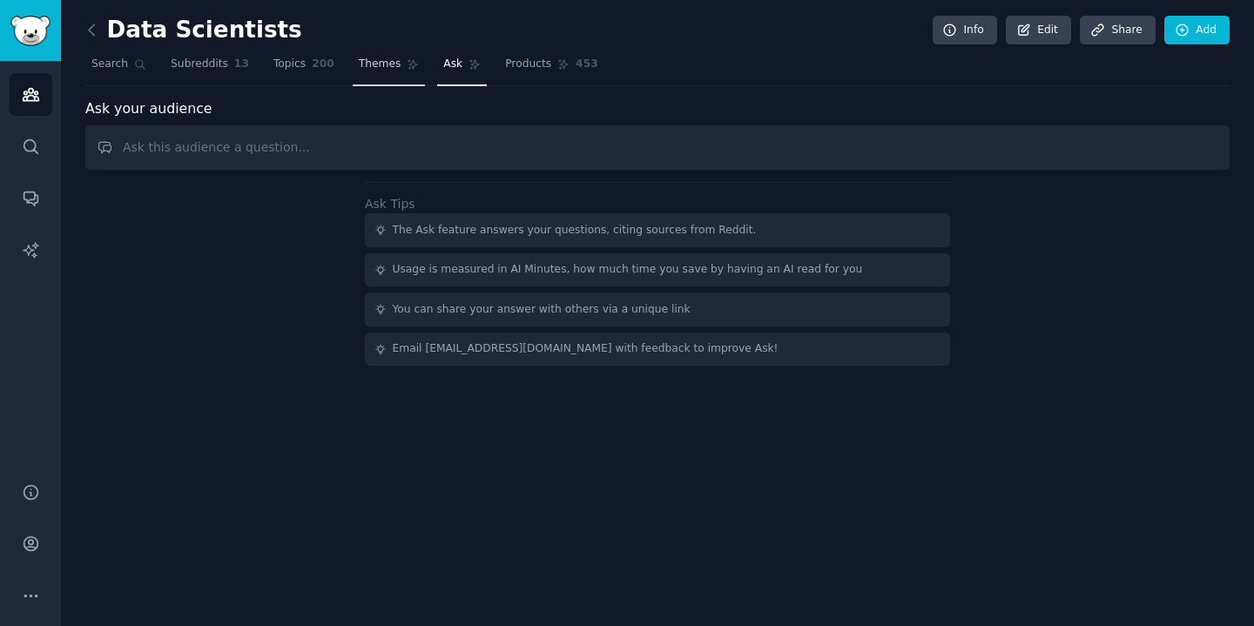
click at [378, 65] on span "Themes" at bounding box center [380, 65] width 43 height 16
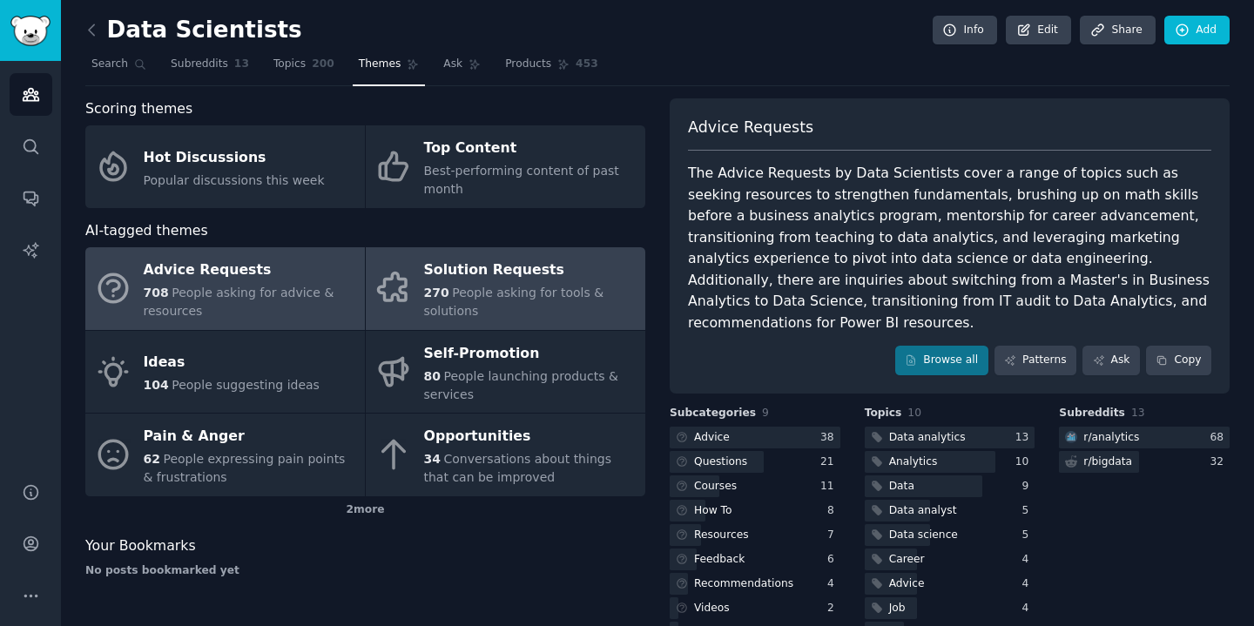
click at [506, 303] on div "270 People asking for tools & solutions" at bounding box center [530, 302] width 212 height 37
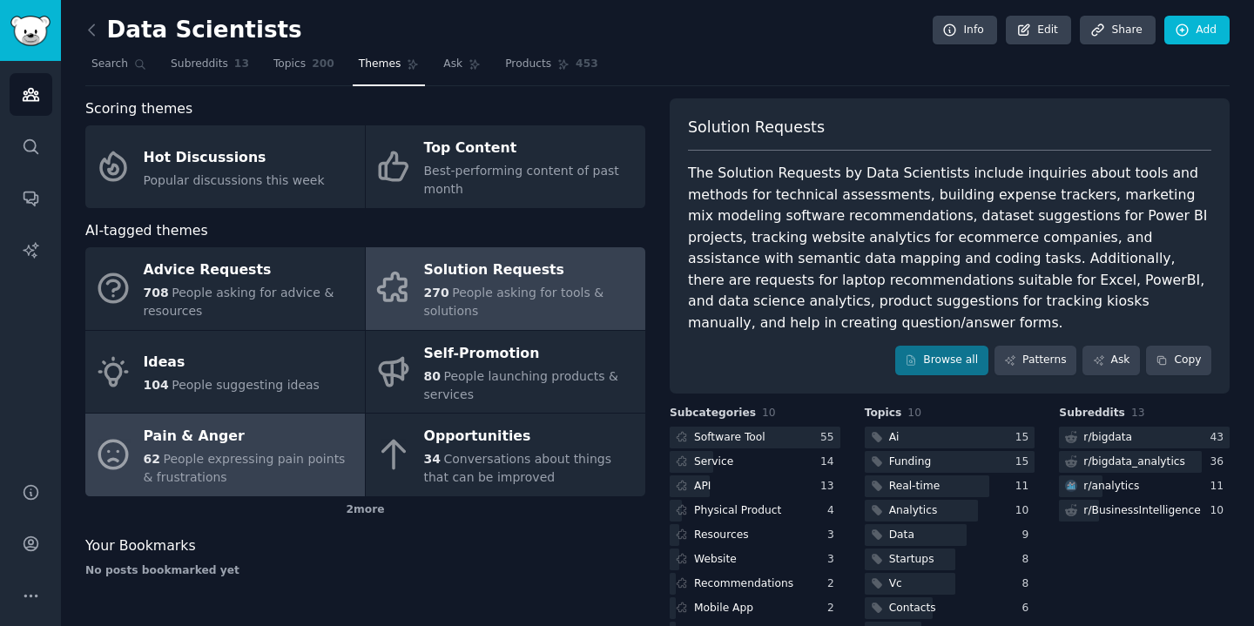
click at [298, 443] on div "Pain & Anger" at bounding box center [250, 437] width 212 height 28
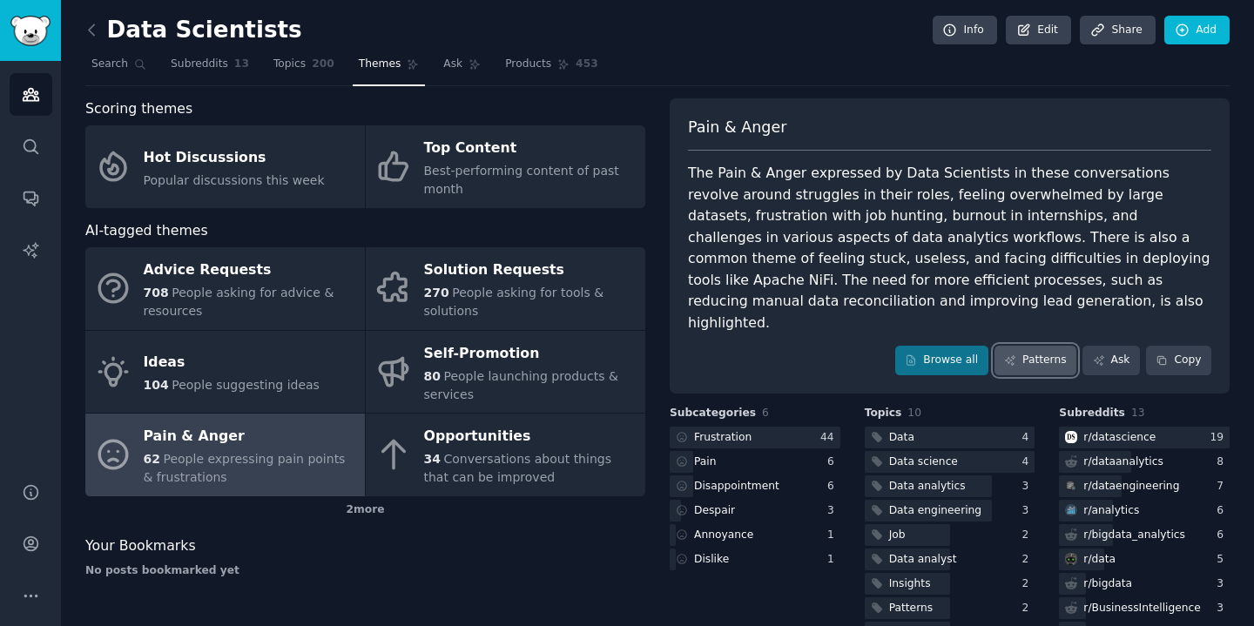
click at [1027, 346] on link "Patterns" at bounding box center [1035, 361] width 82 height 30
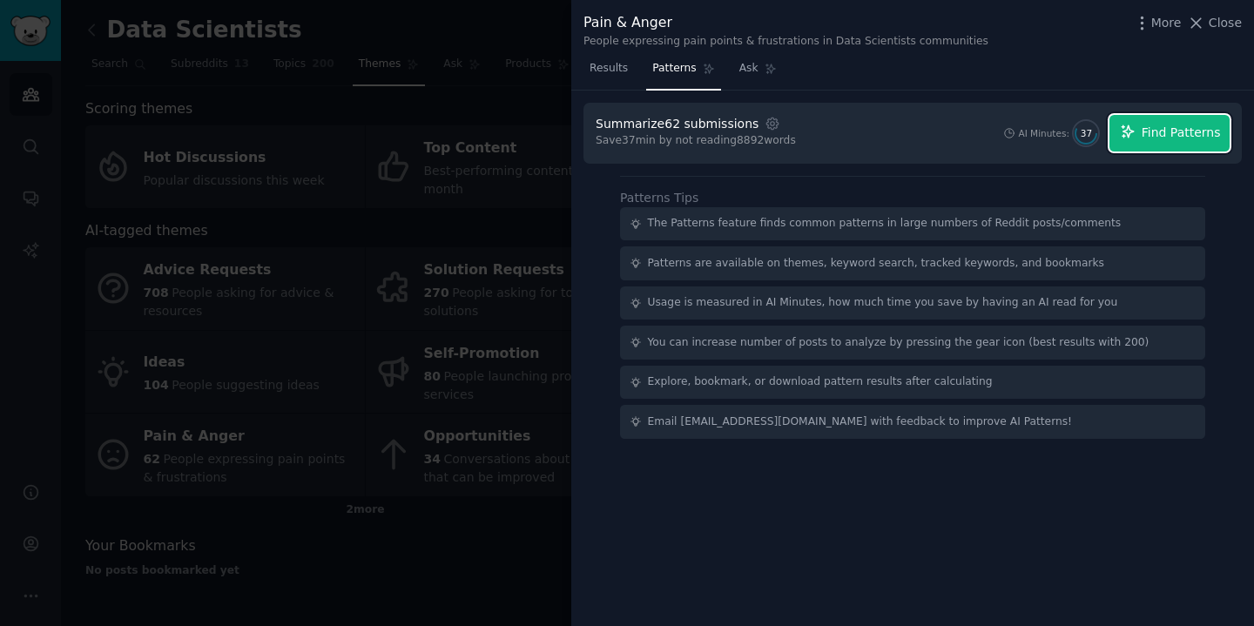
click at [1203, 137] on span "Find Patterns" at bounding box center [1180, 133] width 79 height 18
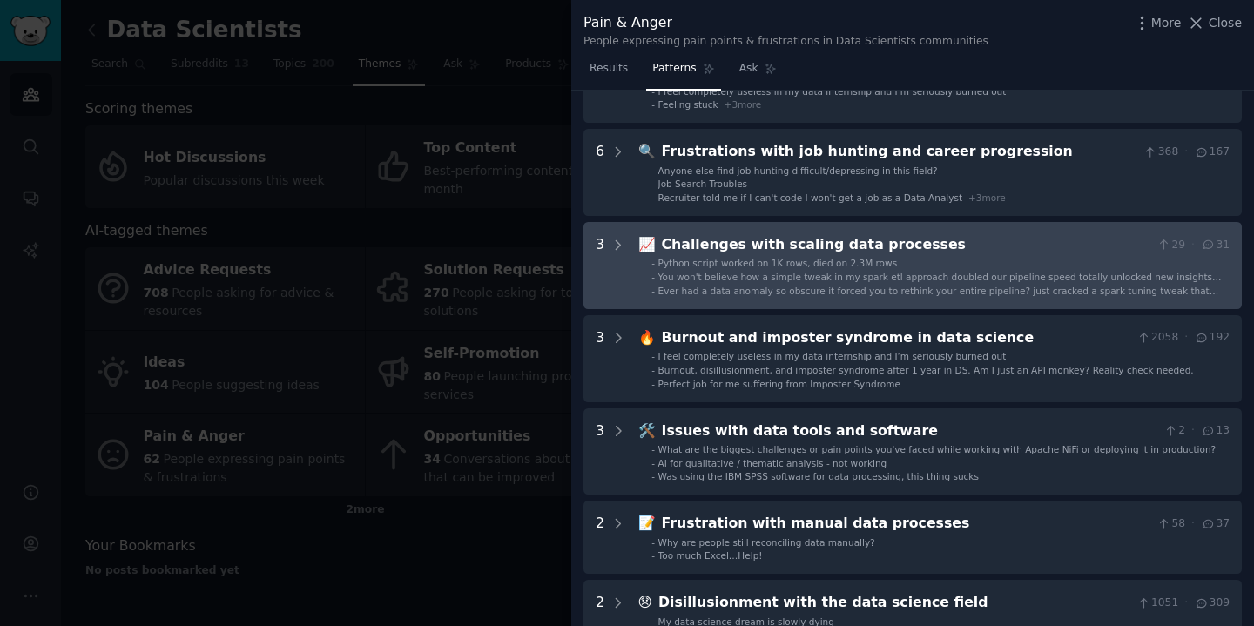
scroll to position [149, 0]
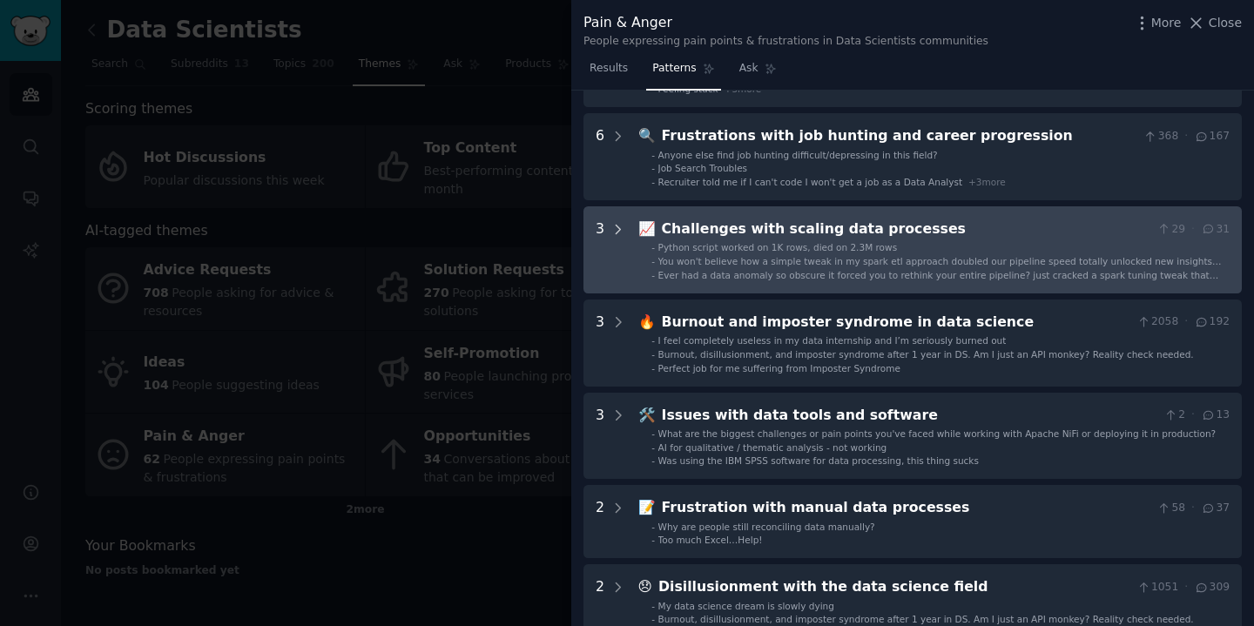
click at [621, 227] on icon at bounding box center [618, 230] width 16 height 16
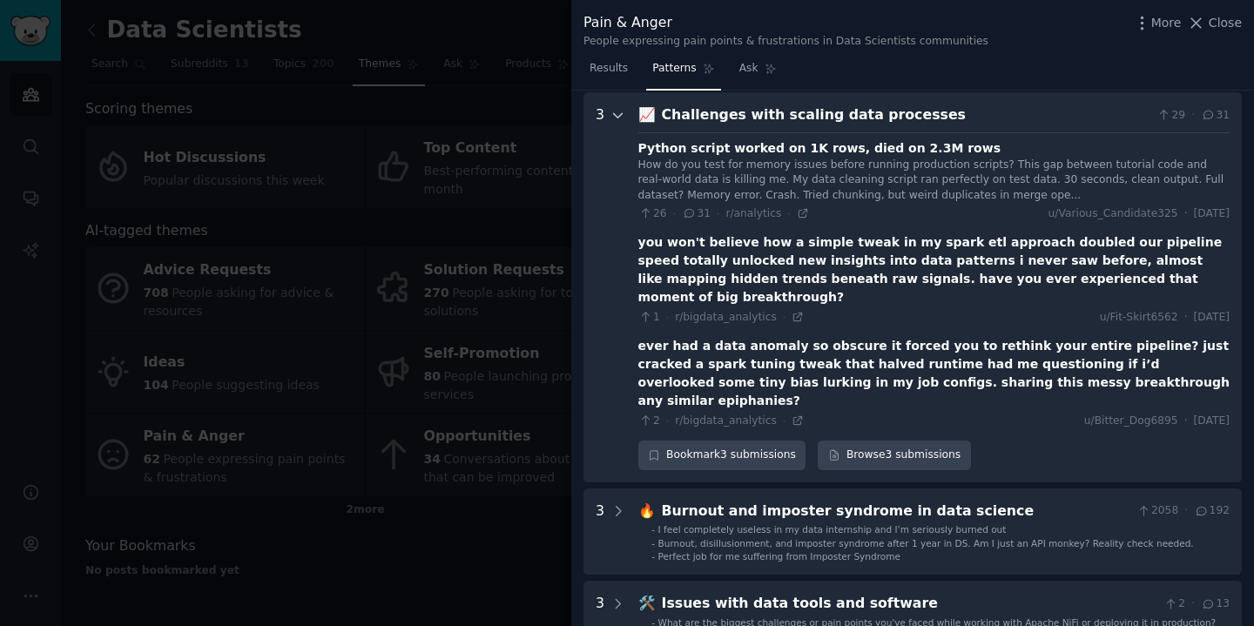
scroll to position [265, 0]
click at [794, 240] on div "you won't believe how a simple tweak in my spark etl approach doubled our pipel…" at bounding box center [933, 268] width 591 height 73
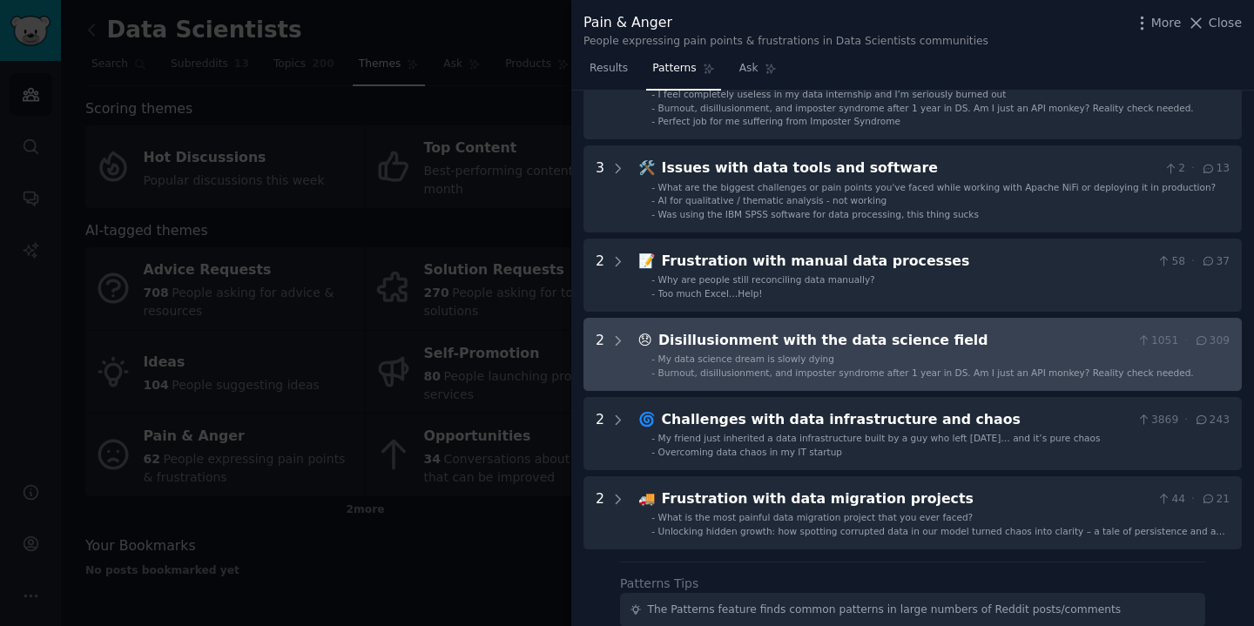
scroll to position [791, 0]
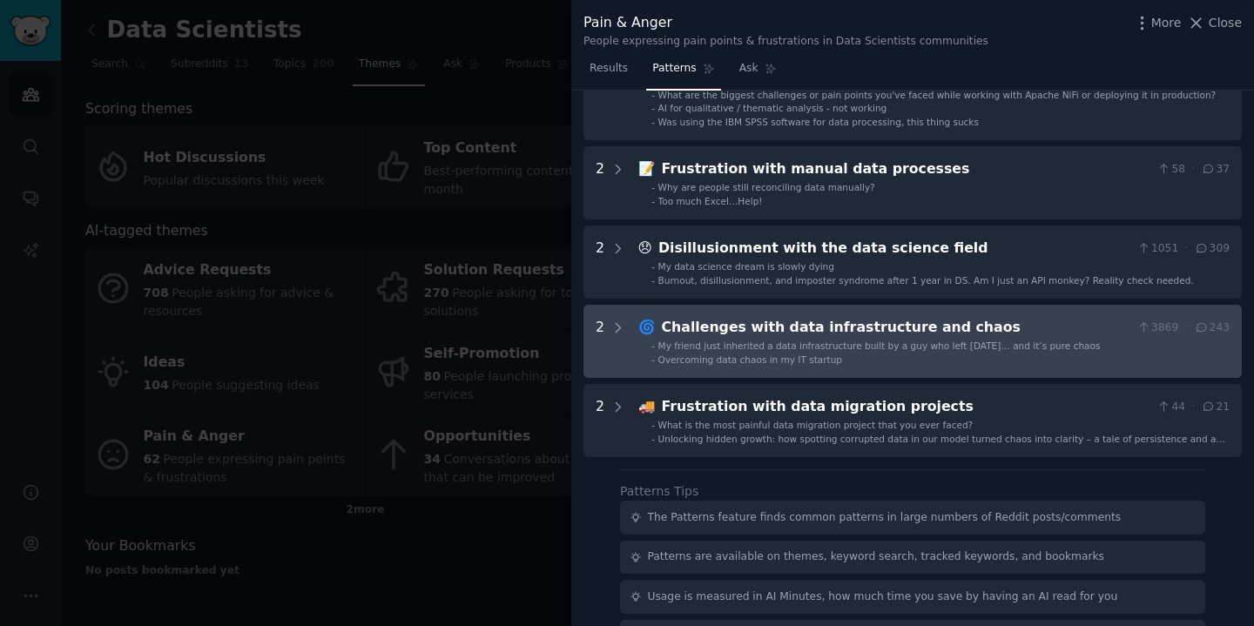
click at [887, 353] on li "- Overcoming data chaos in my IT startup" at bounding box center [940, 359] width 578 height 12
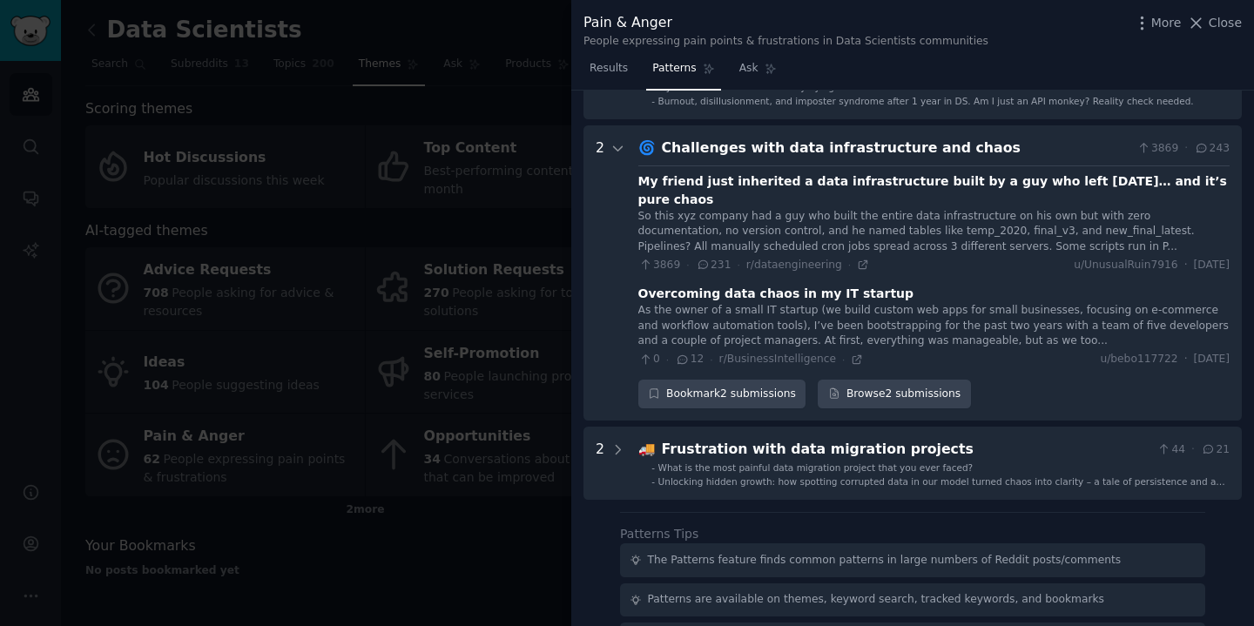
scroll to position [1011, 0]
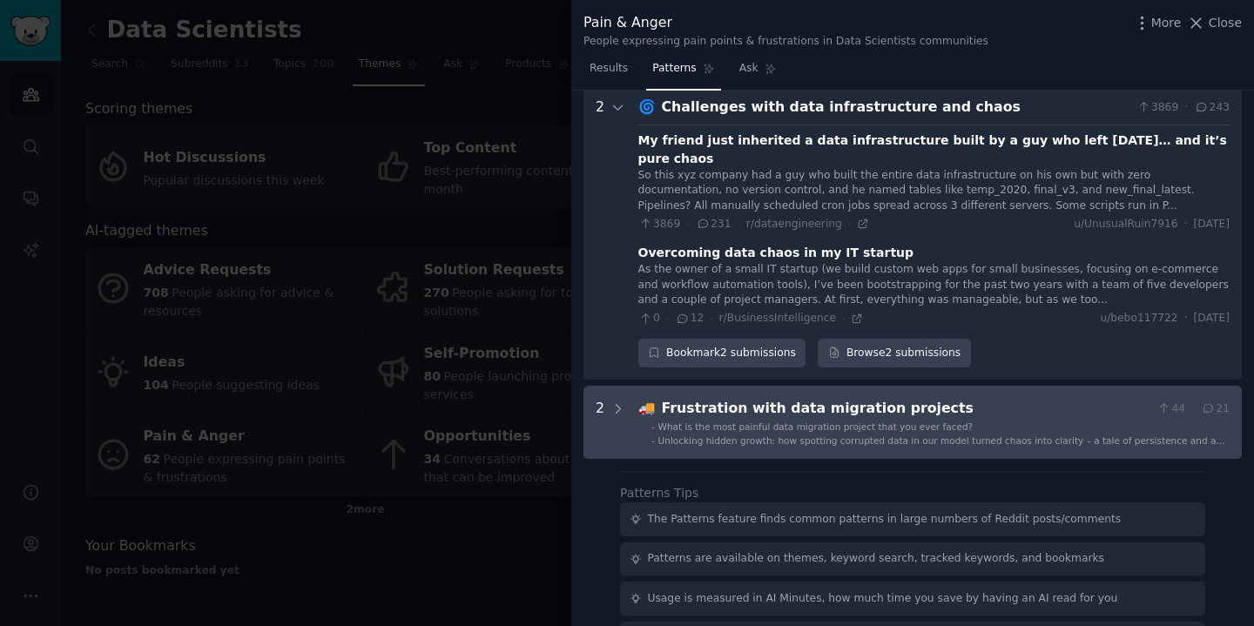
click at [941, 398] on div "Frustration with data migration projects" at bounding box center [906, 409] width 488 height 22
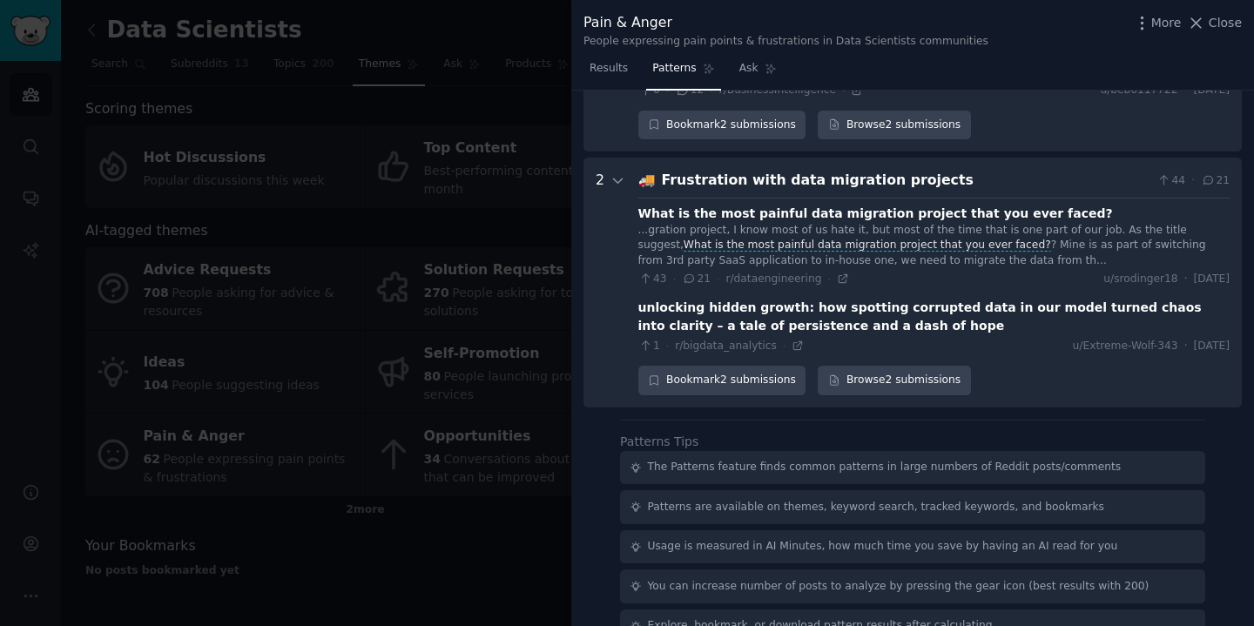
scroll to position [1237, 0]
click at [533, 308] on div at bounding box center [627, 313] width 1254 height 626
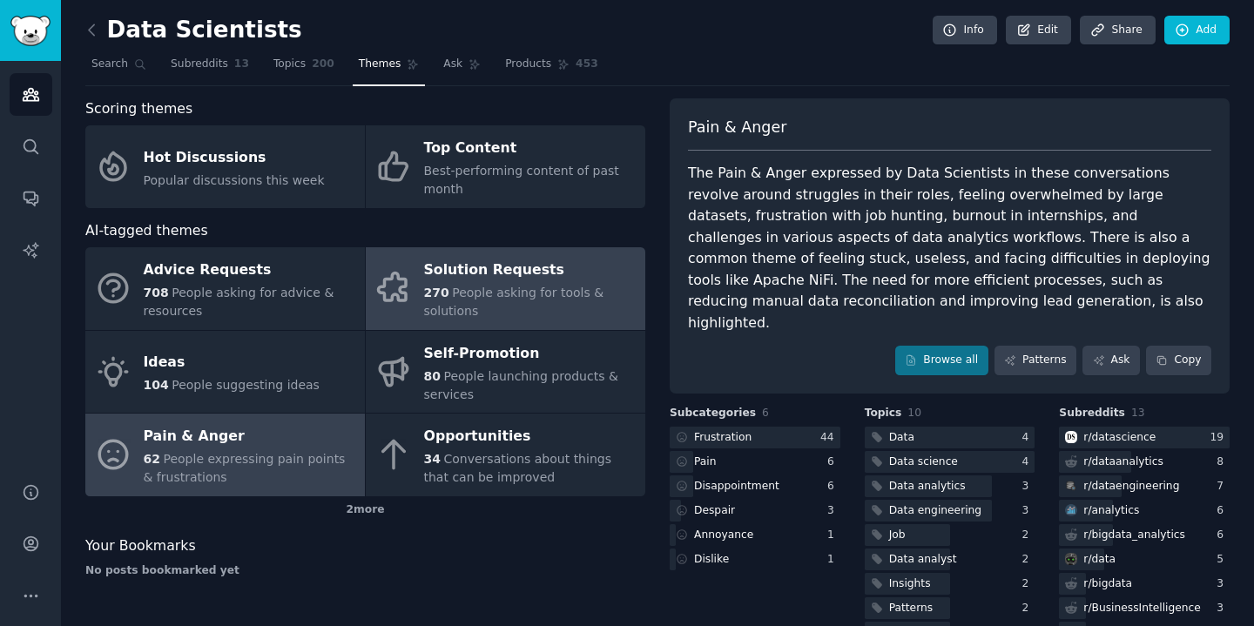
click at [488, 288] on span "People asking for tools & solutions" at bounding box center [514, 302] width 180 height 32
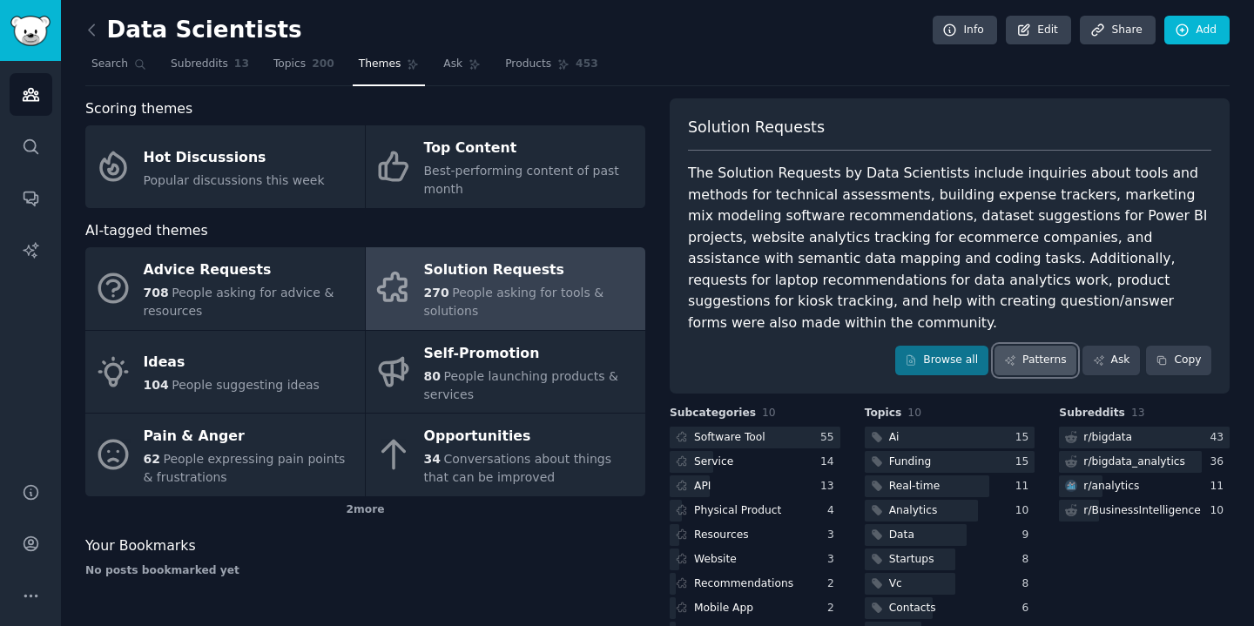
click at [1021, 346] on link "Patterns" at bounding box center [1035, 361] width 82 height 30
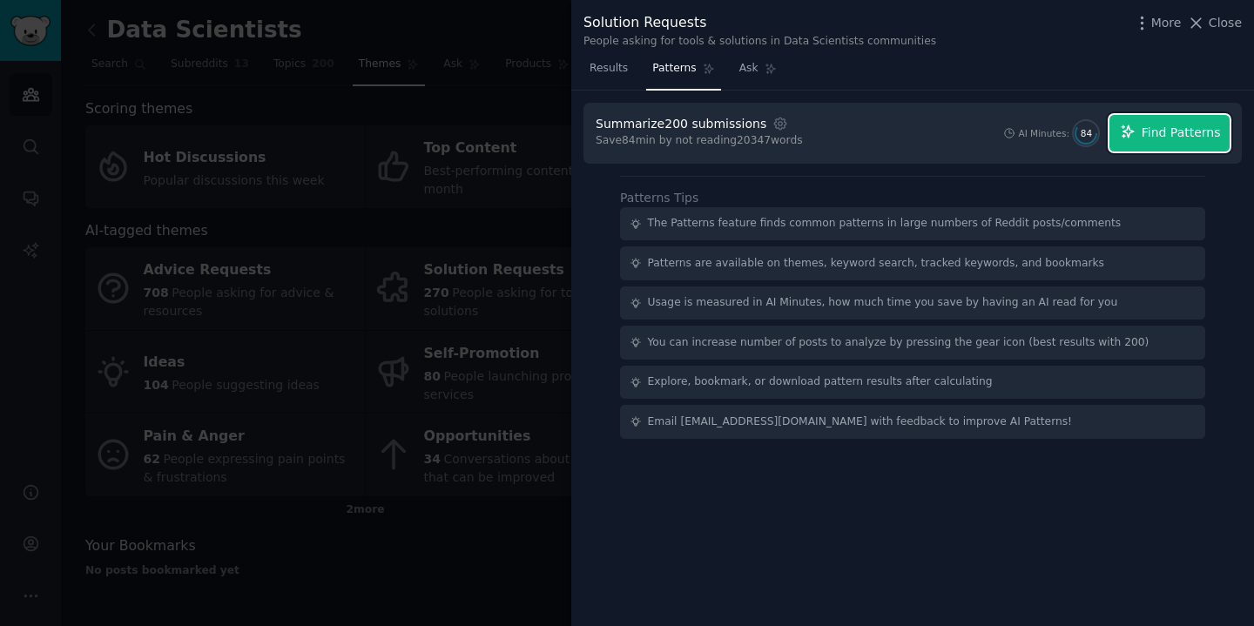
click at [1207, 137] on span "Find Patterns" at bounding box center [1180, 133] width 79 height 18
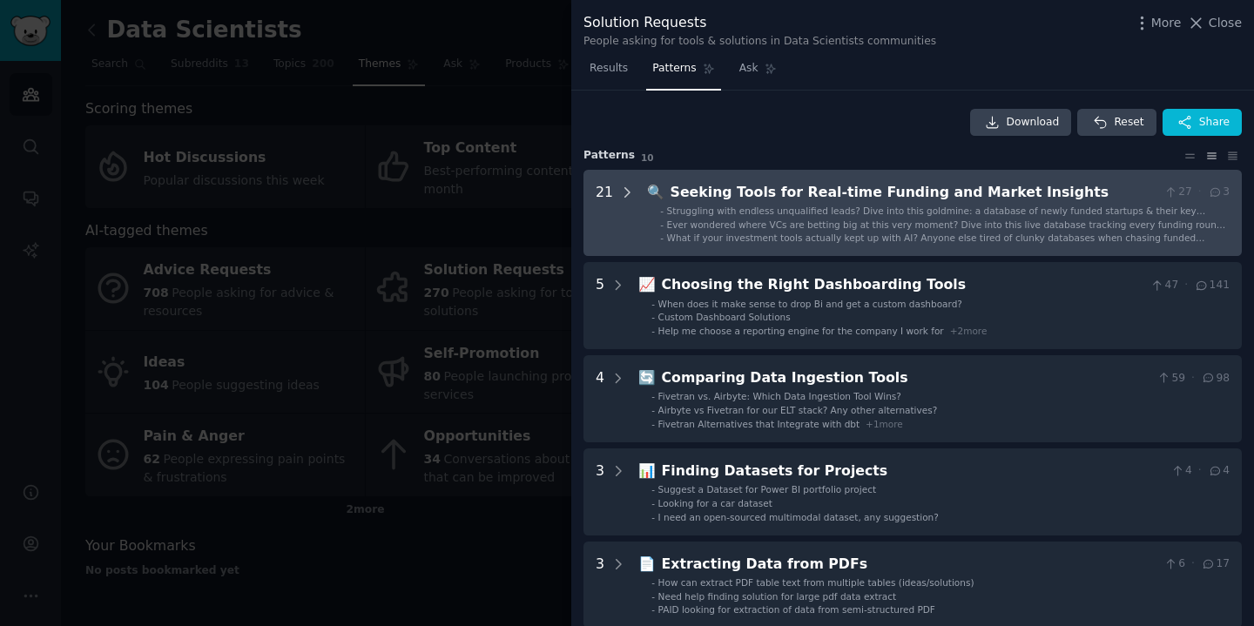
click at [622, 193] on icon at bounding box center [627, 193] width 16 height 16
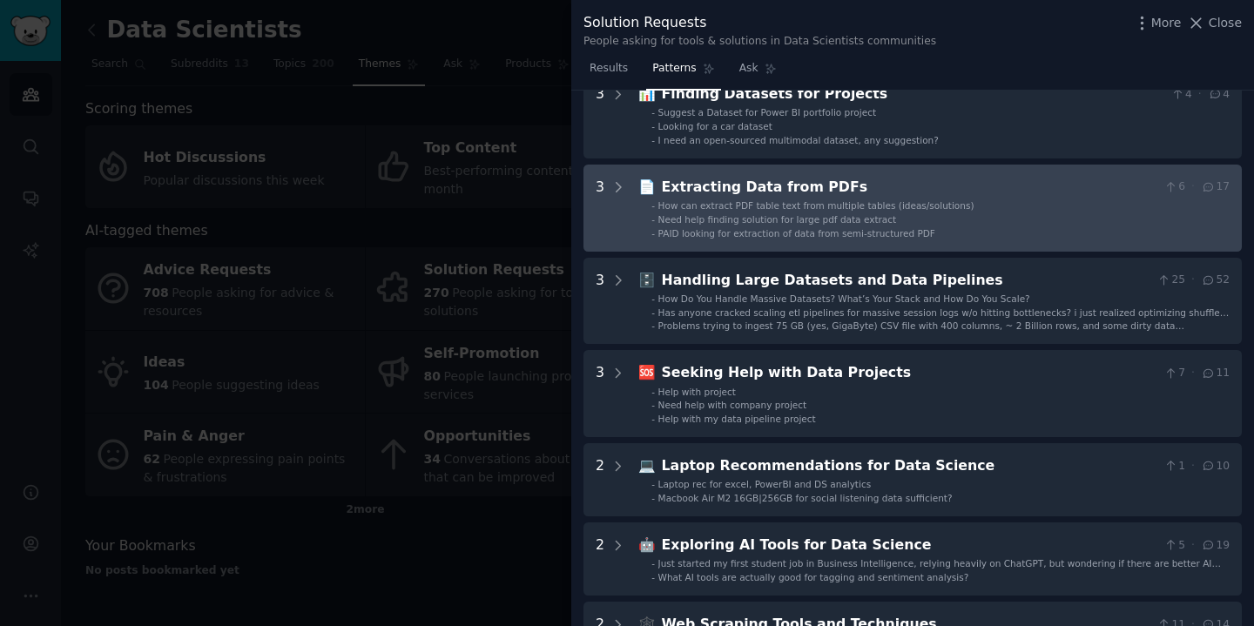
scroll to position [2419, 0]
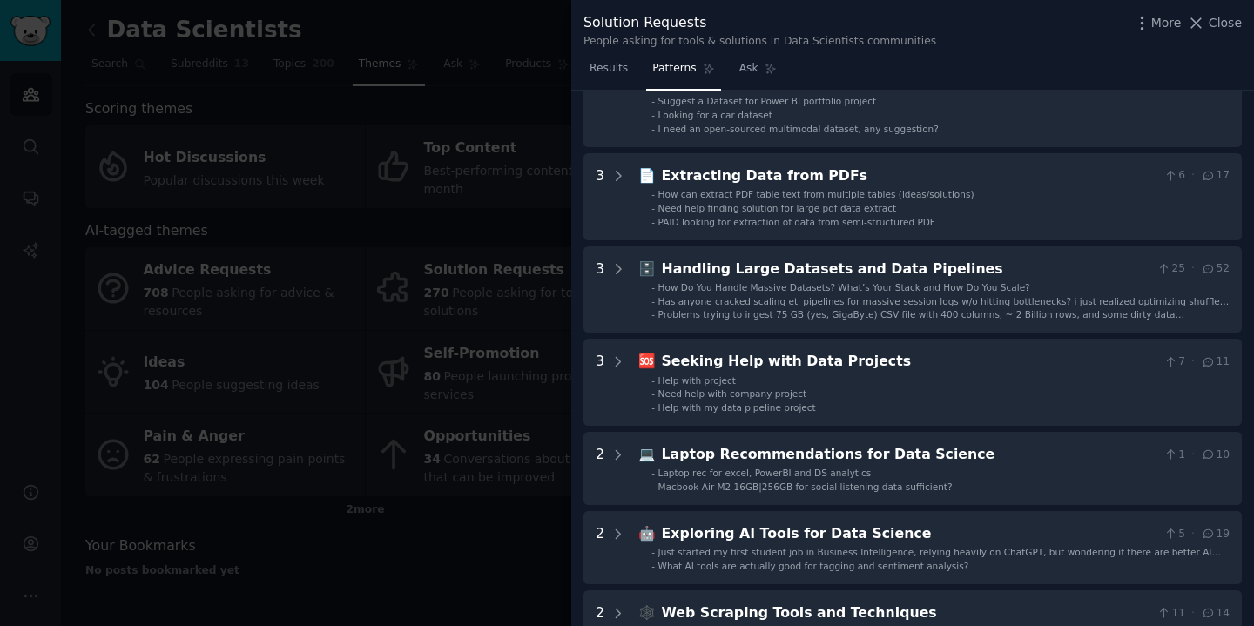
click at [400, 374] on div at bounding box center [627, 313] width 1254 height 626
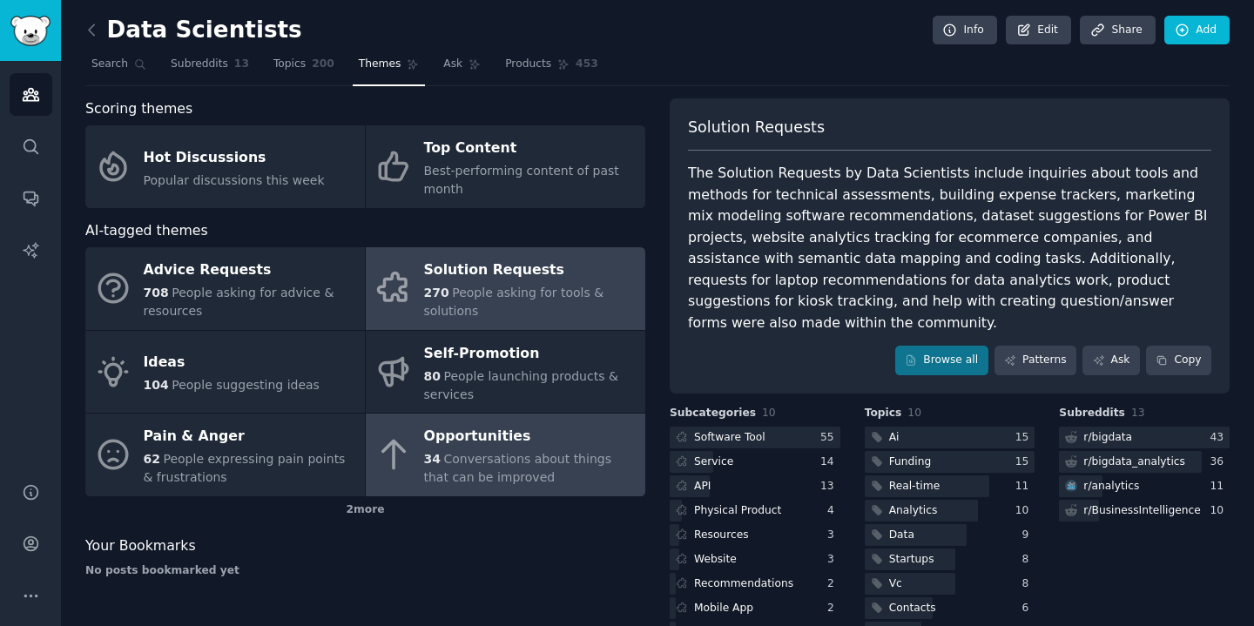
click at [444, 462] on span "Conversations about things that can be improved" at bounding box center [517, 468] width 187 height 32
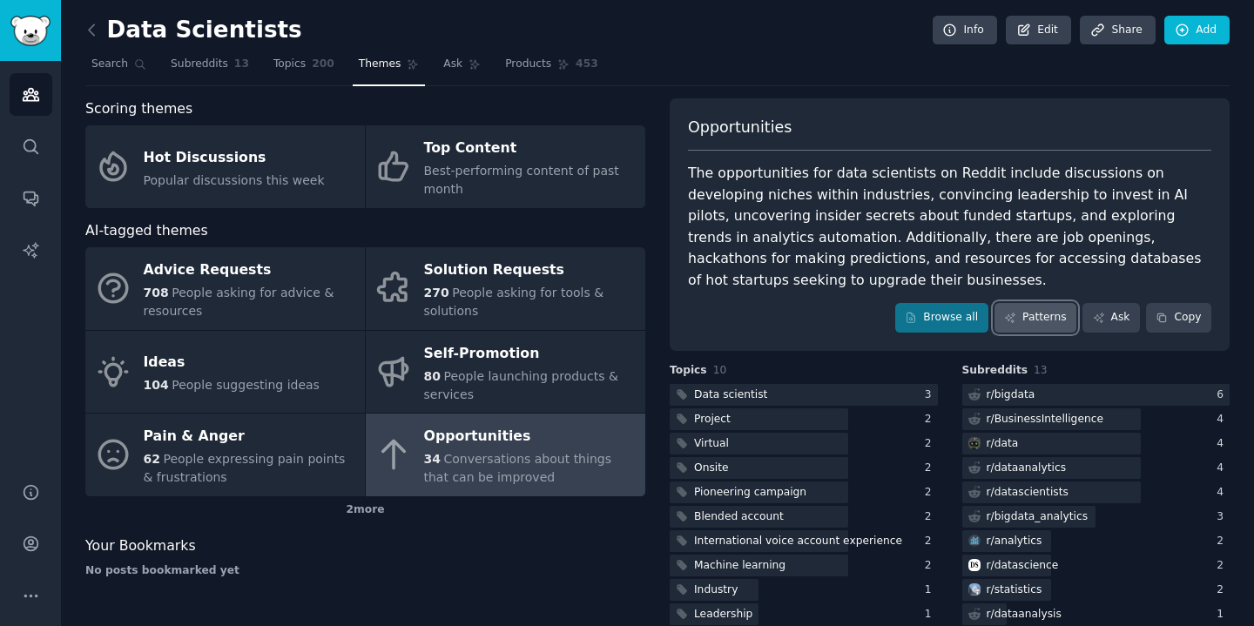
click at [1032, 318] on link "Patterns" at bounding box center [1035, 318] width 82 height 30
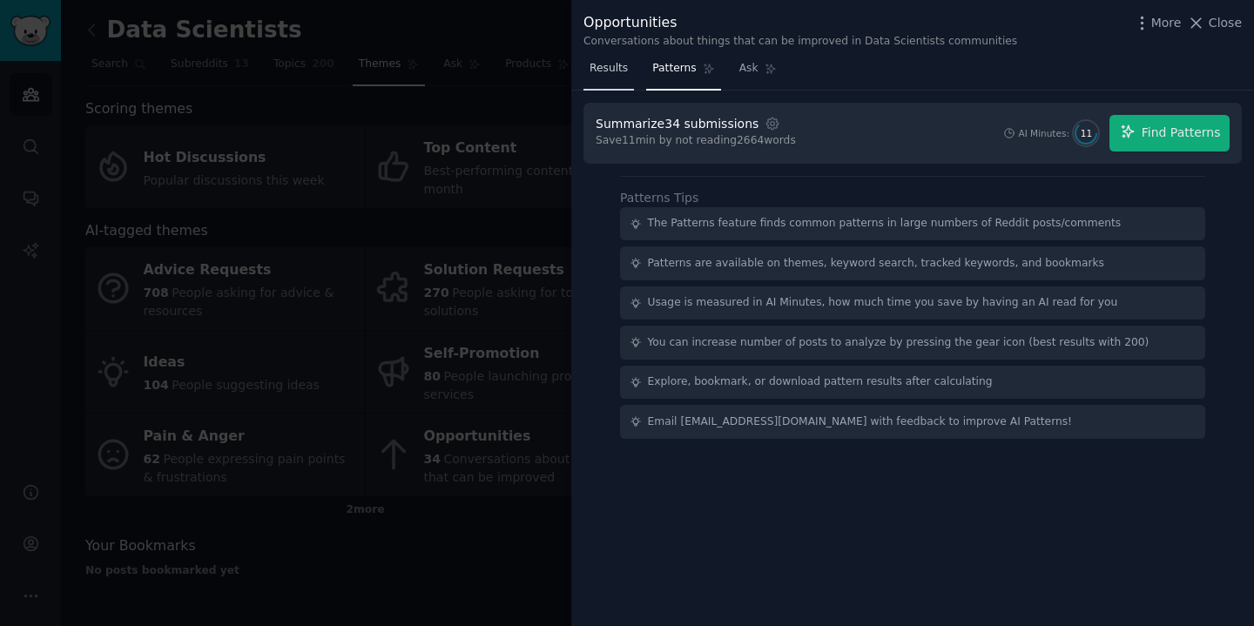
click at [606, 76] on link "Results" at bounding box center [608, 73] width 50 height 36
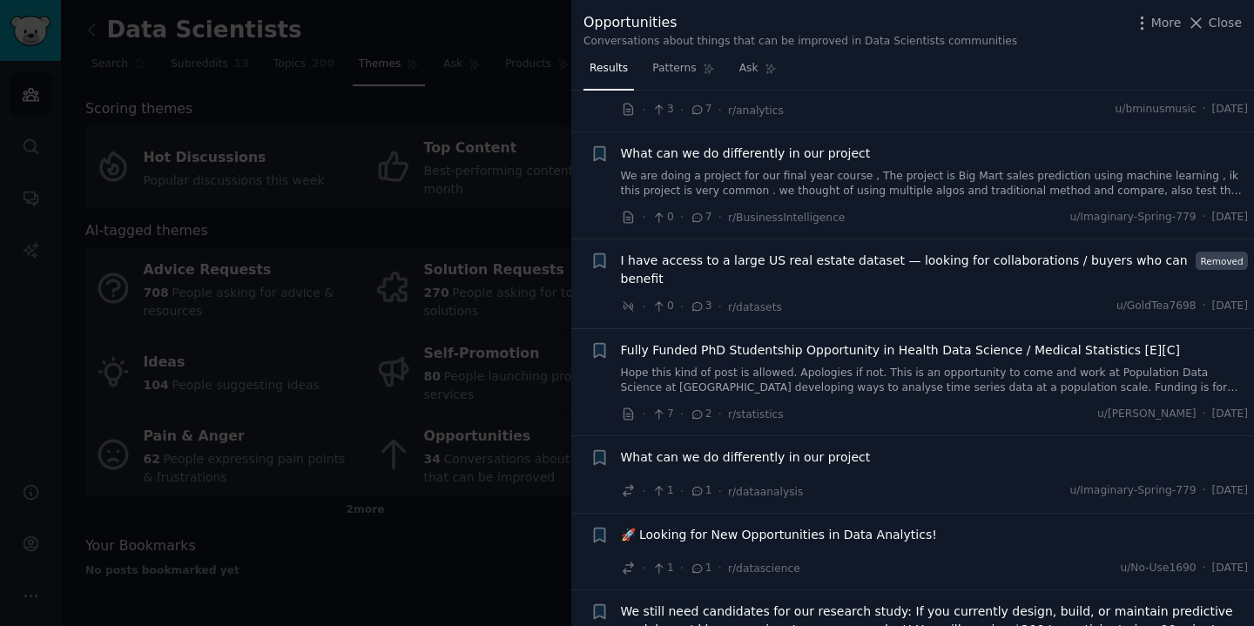
scroll to position [1219, 0]
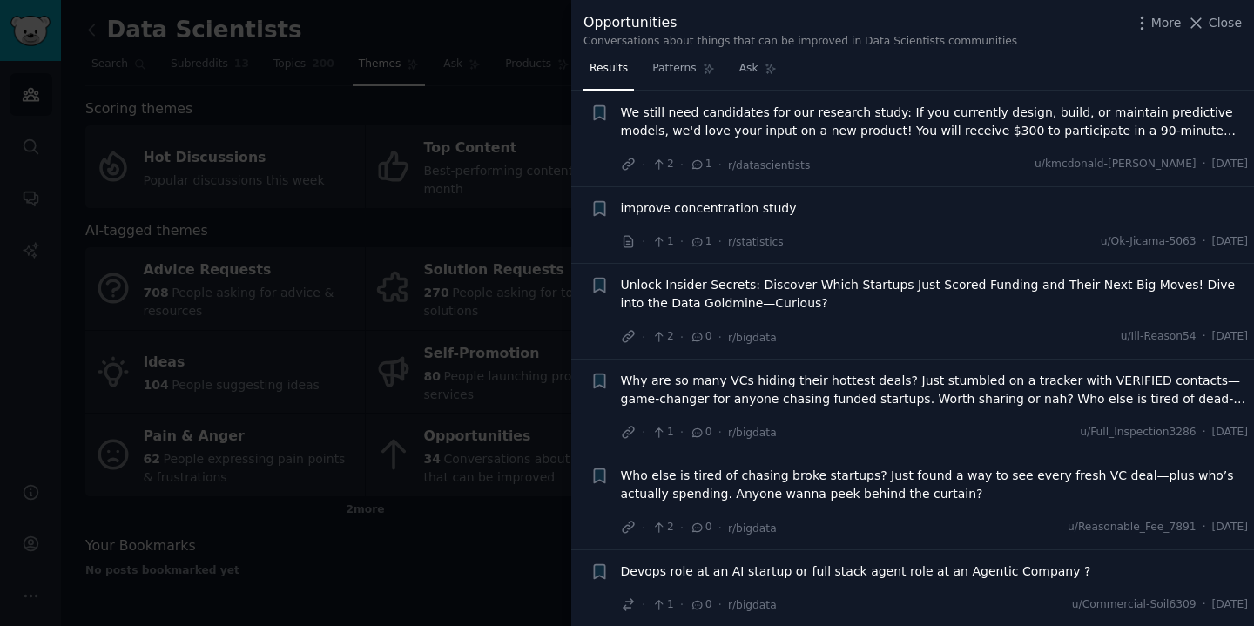
click at [306, 327] on div at bounding box center [627, 313] width 1254 height 626
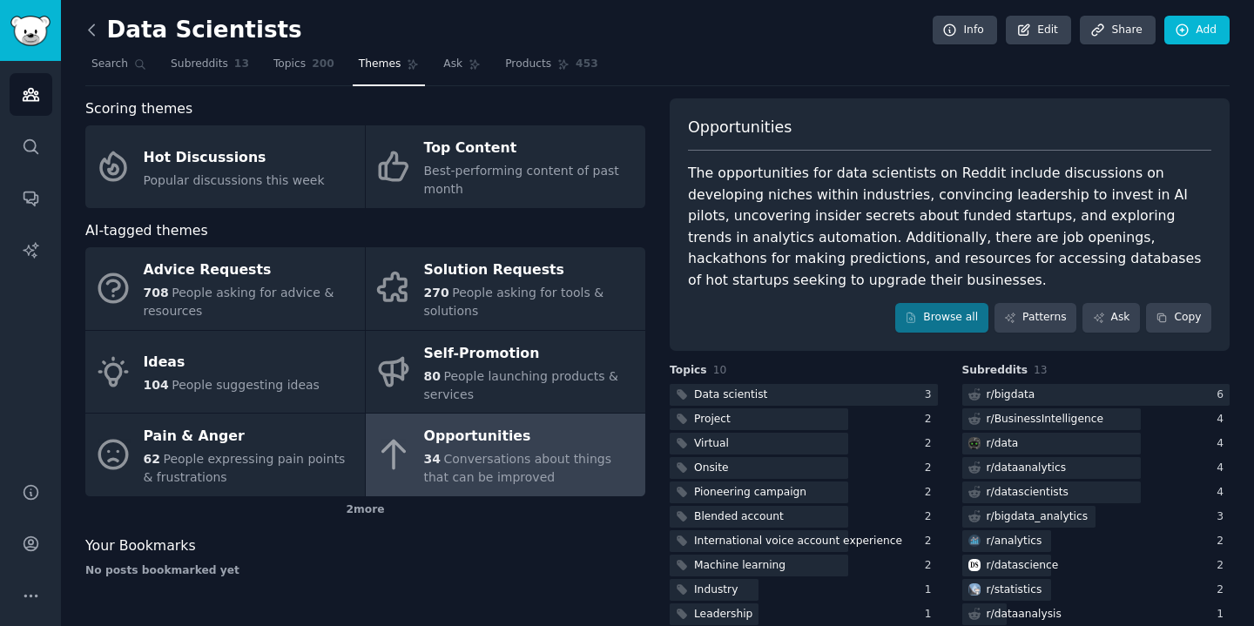
click at [100, 23] on icon at bounding box center [92, 30] width 18 height 18
